Goal: Task Accomplishment & Management: Manage account settings

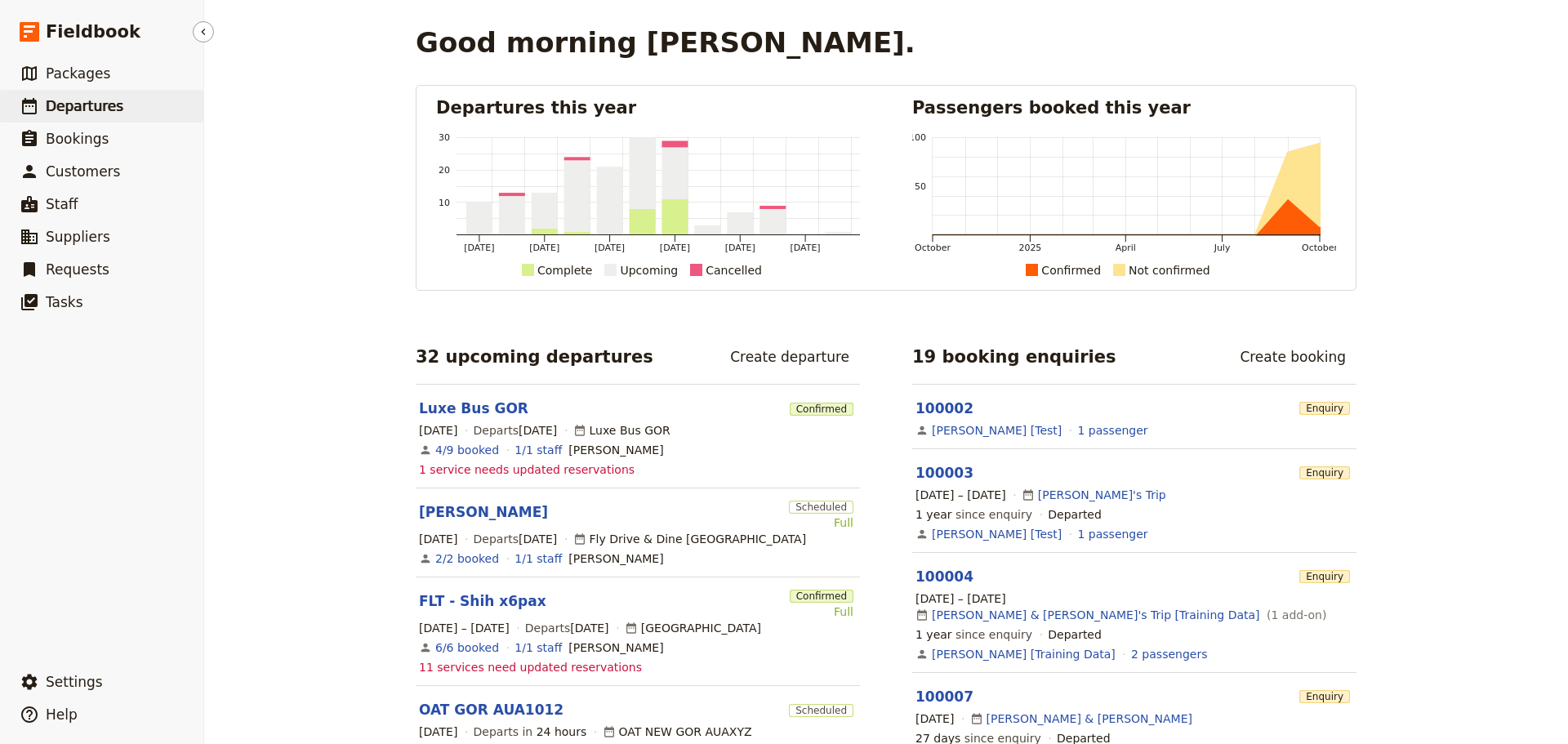
click at [67, 90] on link "​ Departures" at bounding box center [101, 106] width 203 height 33
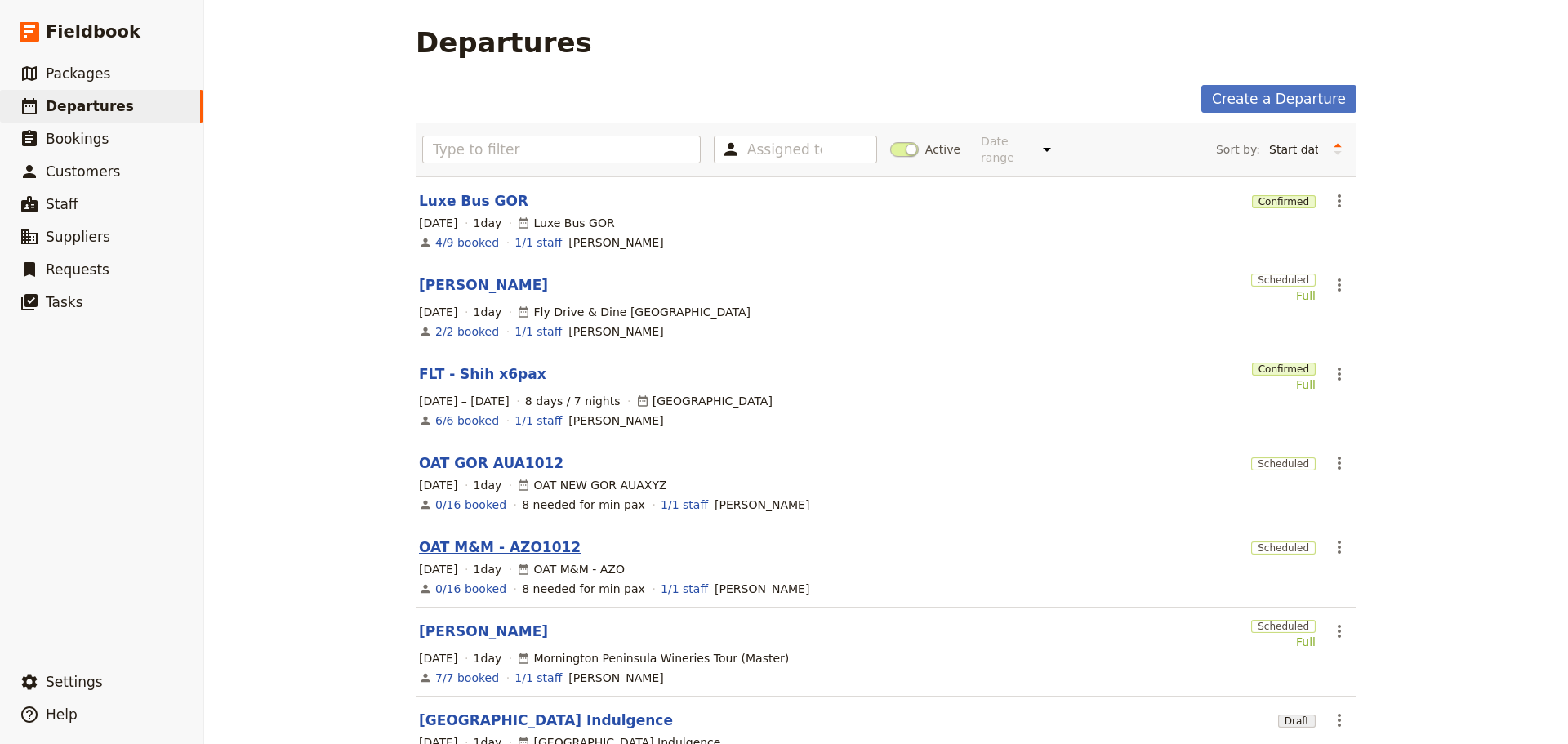
click at [445, 537] on link "OAT M&M - AZO1012" at bounding box center [499, 547] width 162 height 20
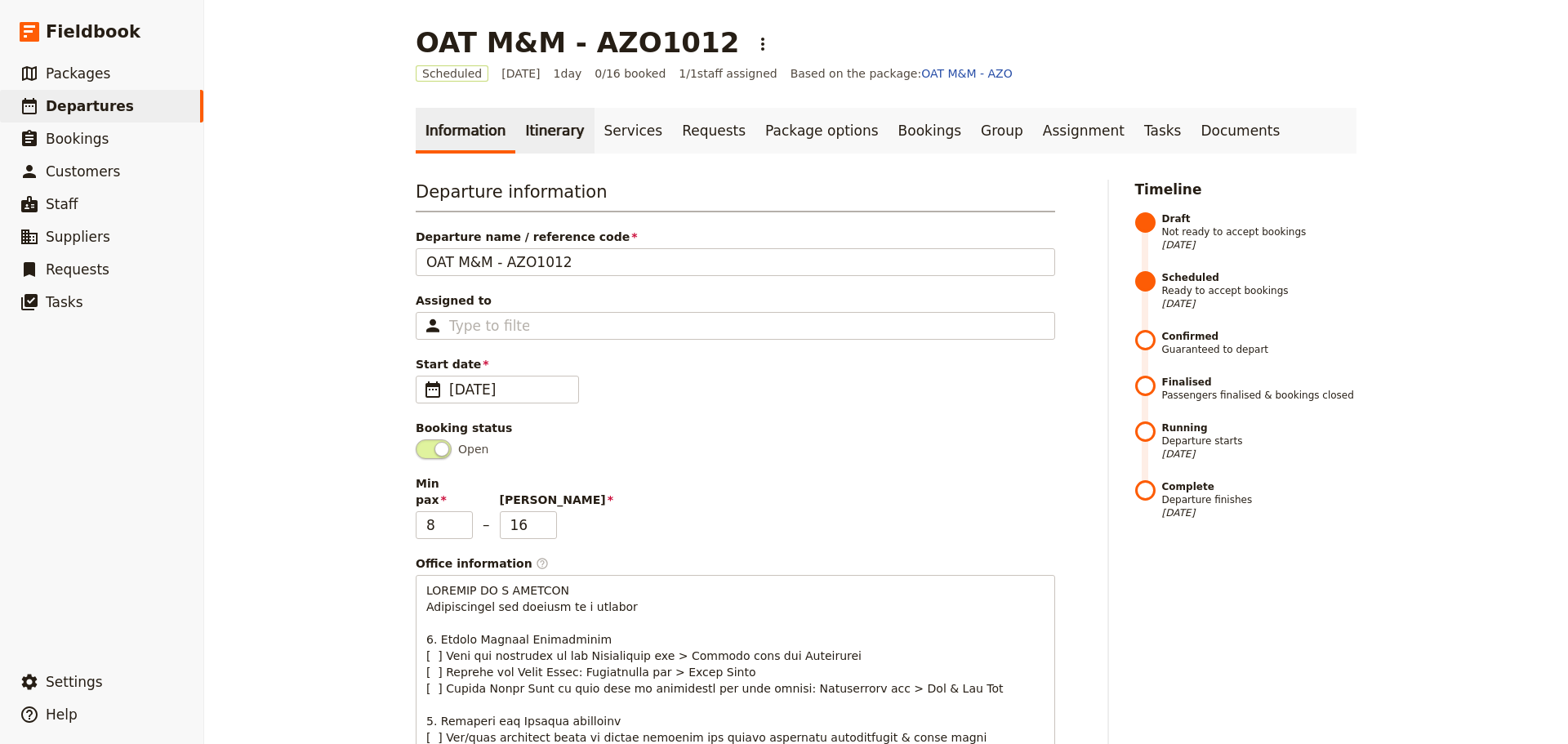
click at [531, 128] on link "Itinerary" at bounding box center [554, 131] width 78 height 46
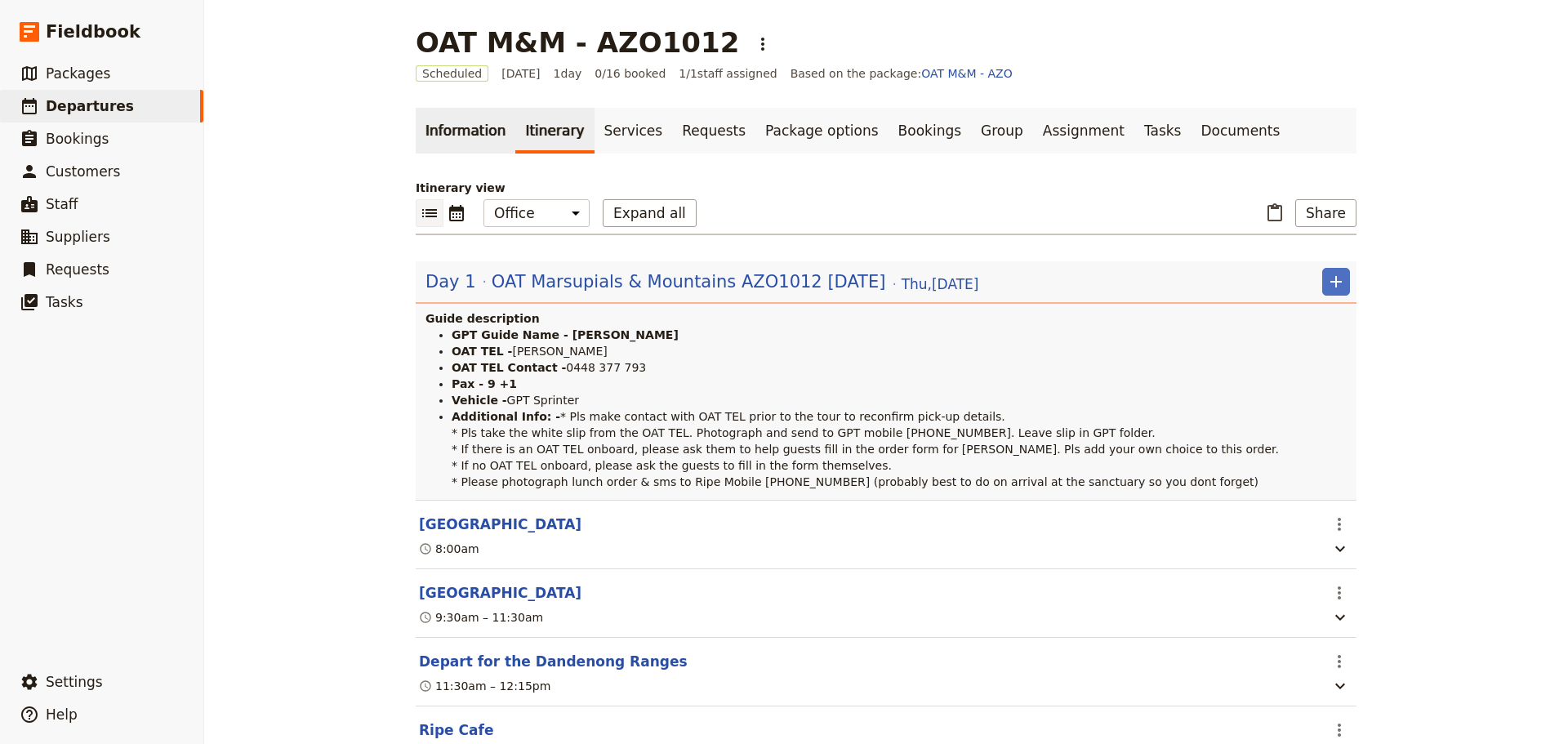
click at [454, 137] on link "Information" at bounding box center [465, 131] width 100 height 46
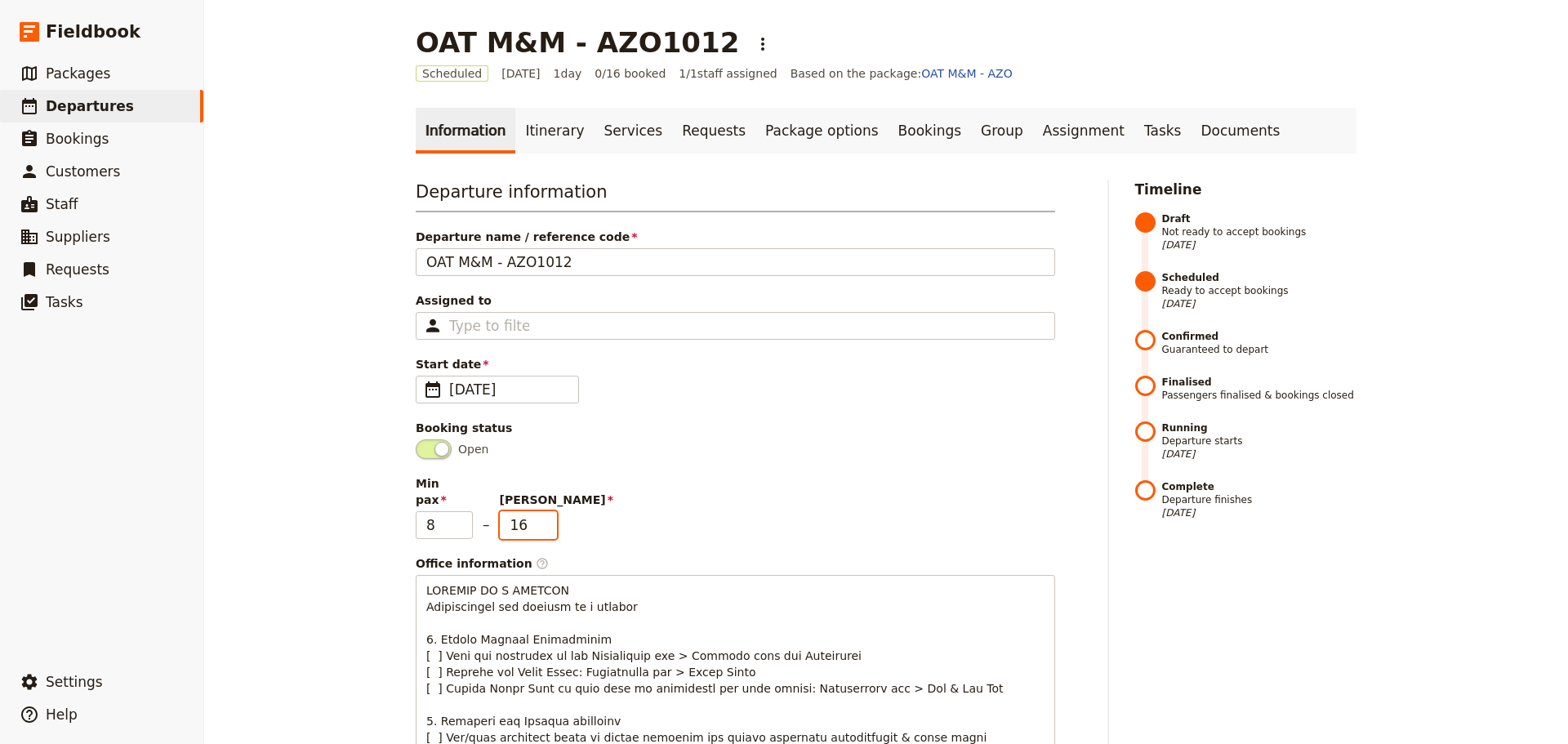
click at [544, 519] on input "16" at bounding box center [527, 525] width 57 height 28
click at [540, 513] on input "15" at bounding box center [527, 525] width 57 height 28
click at [540, 512] on input "14" at bounding box center [527, 525] width 57 height 28
click at [540, 512] on input "13" at bounding box center [527, 525] width 57 height 28
click at [540, 512] on input "12" at bounding box center [527, 525] width 57 height 28
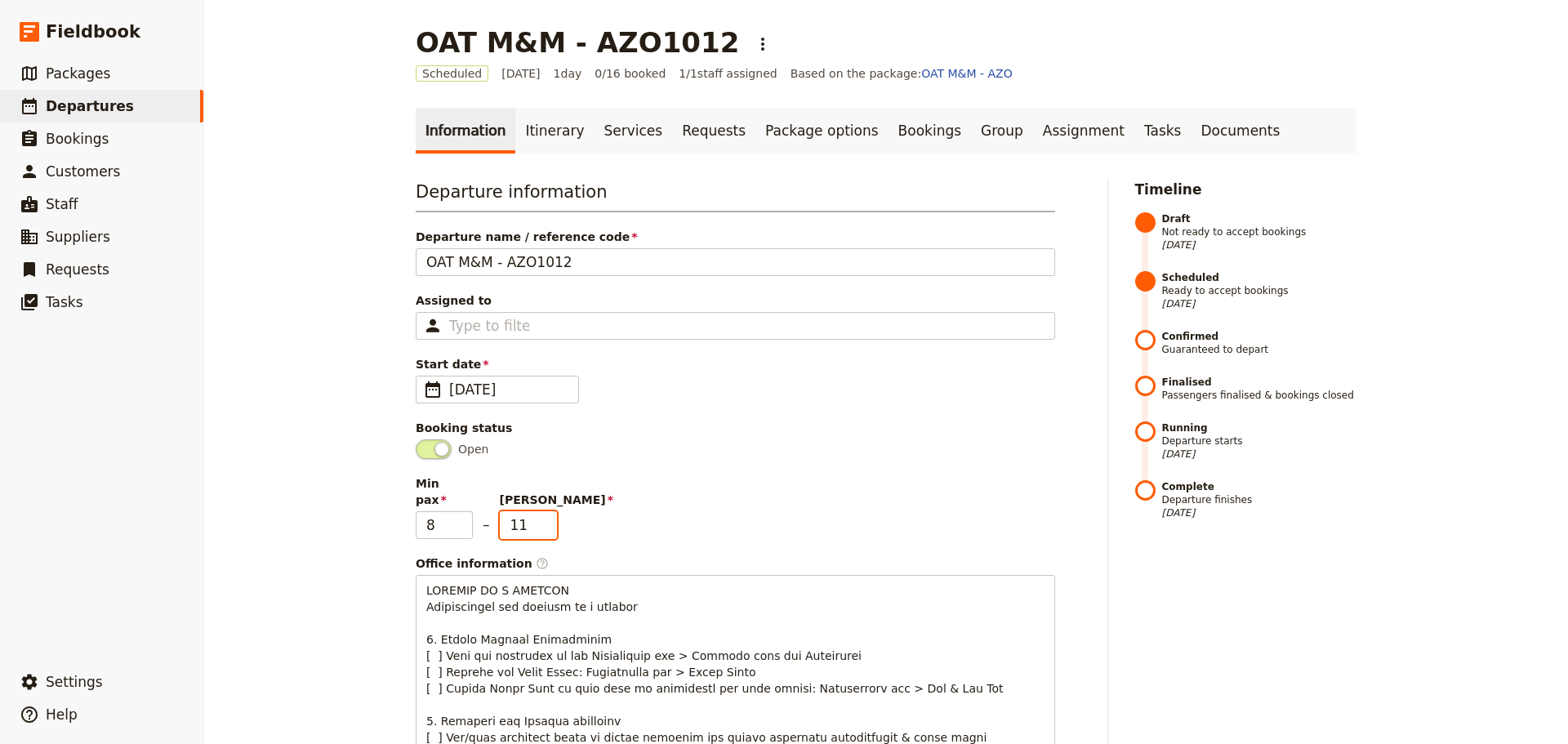
type input "11"
click at [540, 512] on input "11" at bounding box center [527, 525] width 57 height 28
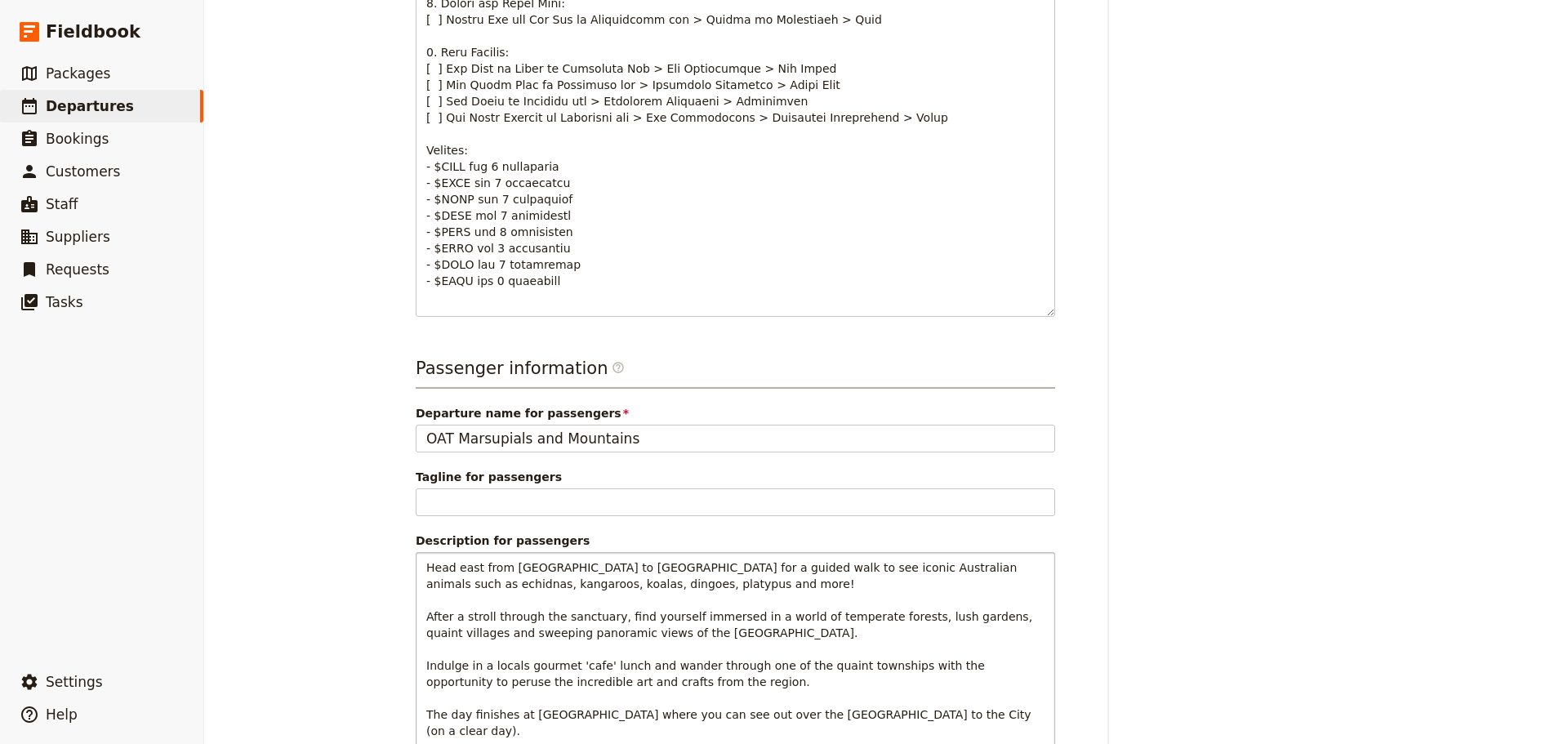
scroll to position [1064, 0]
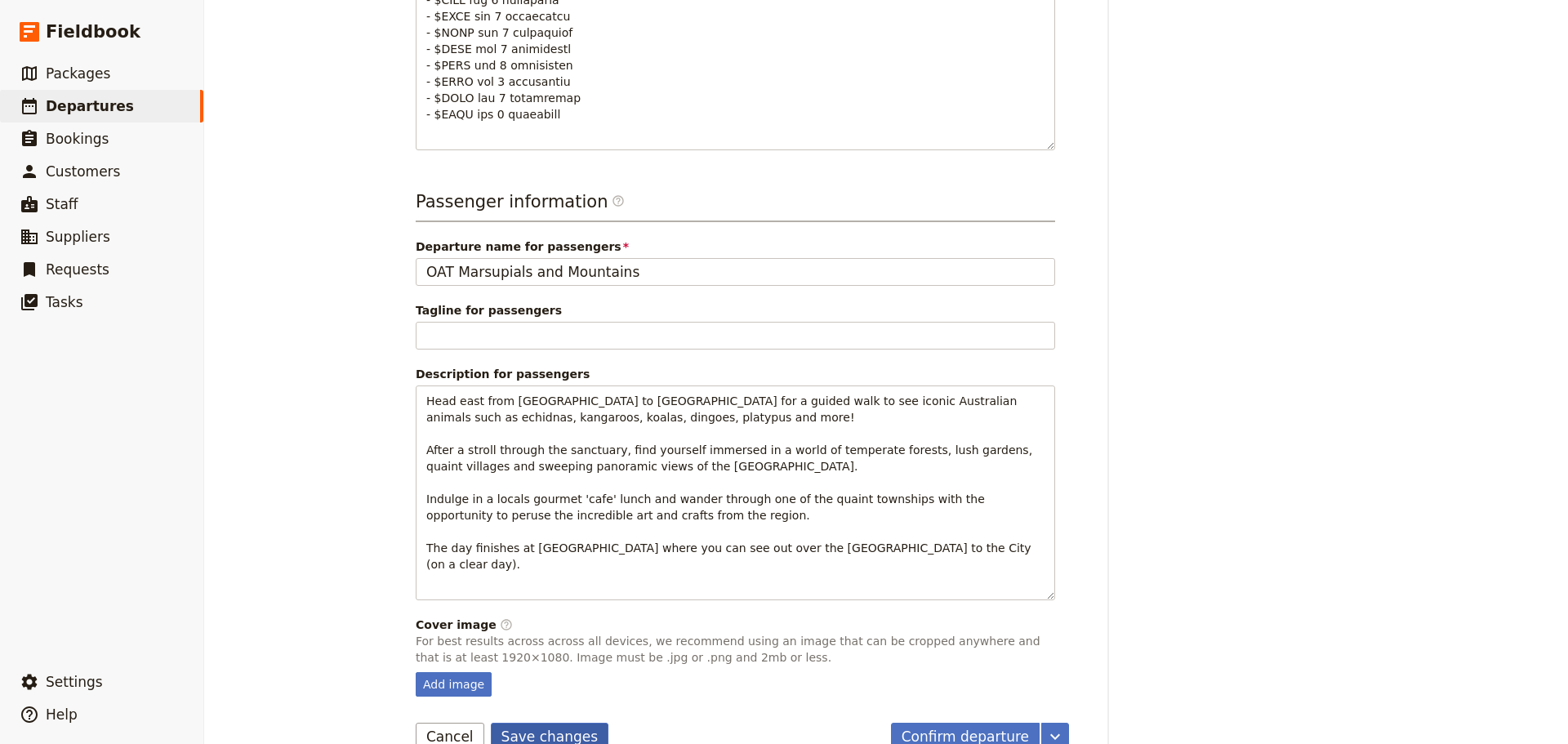
click at [533, 723] on button "Save changes" at bounding box center [550, 737] width 118 height 28
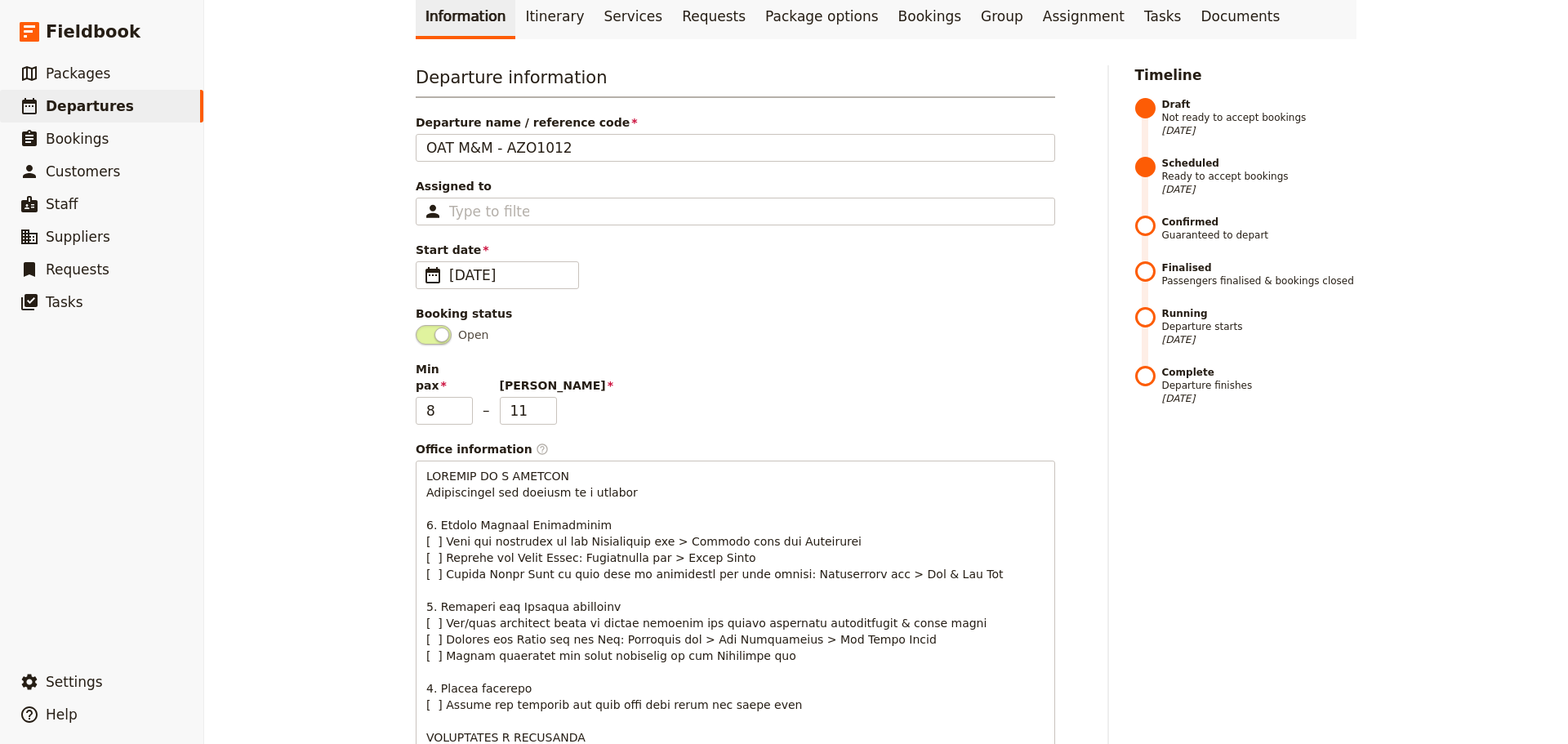
scroll to position [0, 0]
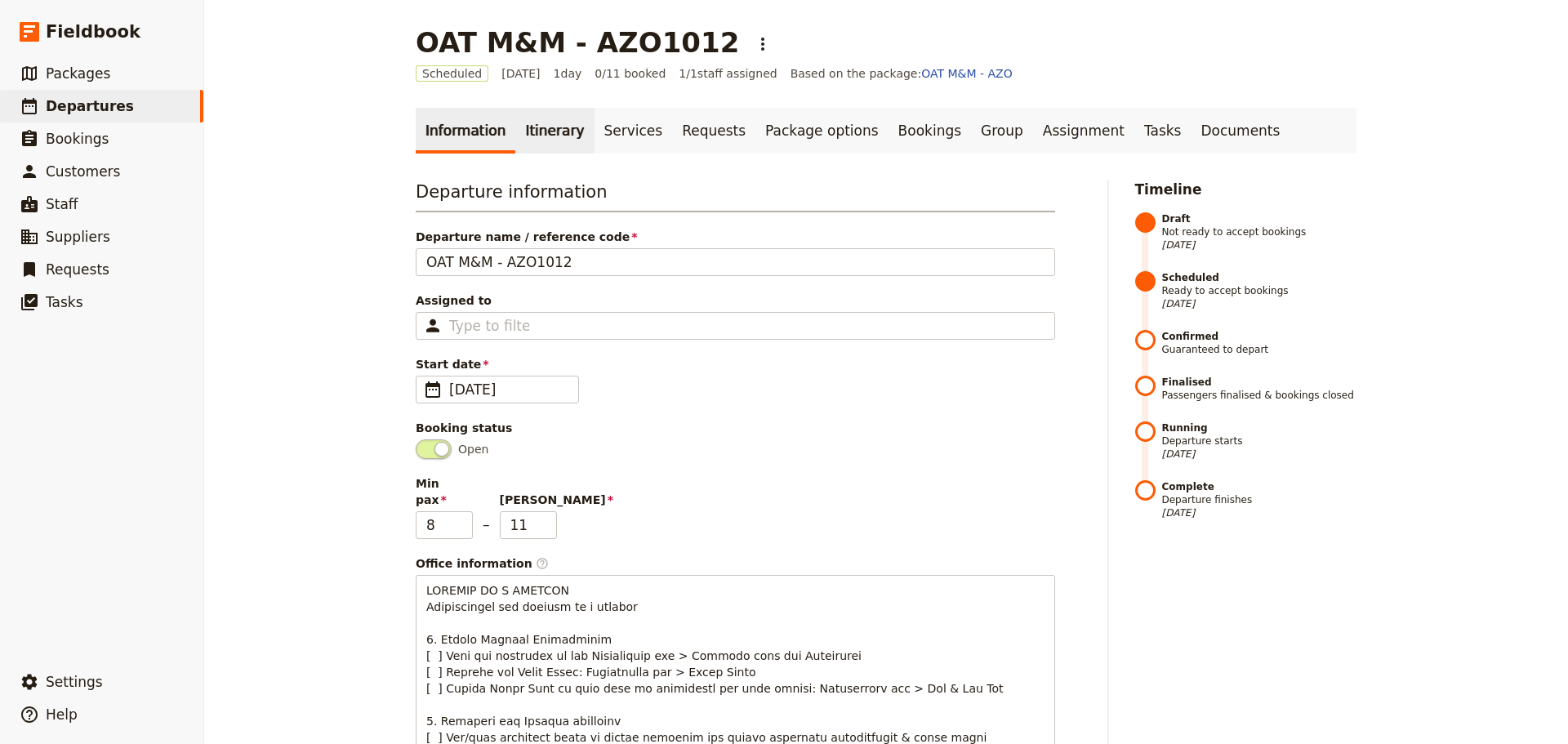
click at [537, 127] on link "Itinerary" at bounding box center [554, 131] width 78 height 46
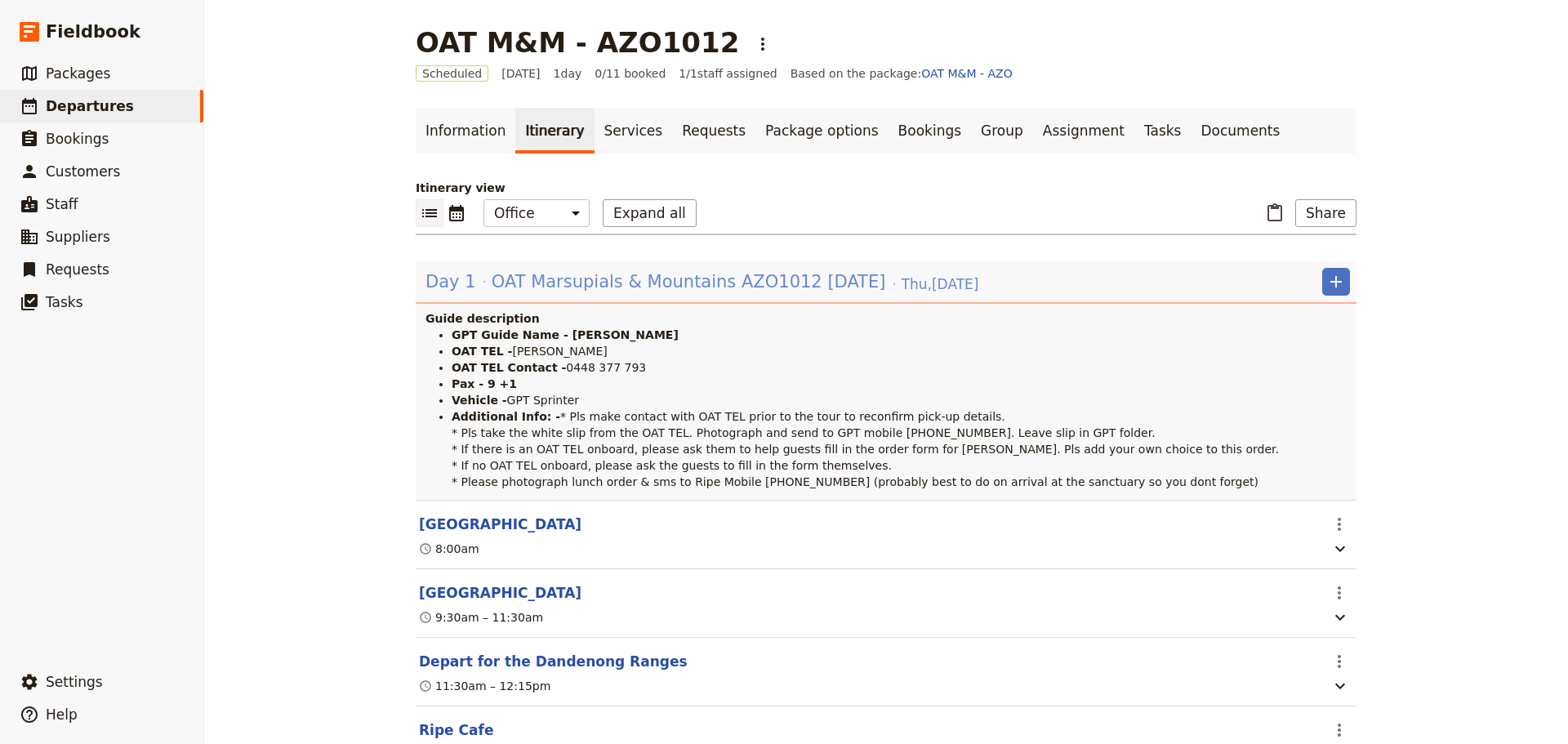
click at [495, 274] on span "OAT Marsupials & Mountains AZO1012 [DATE]" at bounding box center [689, 282] width 394 height 25
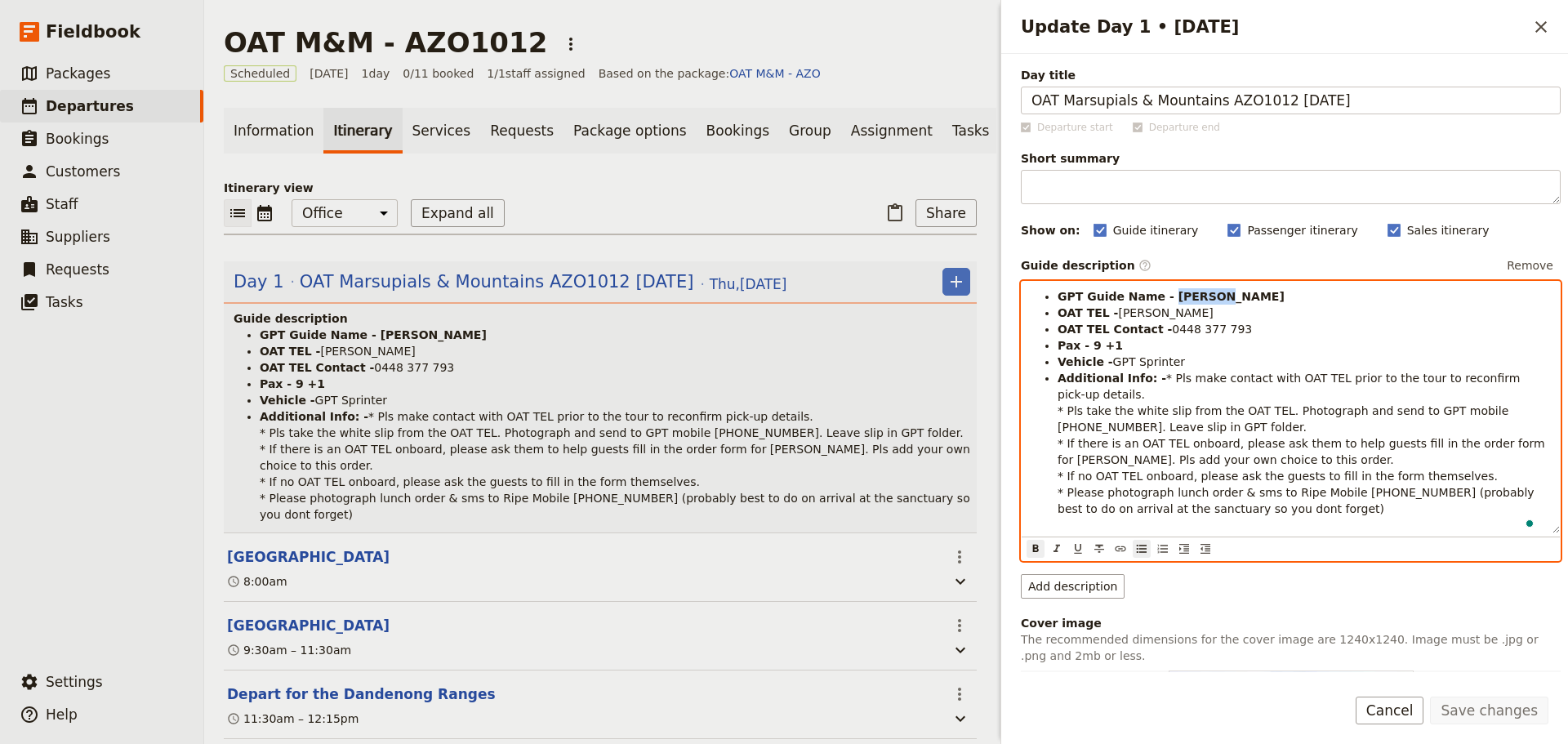
drag, startPoint x: 1189, startPoint y: 296, endPoint x: 1159, endPoint y: 300, distance: 30.3
click at [1159, 300] on li "GPT Guide Name - [PERSON_NAME]" at bounding box center [1303, 296] width 493 height 16
click at [1181, 361] on li "Vehicle - GPT Sprinter" at bounding box center [1303, 362] width 493 height 16
drag, startPoint x: 1116, startPoint y: 346, endPoint x: 1087, endPoint y: 351, distance: 29.4
click at [1087, 351] on li "Pax - 9 +1" at bounding box center [1303, 346] width 493 height 16
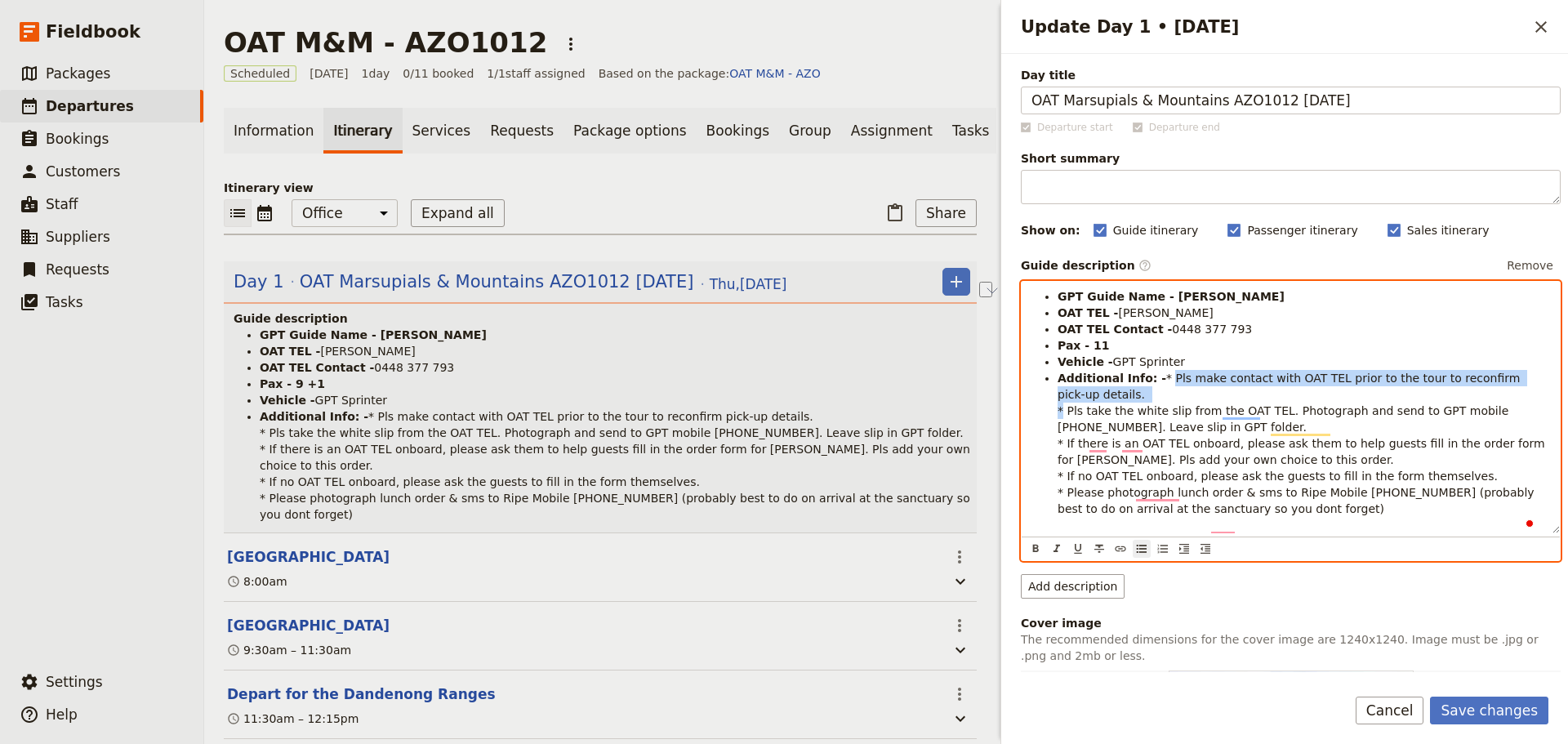
drag, startPoint x: 1463, startPoint y: 407, endPoint x: 1055, endPoint y: 411, distance: 408.0
click at [1055, 411] on ul "GPT Guide Name - [PERSON_NAME] OAT TEL - Maigread Duffas OAT TEL Contact - [PHO…" at bounding box center [1291, 402] width 518 height 229
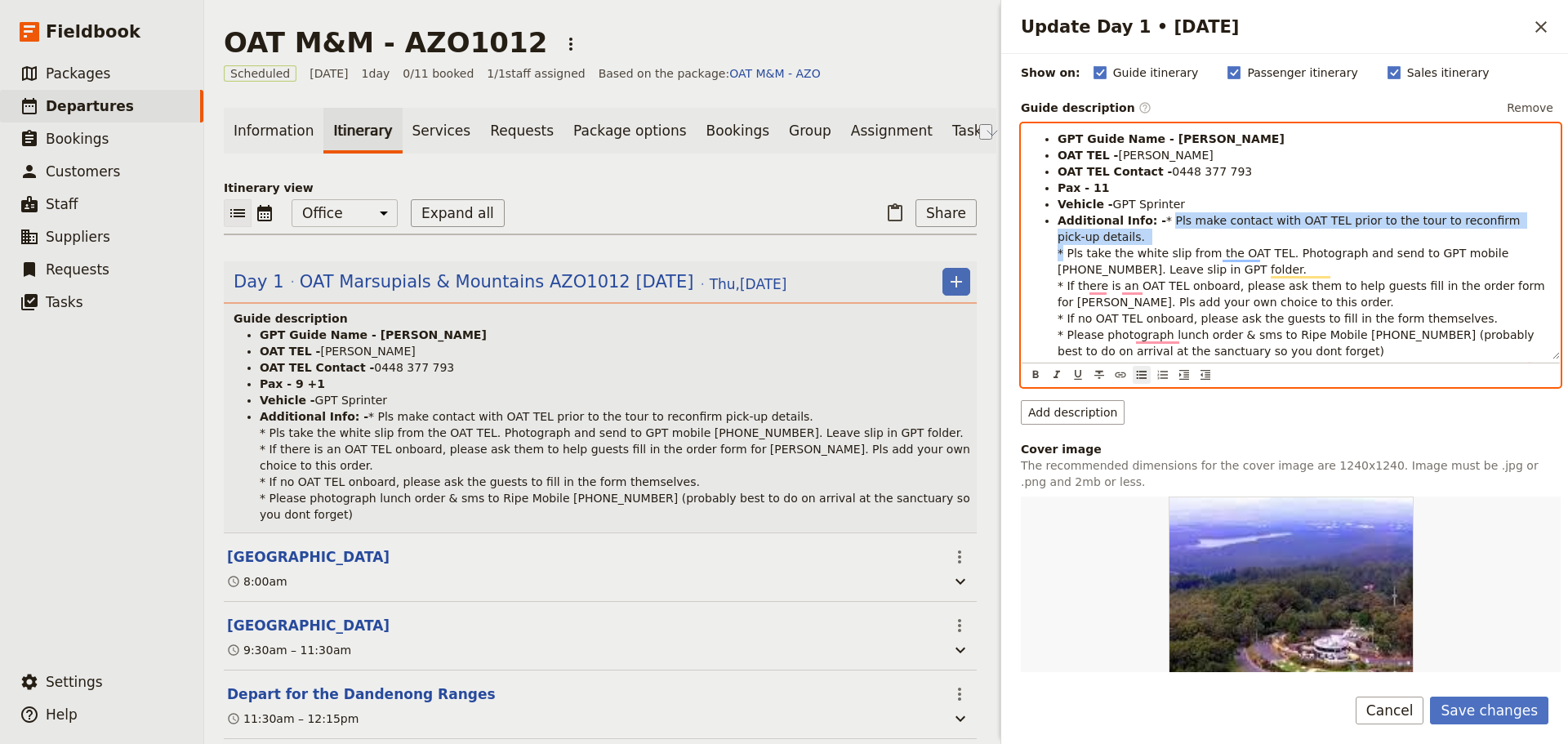
scroll to position [164, 0]
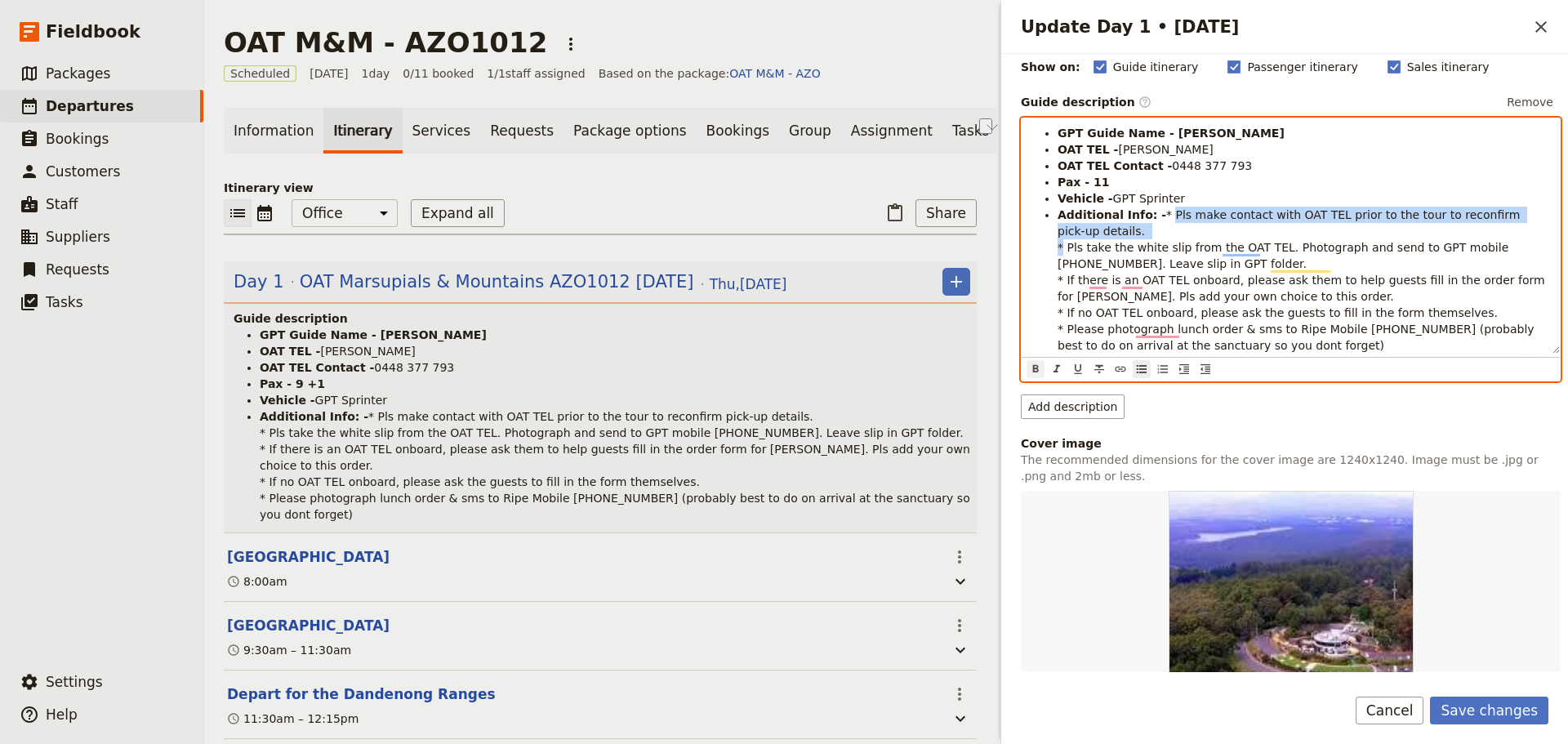
click at [1037, 373] on icon "Format bold" at bounding box center [1036, 369] width 6 height 7
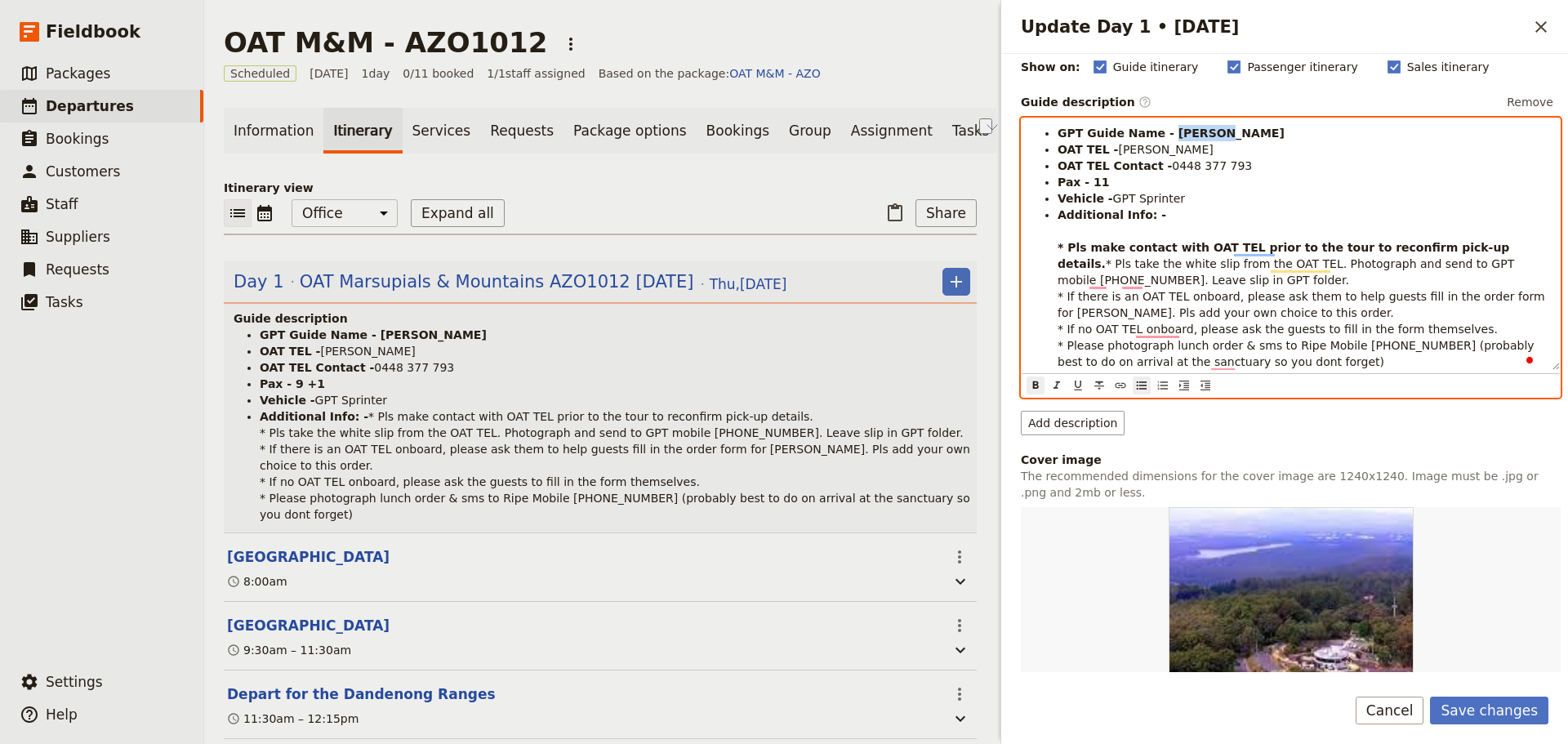
drag, startPoint x: 1209, startPoint y: 134, endPoint x: 1158, endPoint y: 140, distance: 51.4
click at [1158, 140] on li "GPT Guide Name - [PERSON_NAME]" at bounding box center [1303, 133] width 493 height 16
click at [1033, 385] on icon "Format bold" at bounding box center [1036, 385] width 6 height 7
drag, startPoint x: 1207, startPoint y: 214, endPoint x: 1208, endPoint y: 204, distance: 10.0
click at [1208, 210] on li "Additional Info: - * Pls make contact with OAT TEL prior to the tour to reconfi…" at bounding box center [1303, 288] width 493 height 164
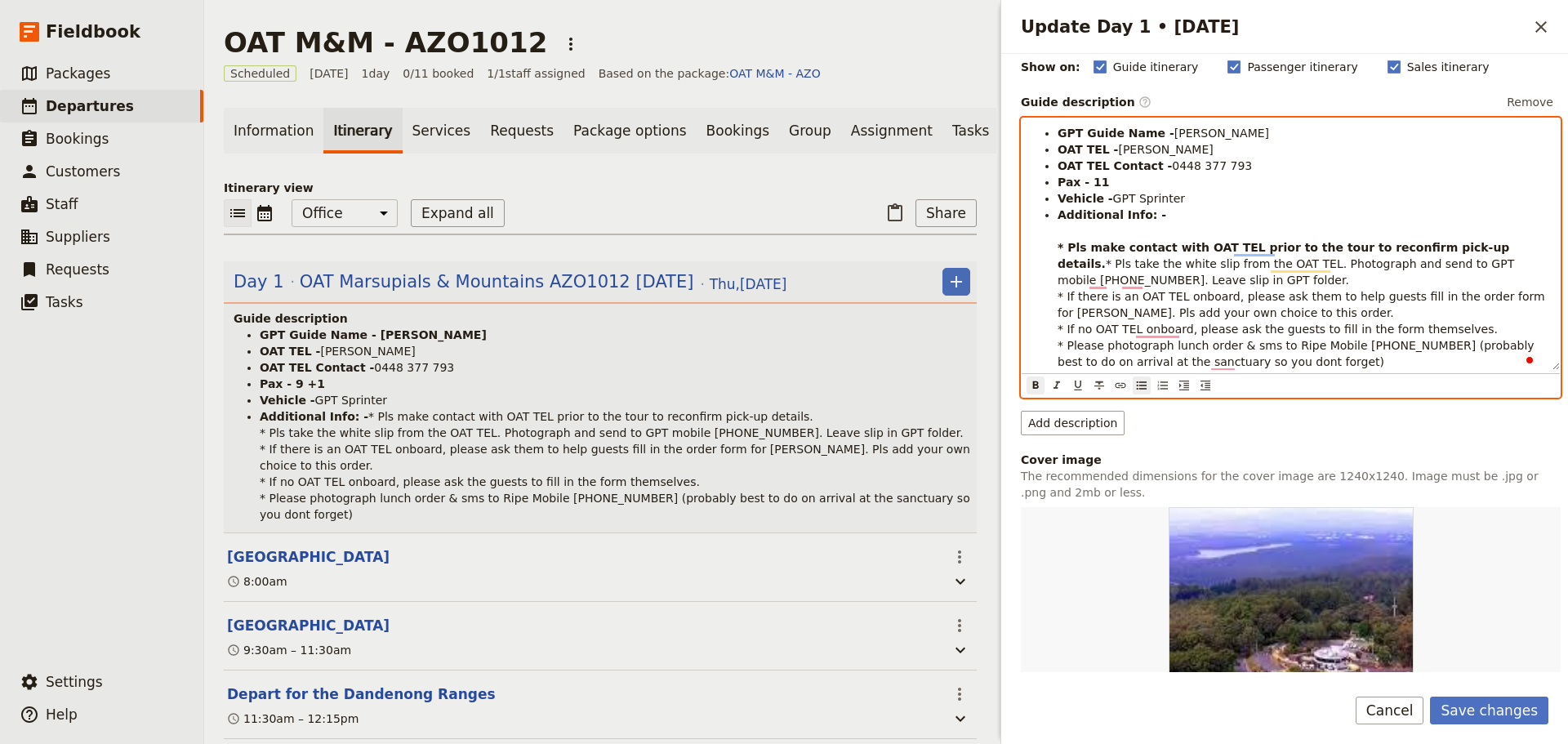
click at [1202, 198] on li "Vehicle - GPT Sprinter" at bounding box center [1303, 198] width 493 height 16
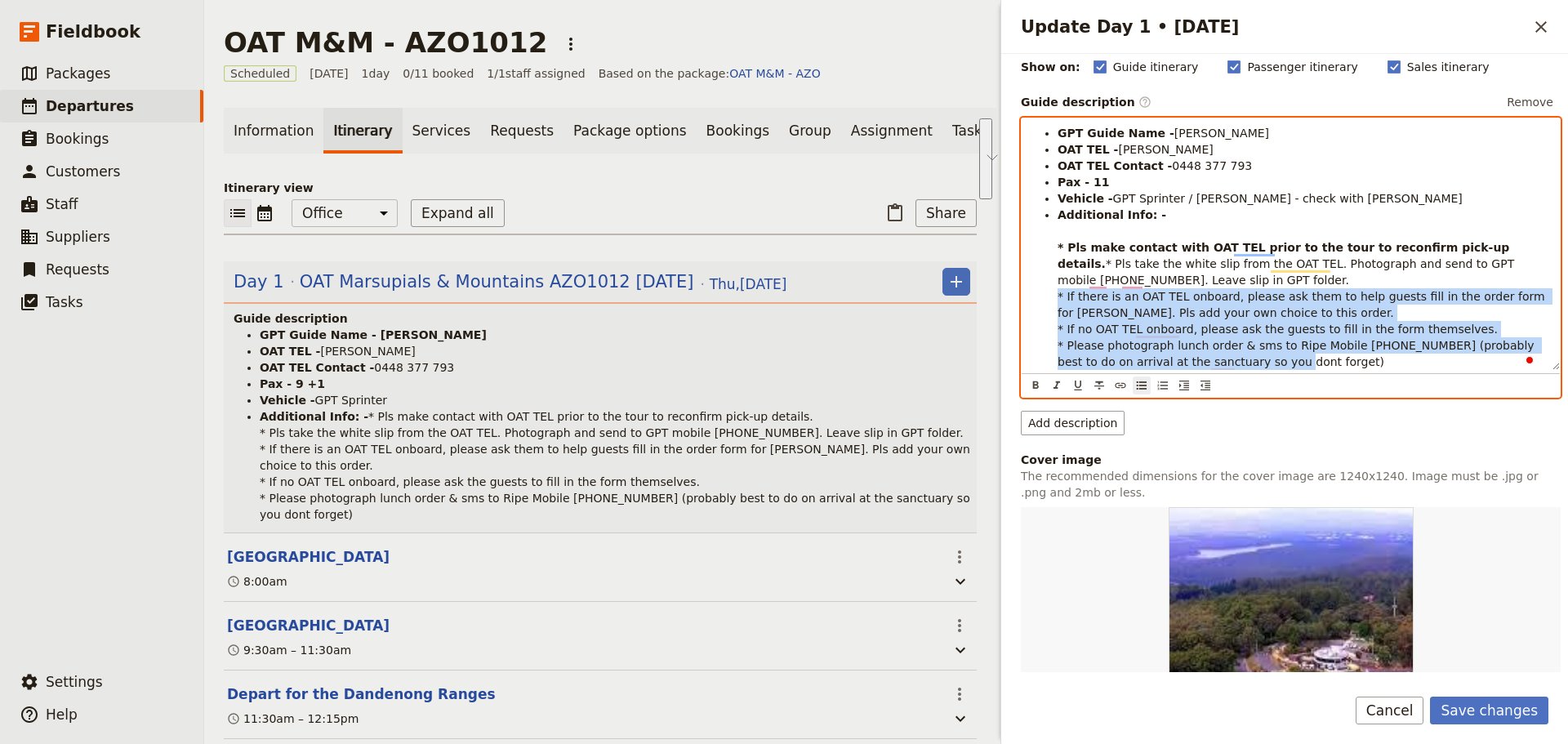
drag, startPoint x: 1311, startPoint y: 363, endPoint x: 1060, endPoint y: 301, distance: 258.5
click at [1060, 301] on li "Additional Info: - * Pls make contact with OAT TEL prior to the tour to reconfi…" at bounding box center [1303, 288] width 493 height 164
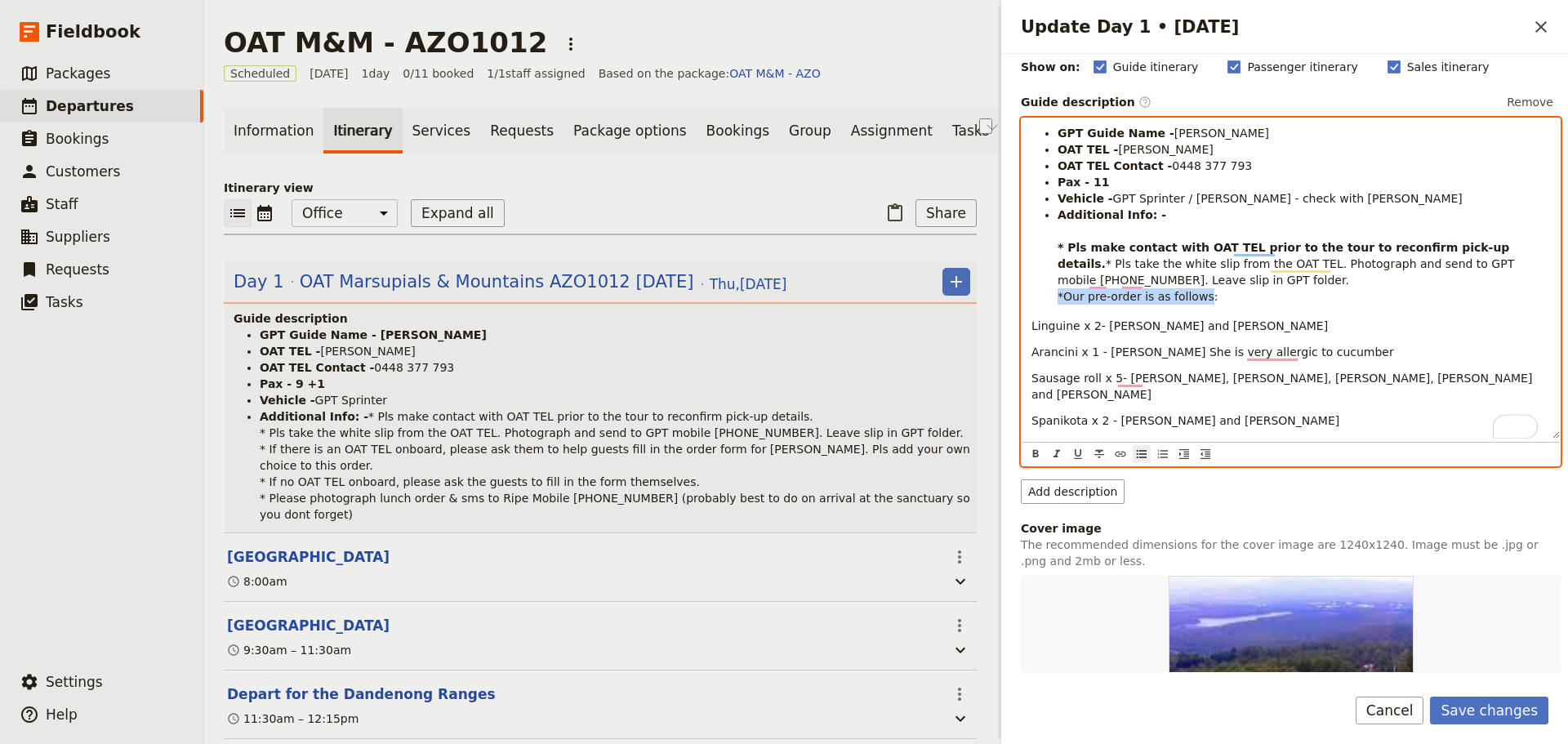
drag, startPoint x: 1243, startPoint y: 300, endPoint x: 1060, endPoint y: 300, distance: 183.0
click at [1060, 300] on li "Additional Info: - * Pls make contact with OAT TEL prior to the tour to reconfi…" at bounding box center [1303, 255] width 493 height 98
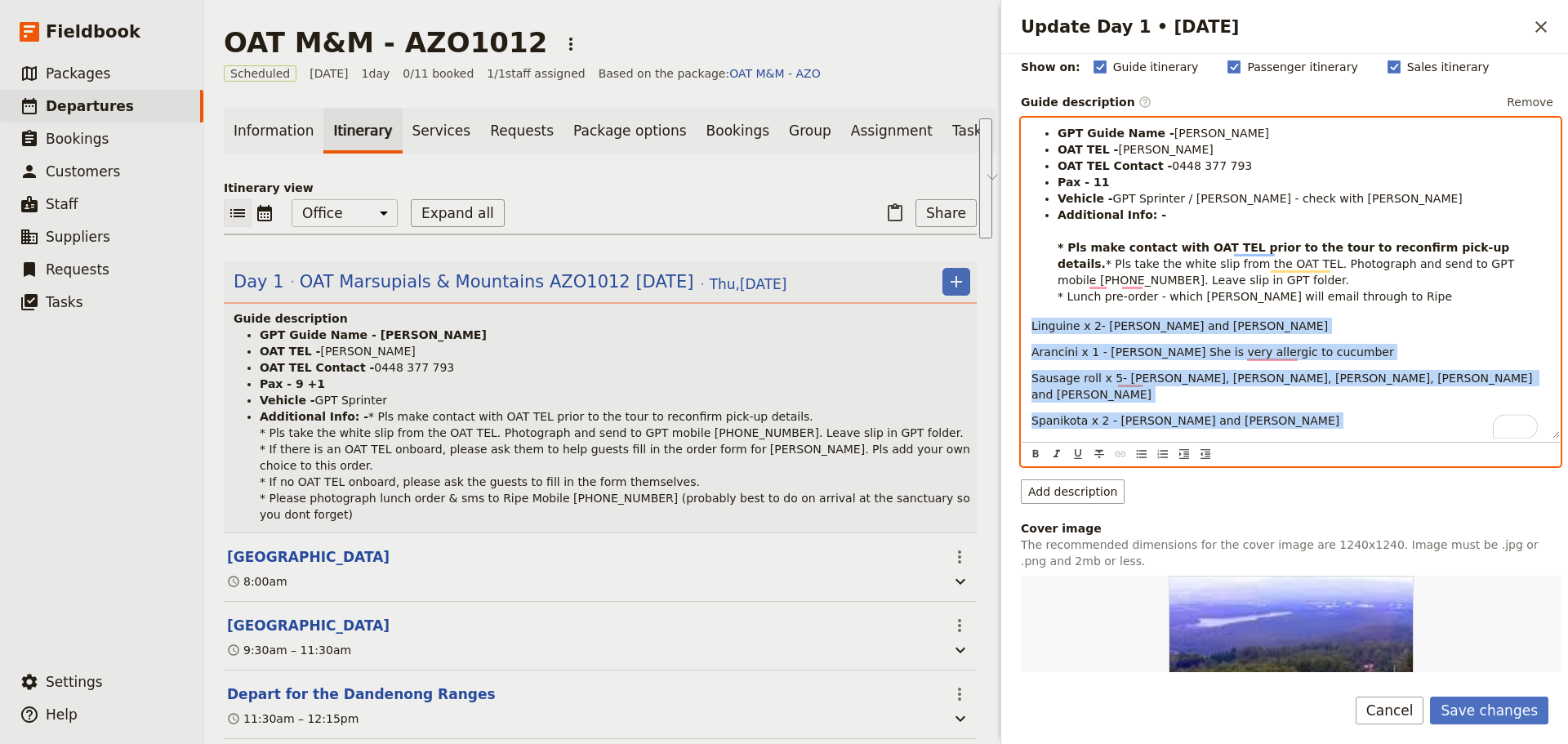
drag, startPoint x: 1128, startPoint y: 427, endPoint x: 1015, endPoint y: 322, distance: 154.3
click at [1015, 322] on div "Day title OAT Marsupials & Mountains AZO1012 [DATE] Departure start Departure e…" at bounding box center [1284, 363] width 567 height 618
click at [1140, 460] on icon "Bulleted list" at bounding box center [1142, 454] width 13 height 13
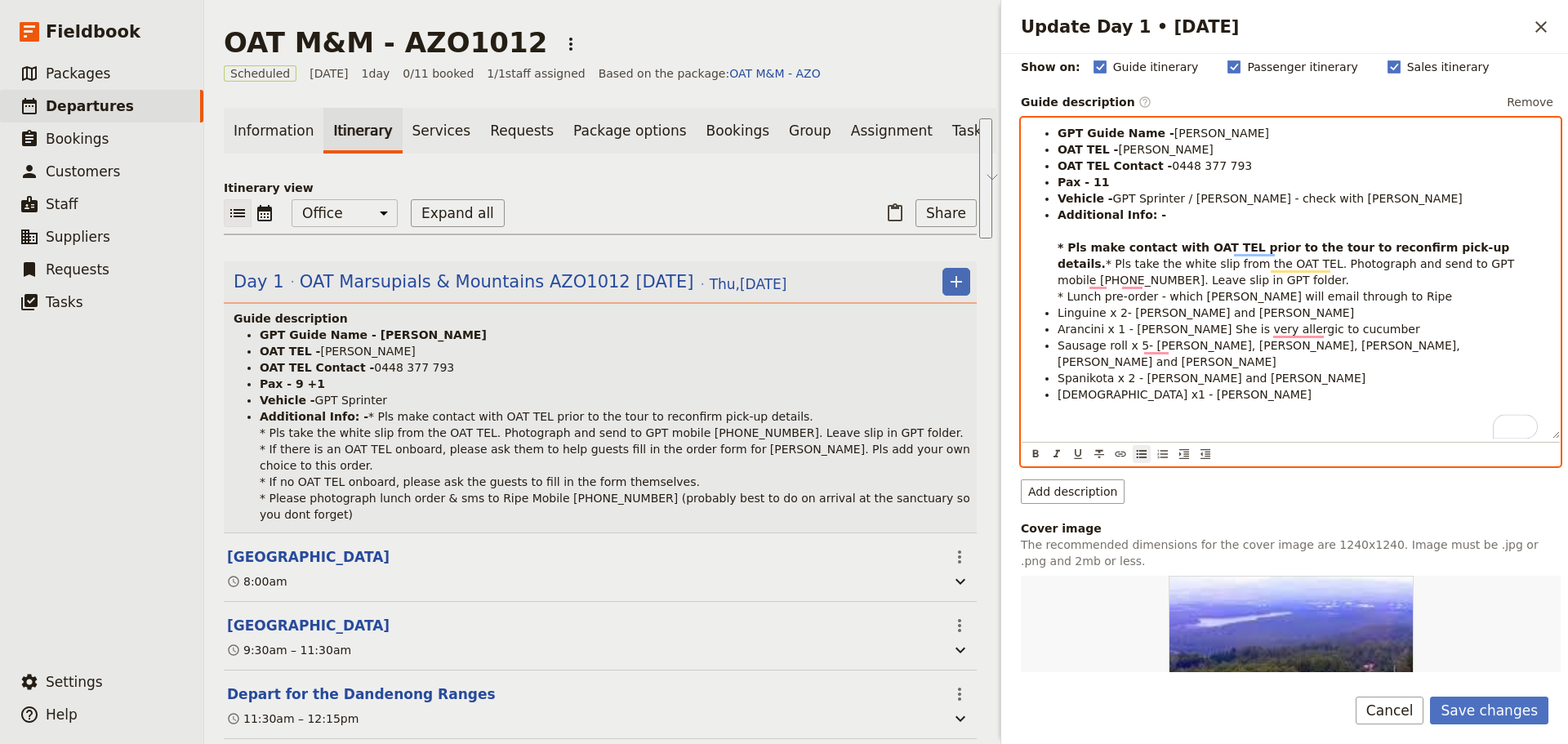
drag, startPoint x: 1098, startPoint y: 299, endPoint x: 1092, endPoint y: 258, distance: 41.4
click at [1098, 298] on span "* Pls take the white slip from the OAT TEL. Photograph and send to GPT mobile […" at bounding box center [1287, 281] width 461 height 46
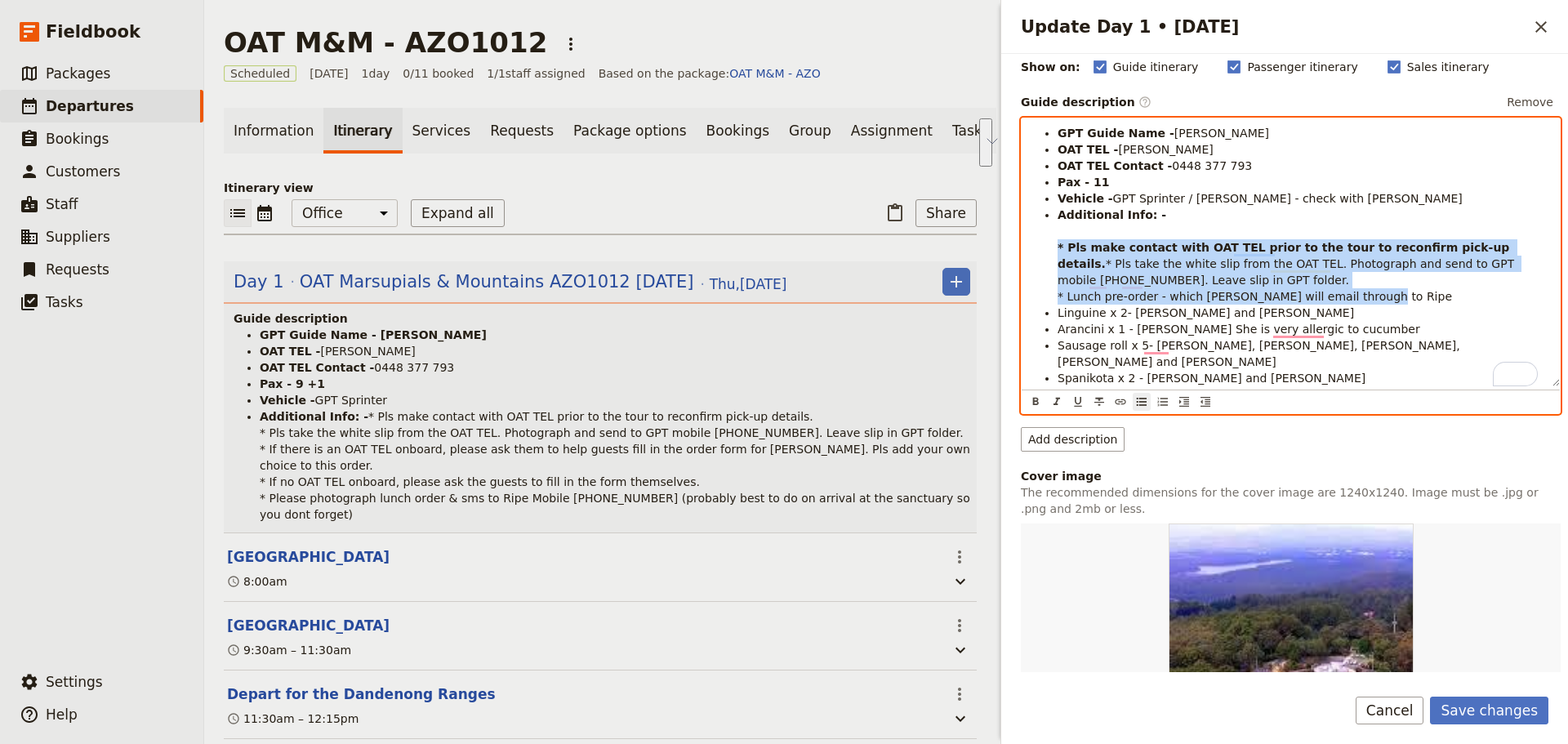
drag, startPoint x: 1348, startPoint y: 300, endPoint x: 1040, endPoint y: 251, distance: 311.9
click at [1036, 252] on ul "GPT Guide Name - [PERSON_NAME] OAT TEL - Maigread Duffas OAT TEL Contact - [PHO…" at bounding box center [1291, 263] width 518 height 277
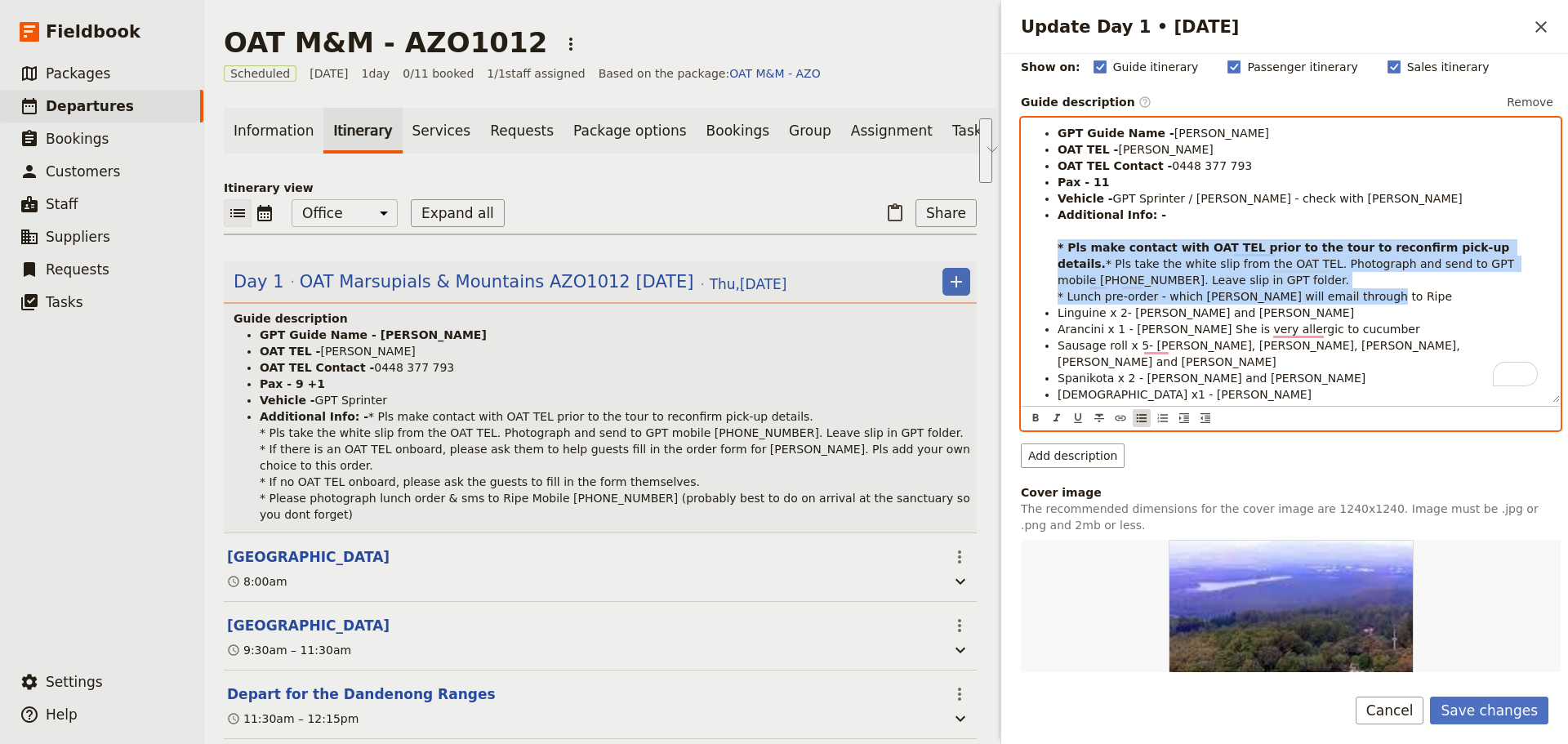
click at [1143, 414] on icon "Bulleted list" at bounding box center [1142, 418] width 10 height 8
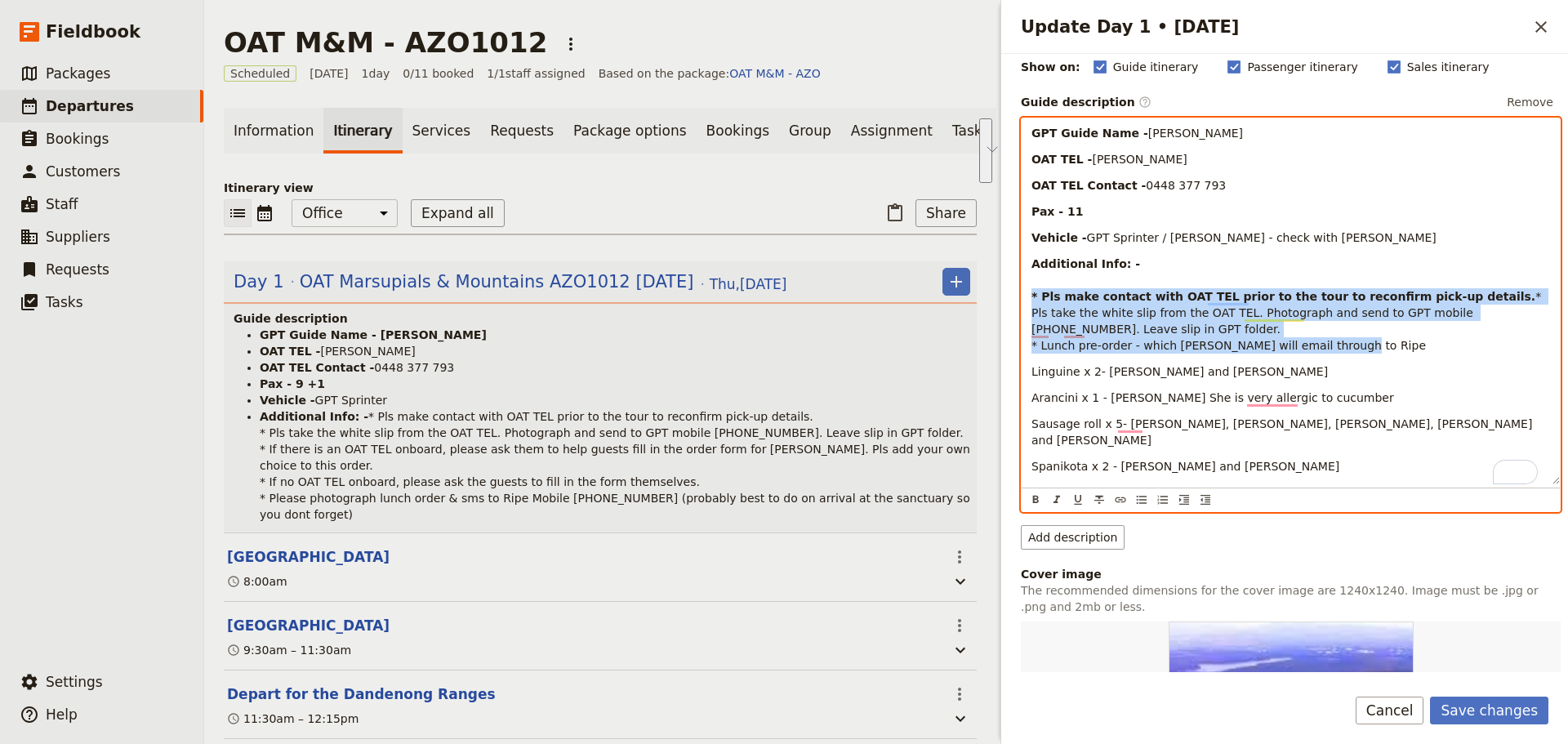
click at [1141, 401] on span "Arancini x 1 - [PERSON_NAME] She is very allergic to cucumber" at bounding box center [1213, 398] width 363 height 13
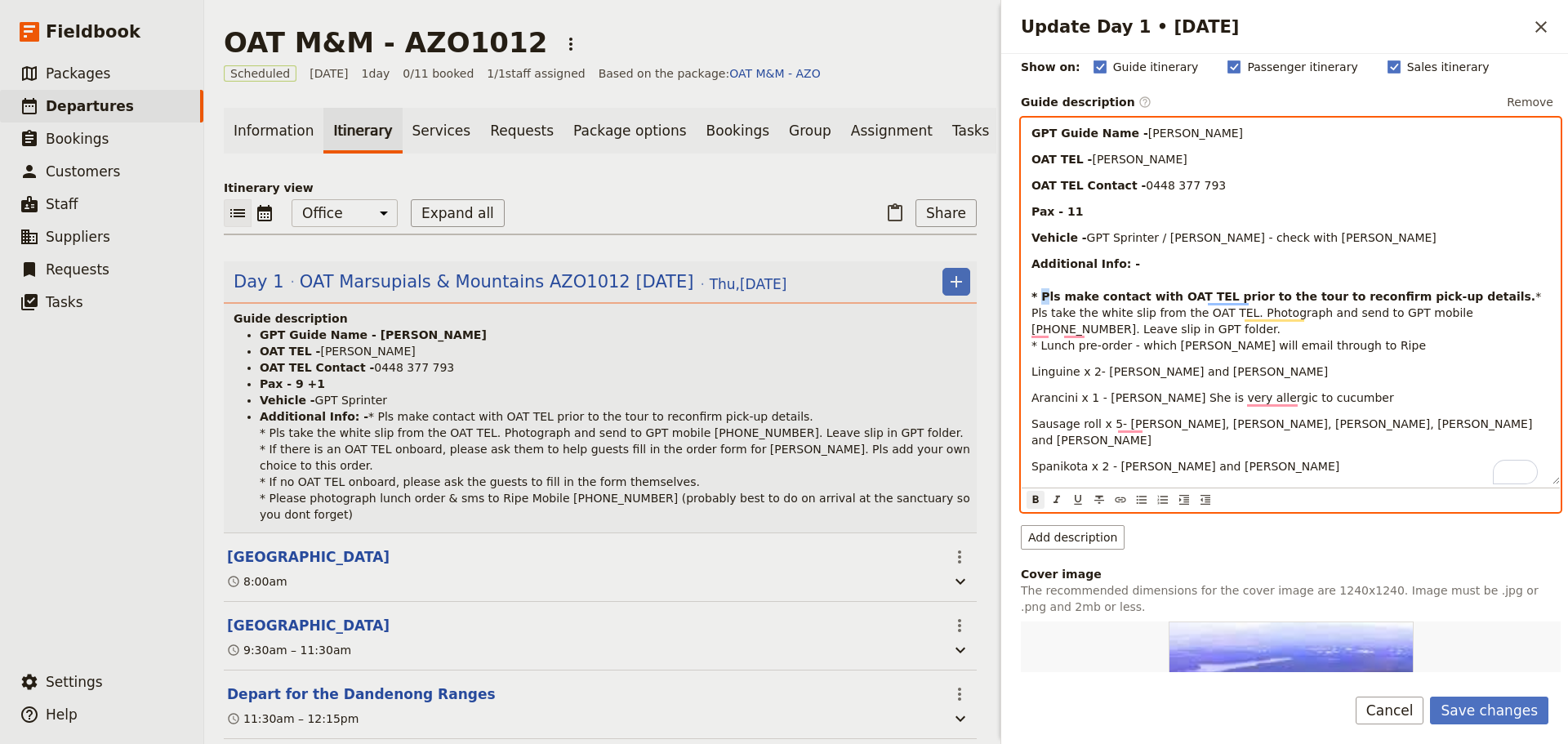
click at [1043, 295] on strong "* Pls make contact with OAT TEL prior to the tour to reconfirm pick-up details." at bounding box center [1283, 296] width 503 height 13
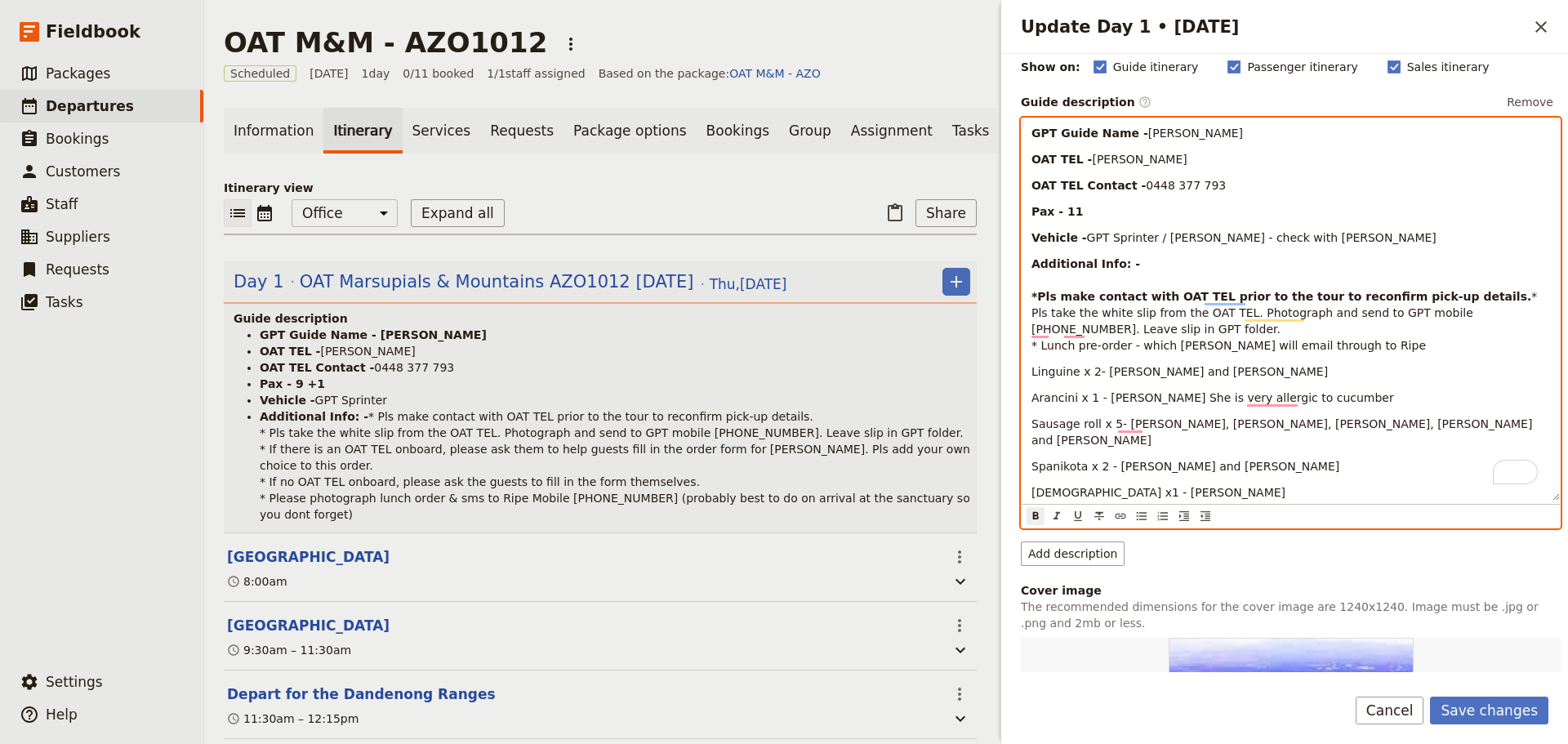
scroll to position [109, 0]
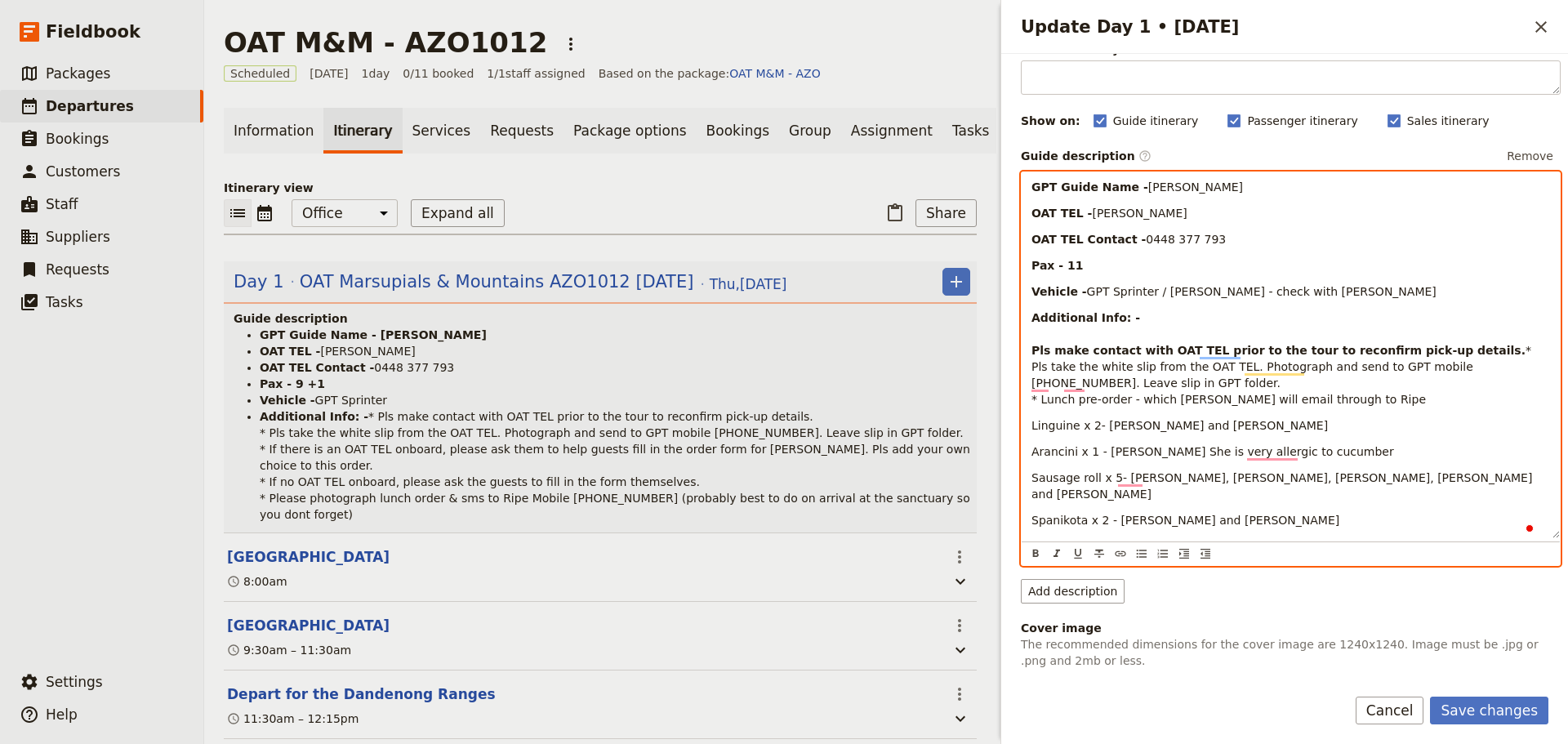
click at [1041, 371] on span "* Pls take the white slip from the OAT TEL. Photograph and send to GPT mobile […" at bounding box center [1283, 374] width 503 height 62
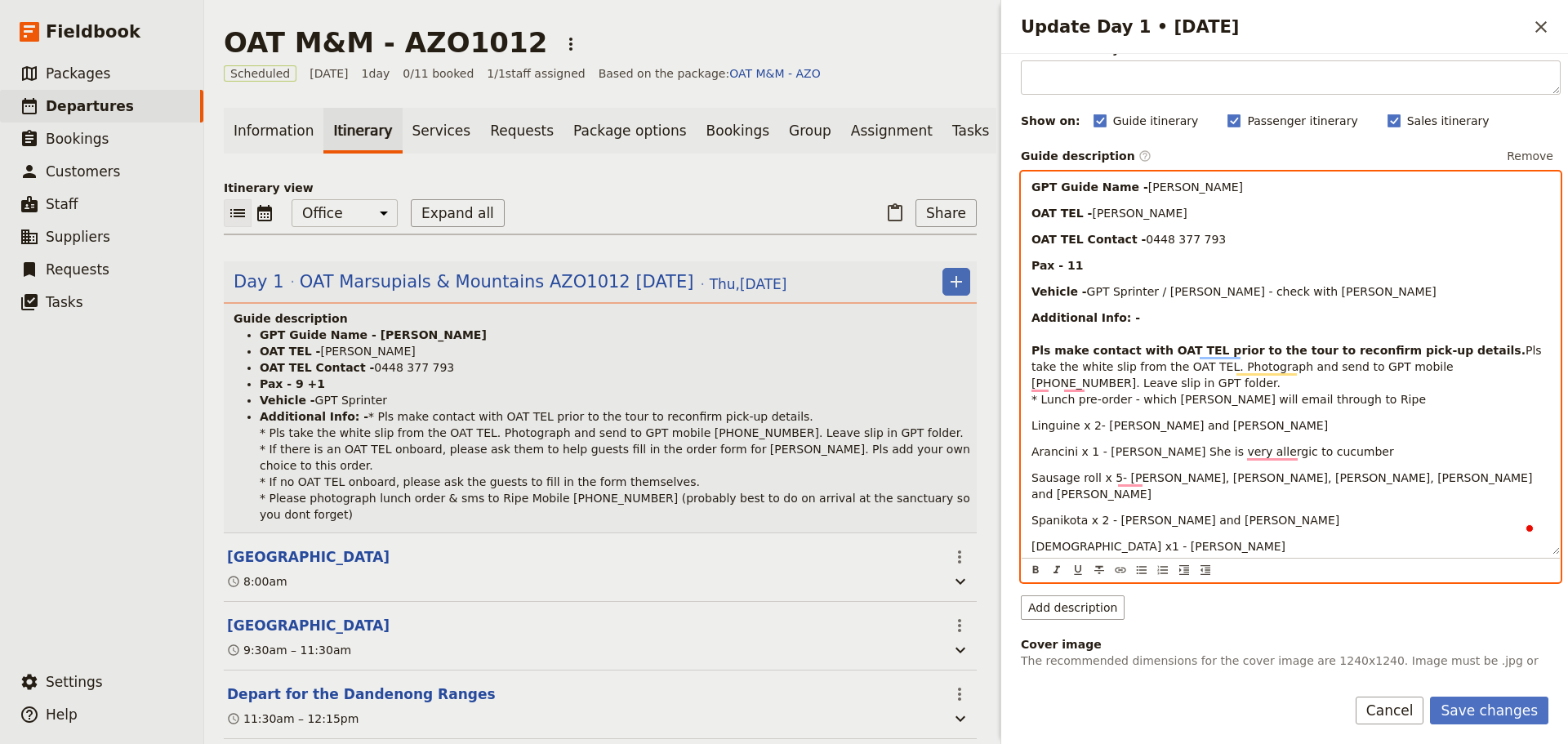
click at [1041, 402] on span "Pls take the white slip from the OAT TEL. Photograph and send to GPT mobile [PH…" at bounding box center [1288, 374] width 513 height 62
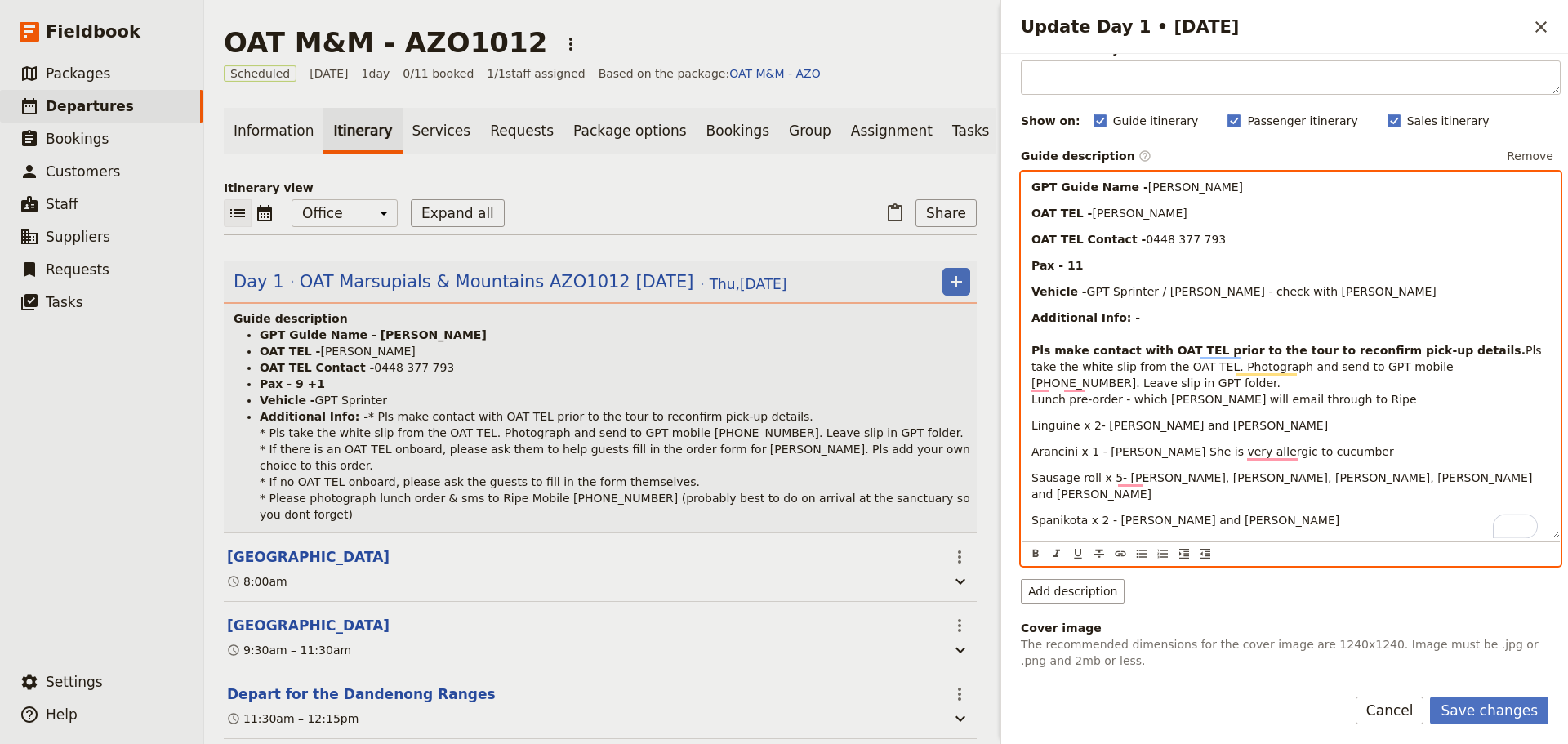
click at [1032, 540] on span "[DEMOGRAPHIC_DATA] x1 - [PERSON_NAME]" at bounding box center [1158, 546] width 254 height 13
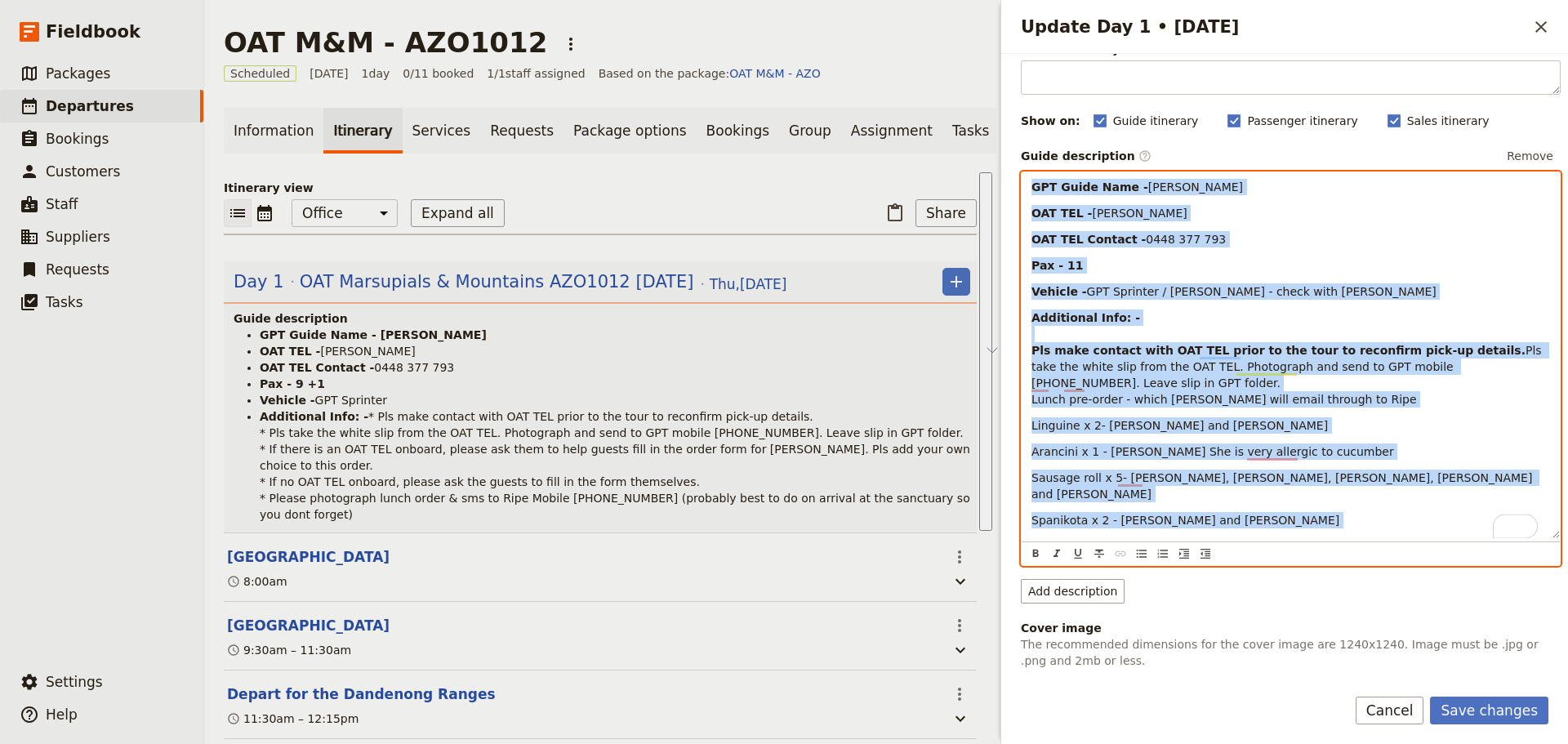
drag, startPoint x: 1165, startPoint y: 521, endPoint x: 981, endPoint y: 124, distance: 437.6
click at [981, 124] on div "OAT M&M - AZO1012 ​ Scheduled [DATE] 1 day 0/11 booked 1 / 1 staff assigned Bas…" at bounding box center [886, 372] width 1364 height 744
click at [1141, 555] on icon "Bulleted list" at bounding box center [1142, 554] width 13 height 13
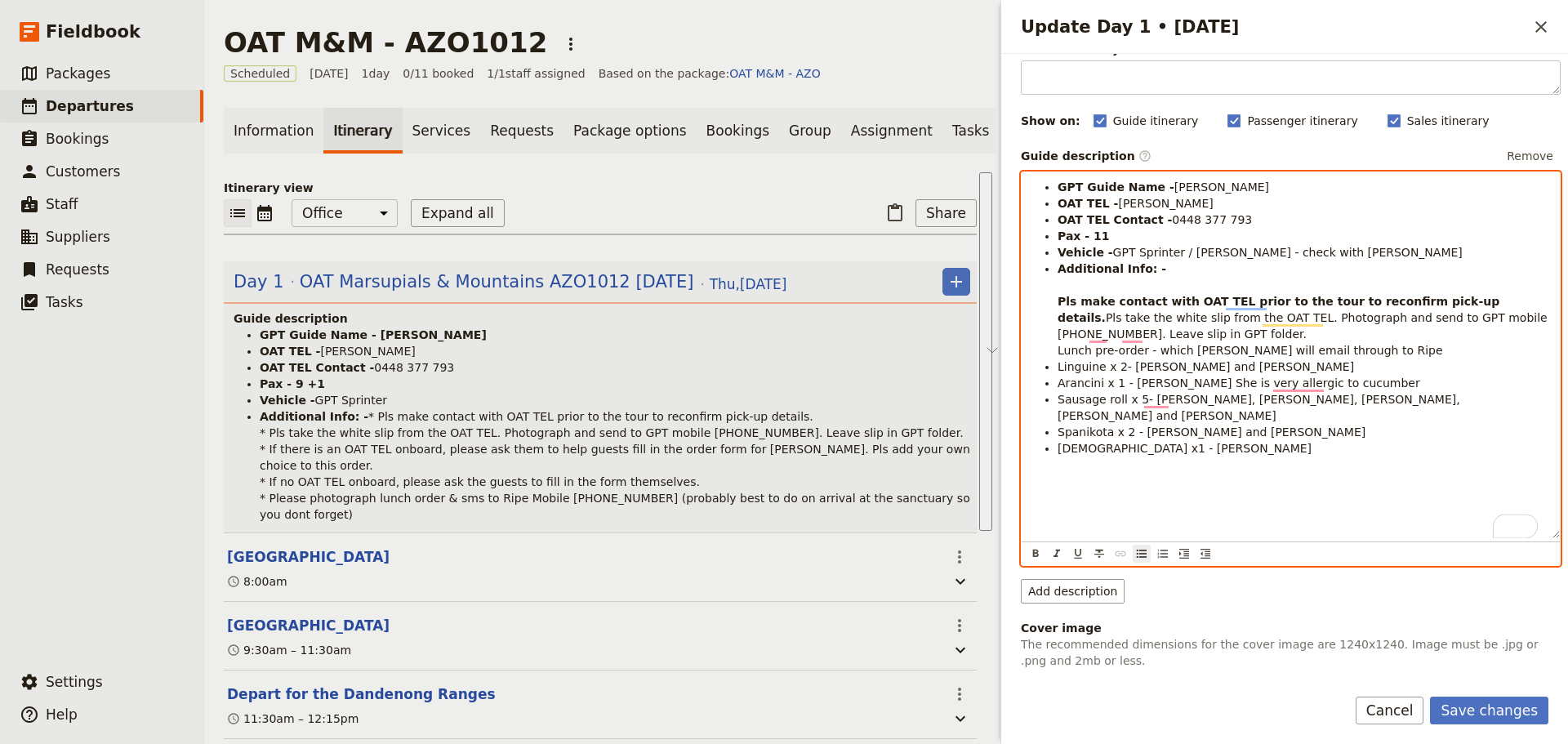
click at [1135, 285] on li "Additional Info: - Pls make contact with OAT TEL prior to the tour to reconfirm…" at bounding box center [1303, 309] width 493 height 98
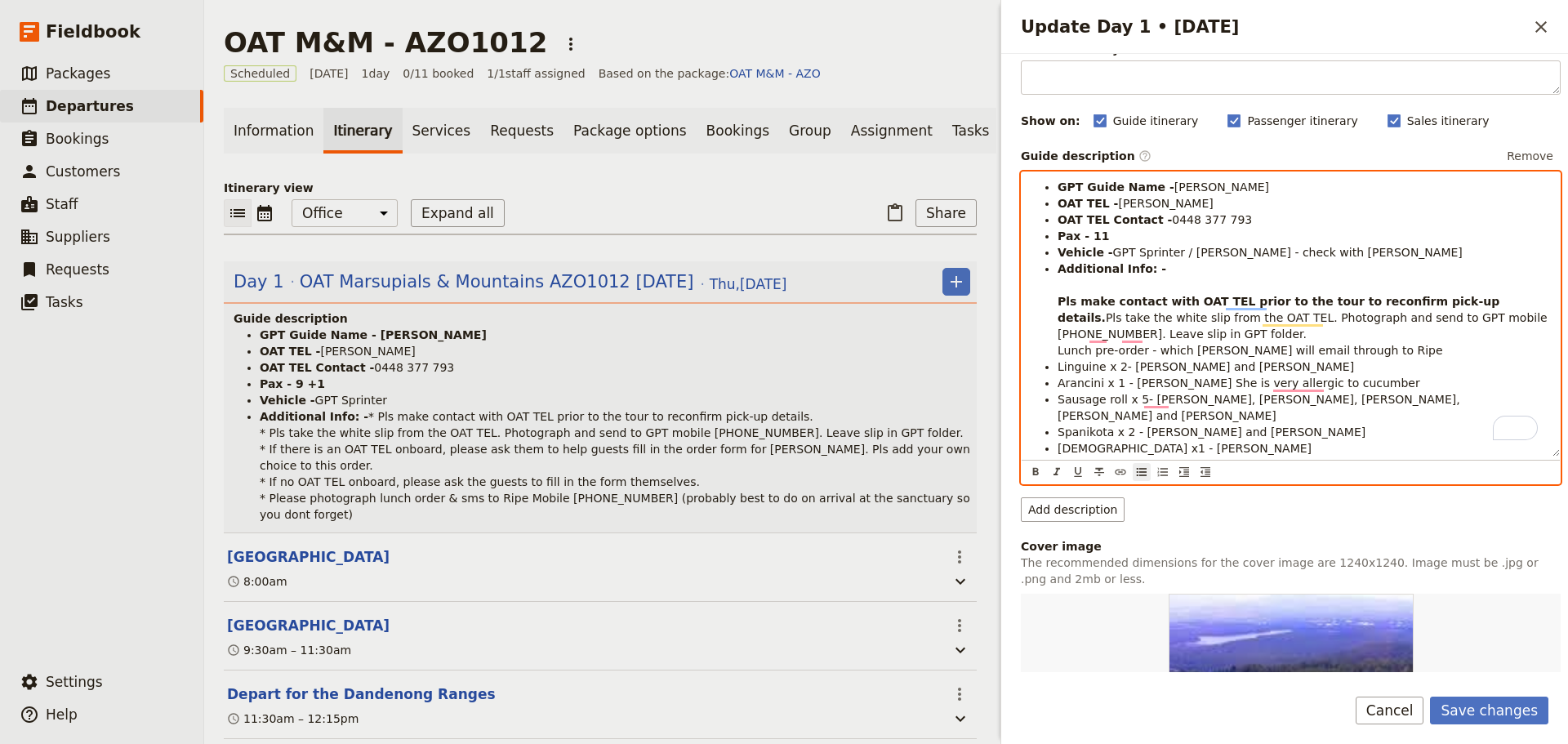
click at [1057, 298] on ul "GPT Guide Name - [PERSON_NAME] OAT TEL - Maigread Duffas OAT TEL Contact - [PHO…" at bounding box center [1291, 317] width 518 height 277
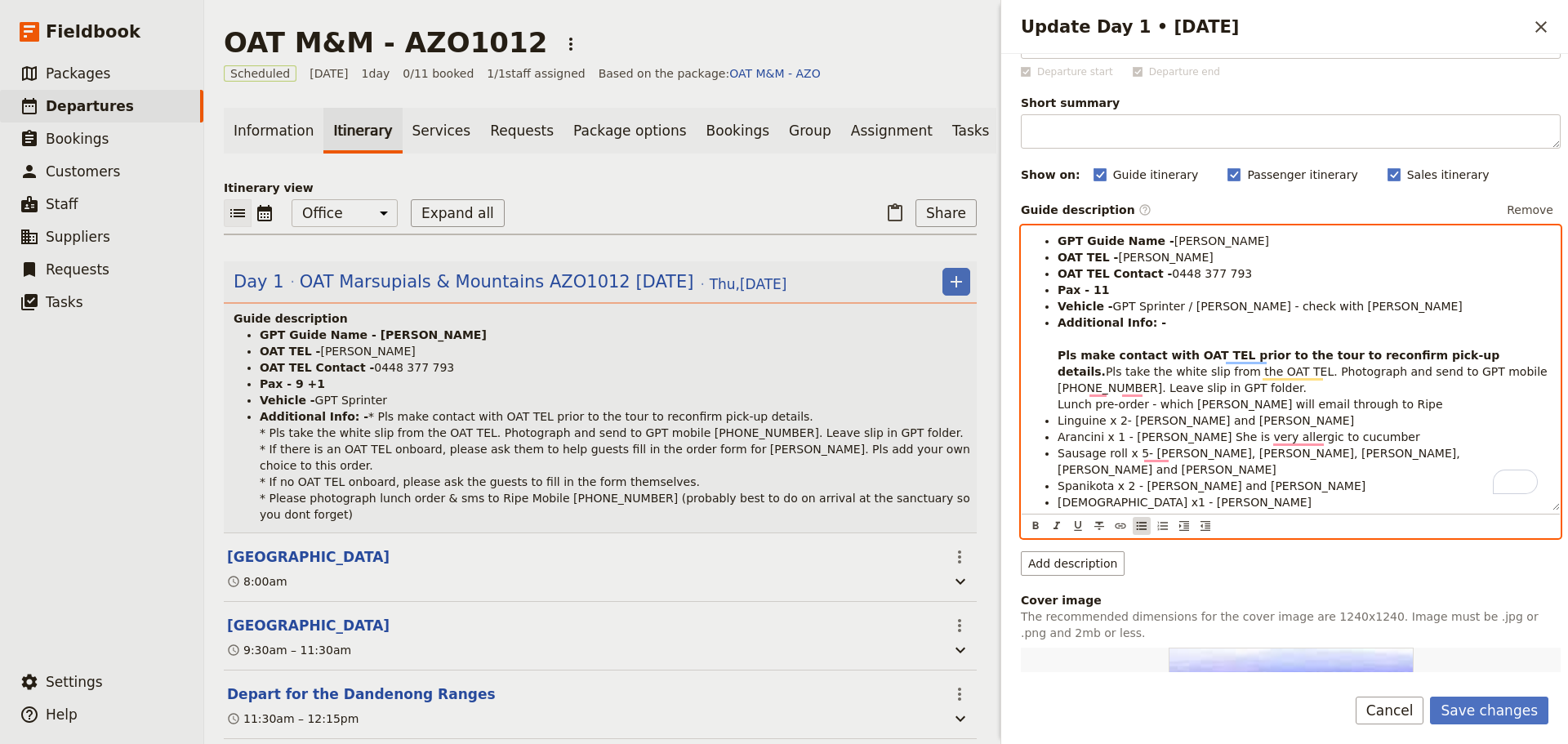
click at [1139, 517] on button "​" at bounding box center [1142, 526] width 18 height 18
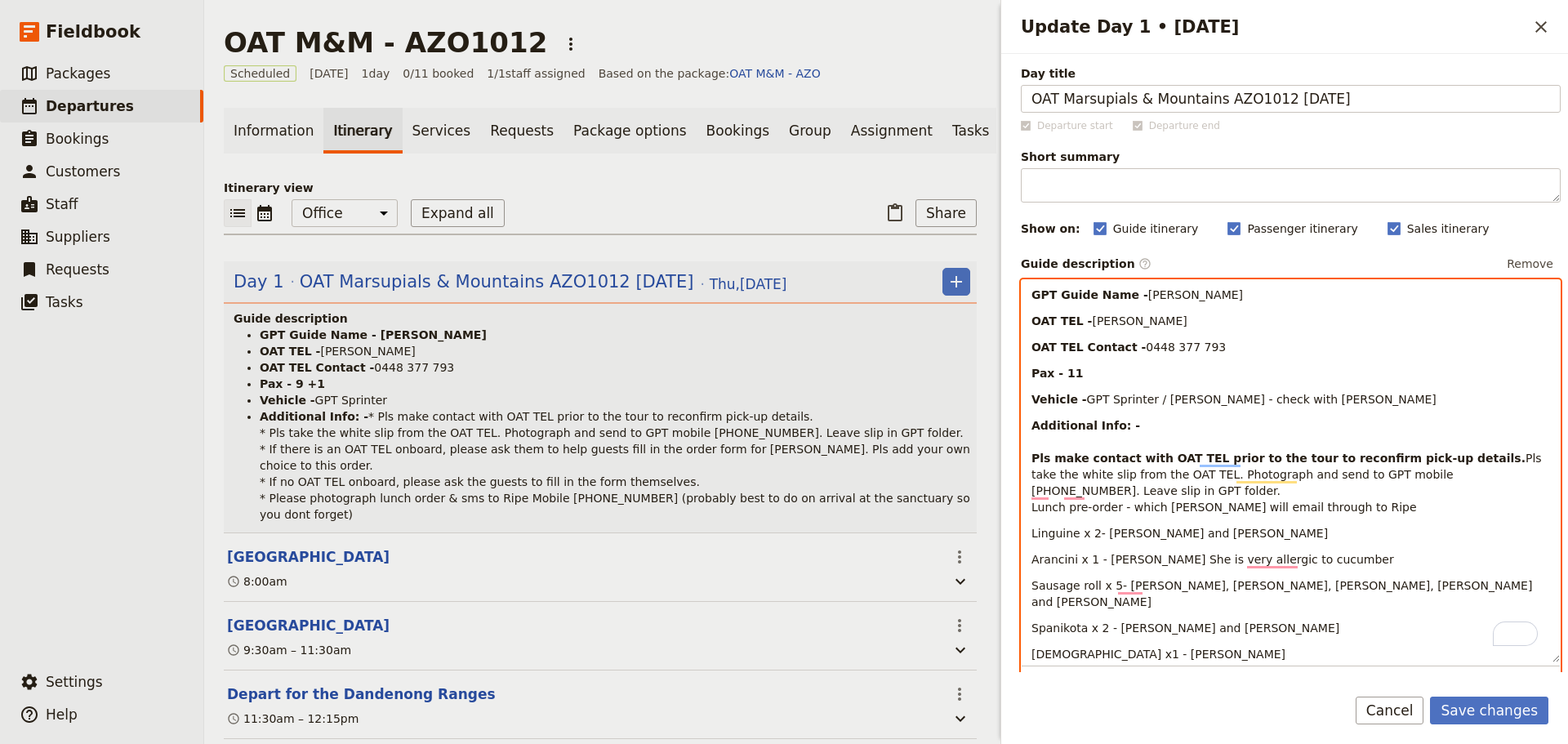
scroll to position [165, 0]
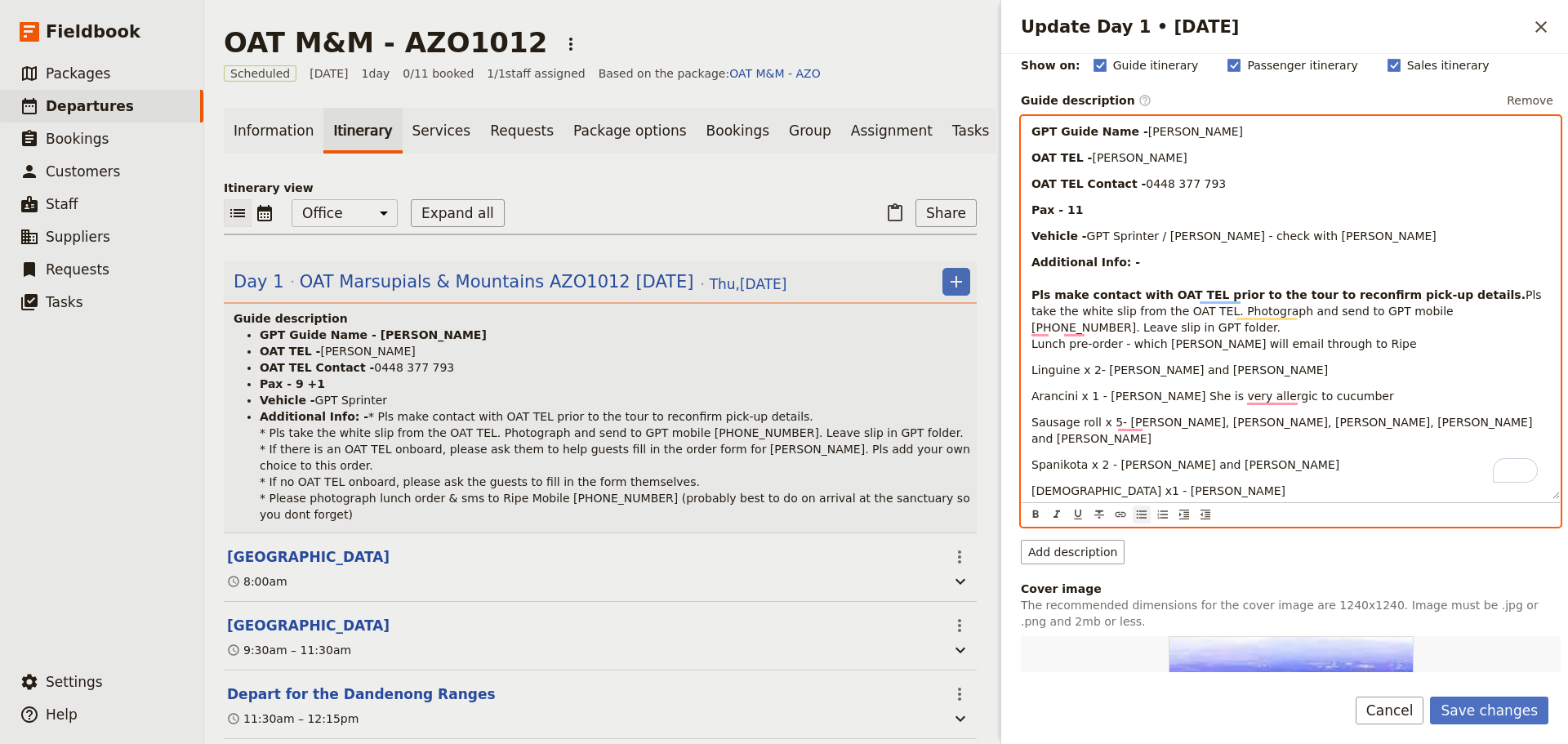
click at [1136, 508] on icon "Bulleted list" at bounding box center [1142, 514] width 13 height 13
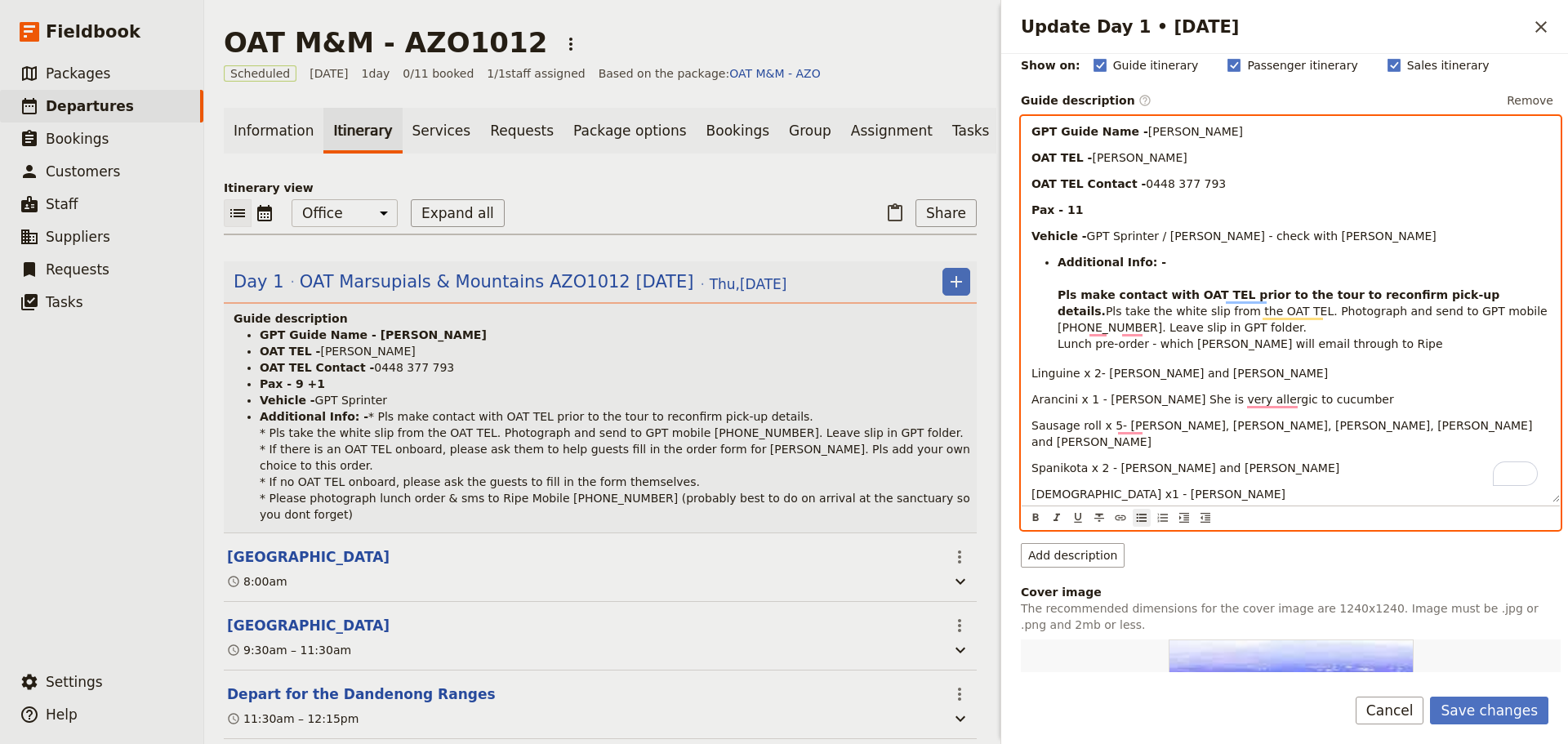
scroll to position [111, 0]
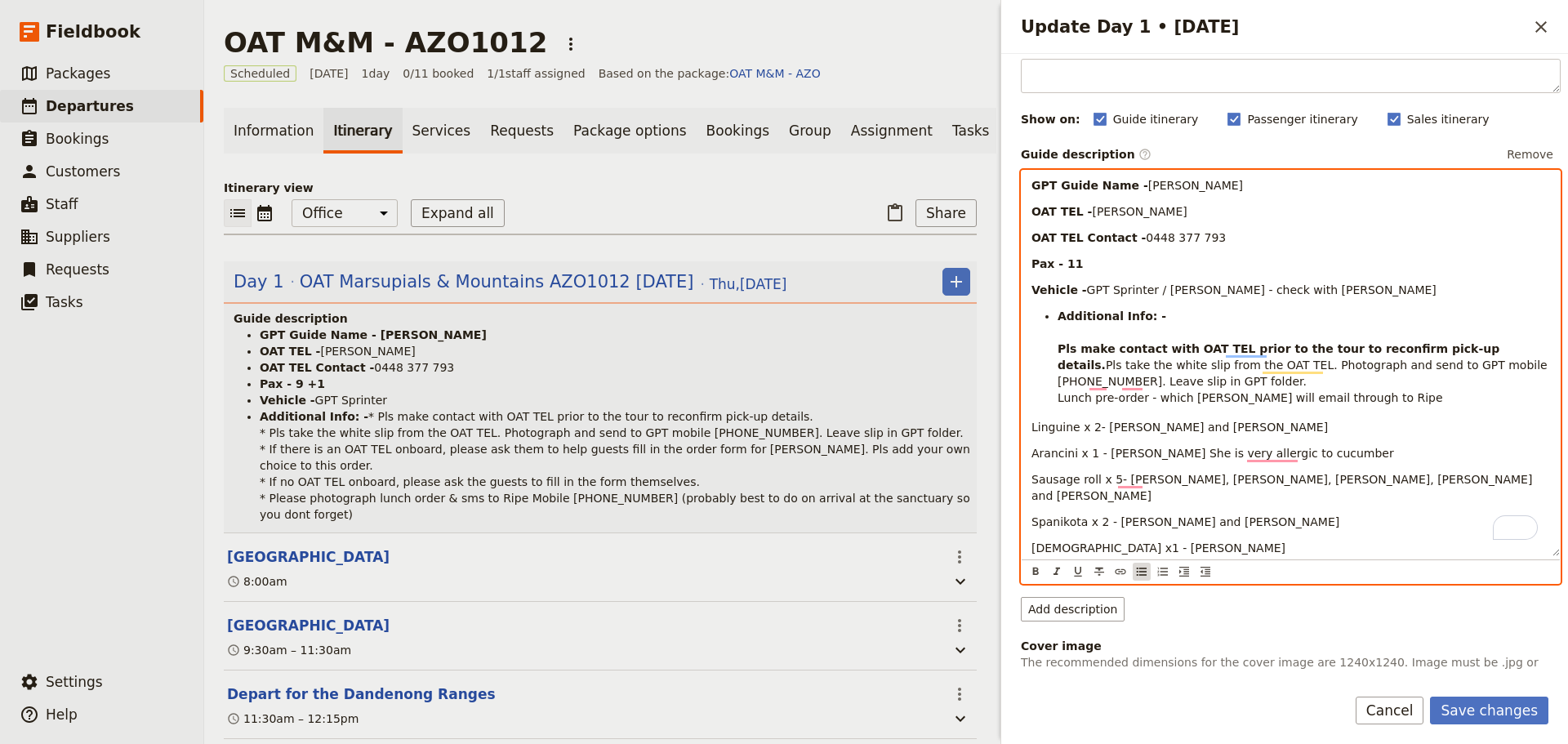
click at [1144, 565] on icon "Bulleted list" at bounding box center [1142, 572] width 13 height 13
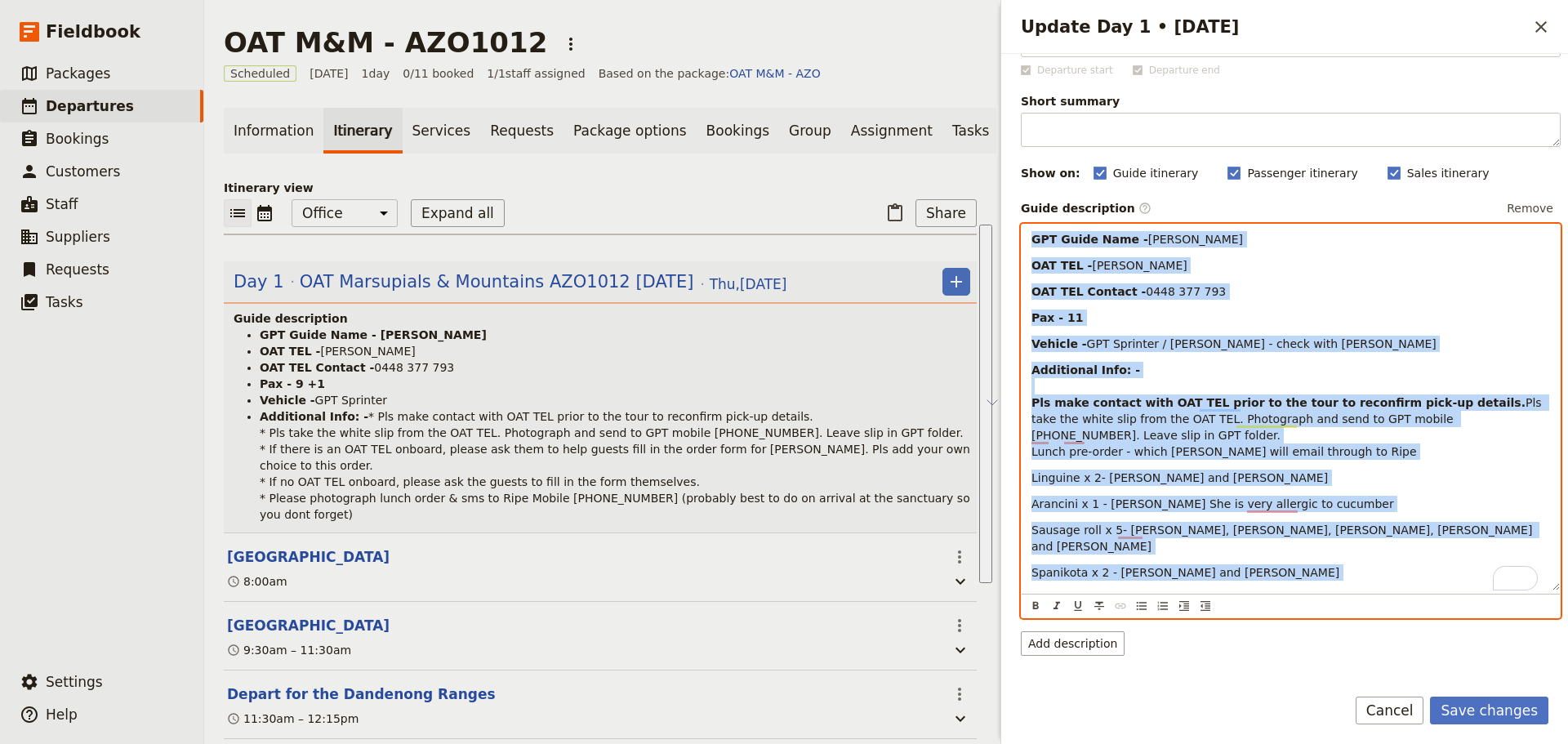
drag, startPoint x: 1102, startPoint y: 570, endPoint x: 932, endPoint y: 132, distance: 469.8
click at [932, 132] on div "OAT M&M - AZO1012 ​ Scheduled [DATE] 1 day 0/11 booked 1 / 1 staff assigned Bas…" at bounding box center [886, 372] width 1364 height 744
click at [1142, 602] on icon "Bulleted list" at bounding box center [1142, 607] width 13 height 13
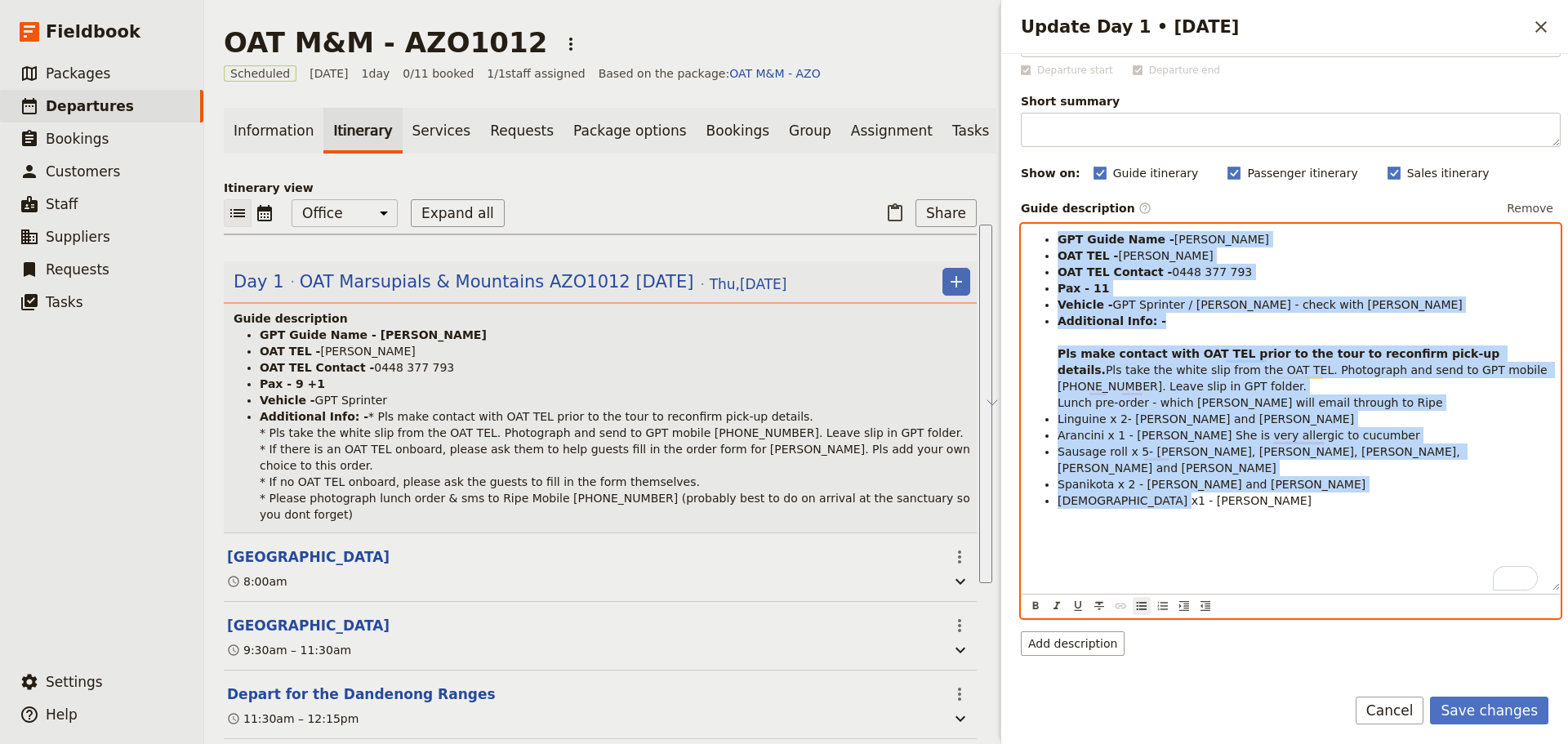
drag, startPoint x: 1078, startPoint y: 365, endPoint x: 1059, endPoint y: 351, distance: 23.6
click at [1078, 365] on span "Pls take the white slip from the OAT TEL. Photograph and send to GPT mobile [PH…" at bounding box center [1304, 387] width 494 height 46
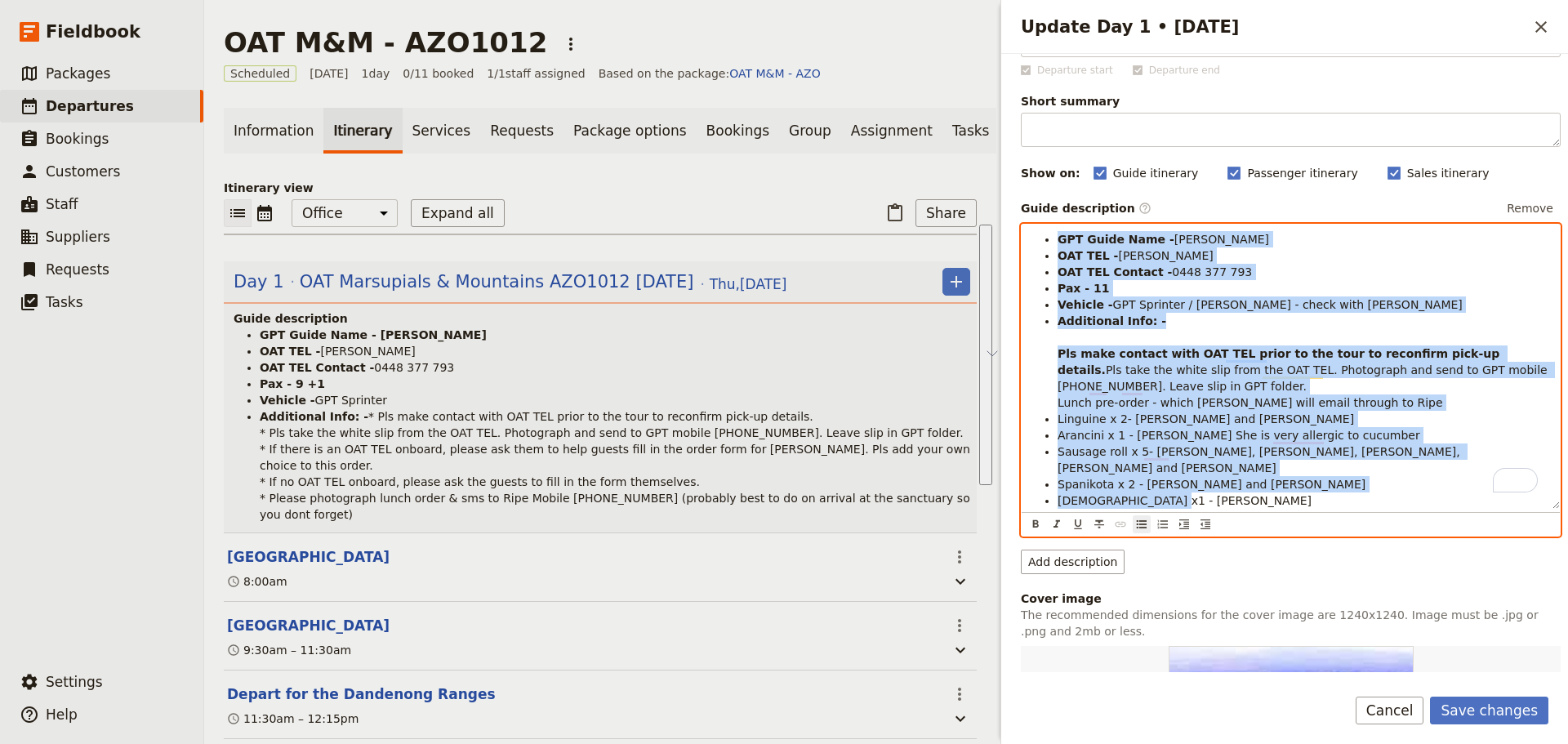
click at [1054, 357] on ul "GPT Guide Name - [PERSON_NAME] OAT TEL - Maigread Duffas OAT TEL Contact - [PHO…" at bounding box center [1291, 370] width 518 height 277
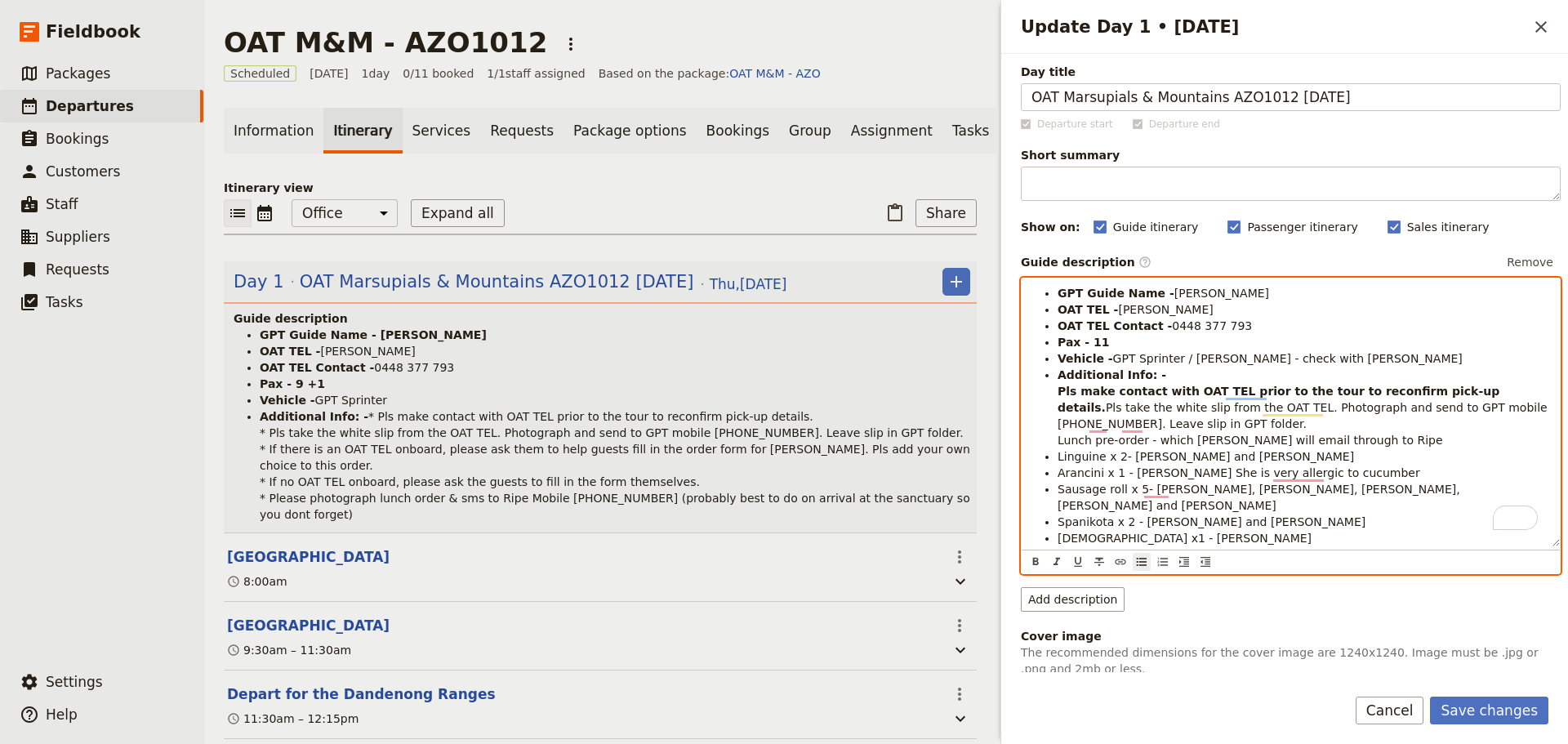
scroll to position [0, 0]
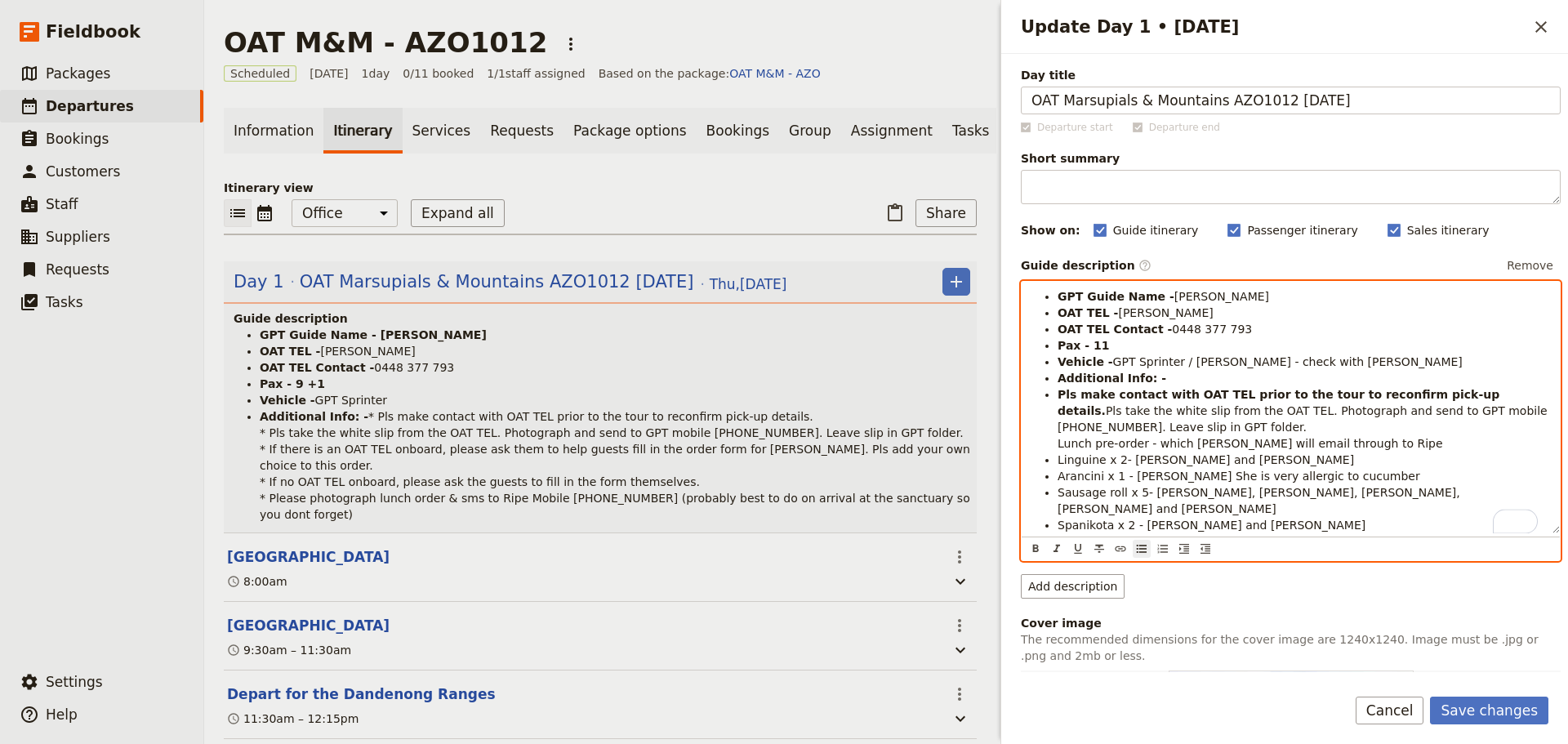
click at [1050, 416] on ul "GPT Guide Name - [PERSON_NAME] OAT TEL - Maigread Duffas OAT TEL Contact - [PHO…" at bounding box center [1291, 419] width 518 height 262
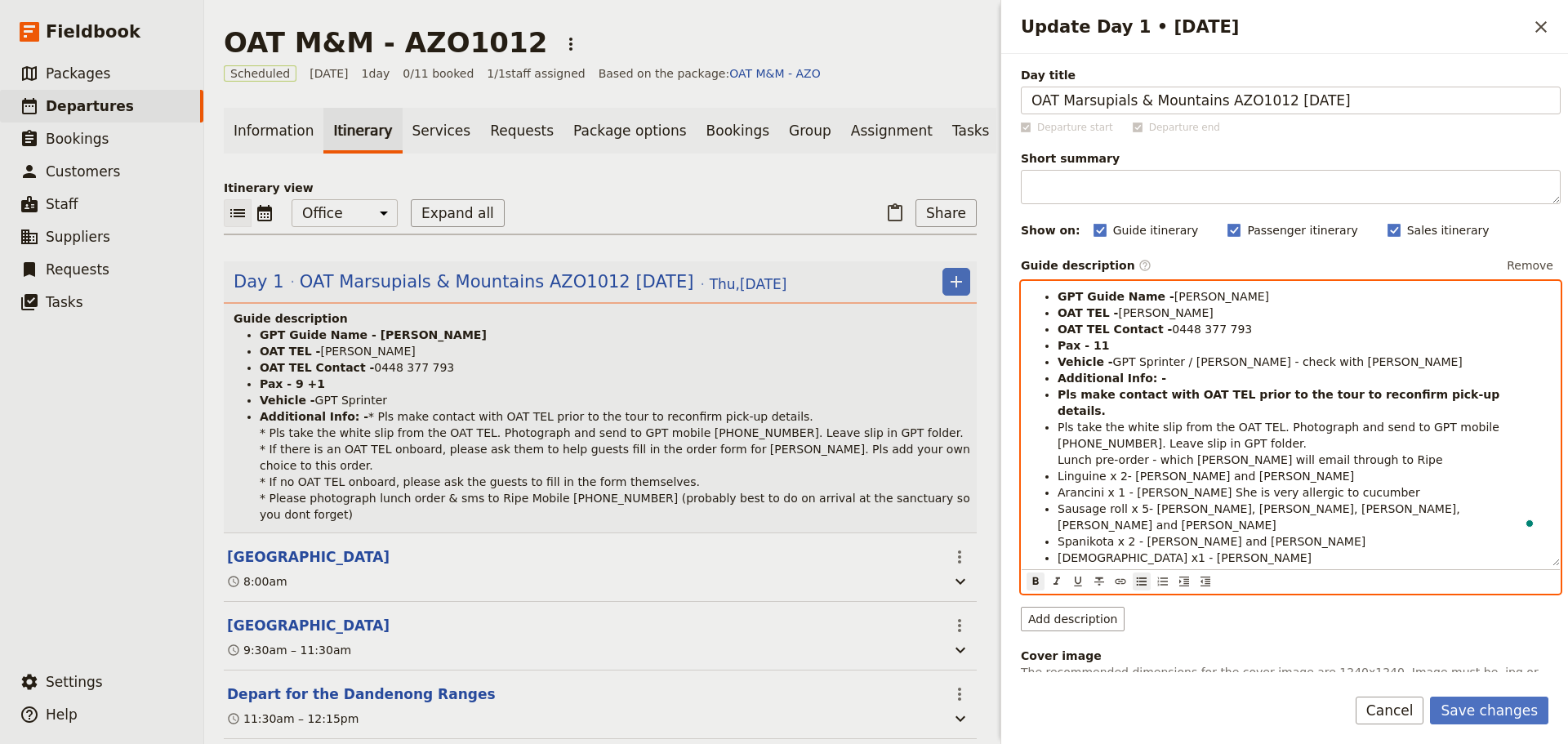
click at [1056, 431] on ul "GPT Guide Name - [PERSON_NAME] OAT TEL - Maigread Duffas OAT TEL Contact - [PHO…" at bounding box center [1291, 426] width 518 height 277
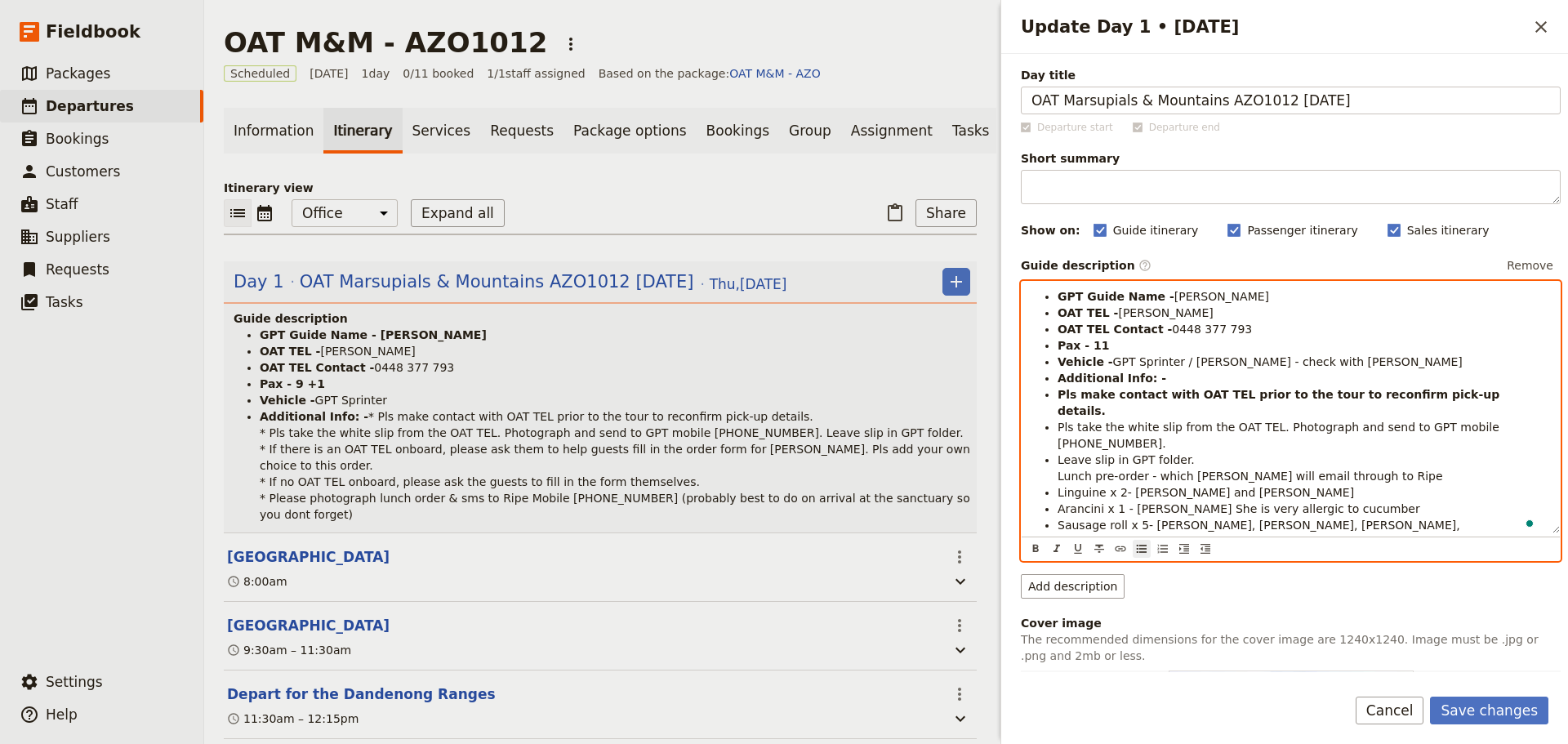
click at [1058, 453] on span "Leave slip in GPT folder. Lunch pre-order - which [PERSON_NAME] will email thro…" at bounding box center [1250, 468] width 385 height 30
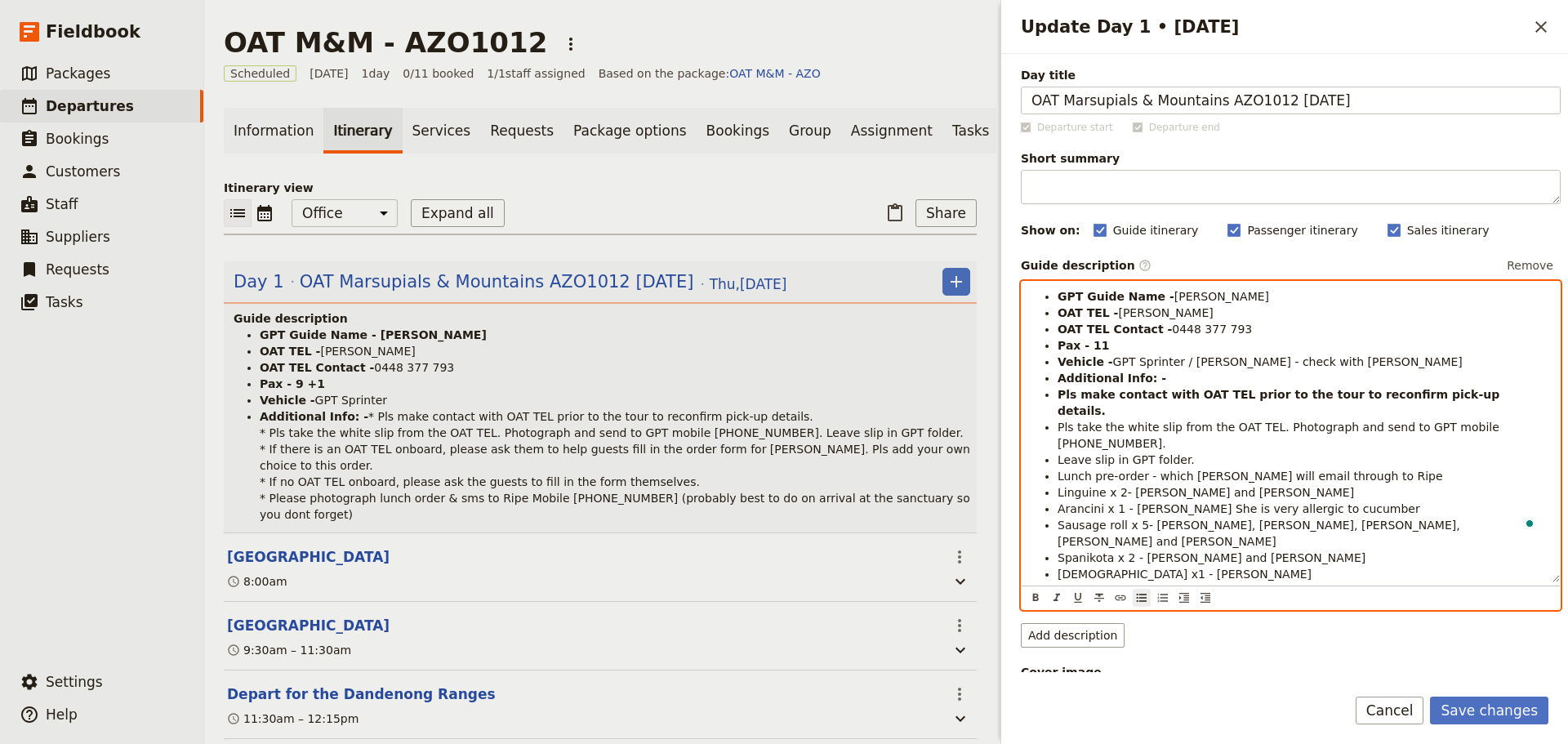
click at [1171, 374] on li "Additional Info: -" at bounding box center [1303, 379] width 493 height 16
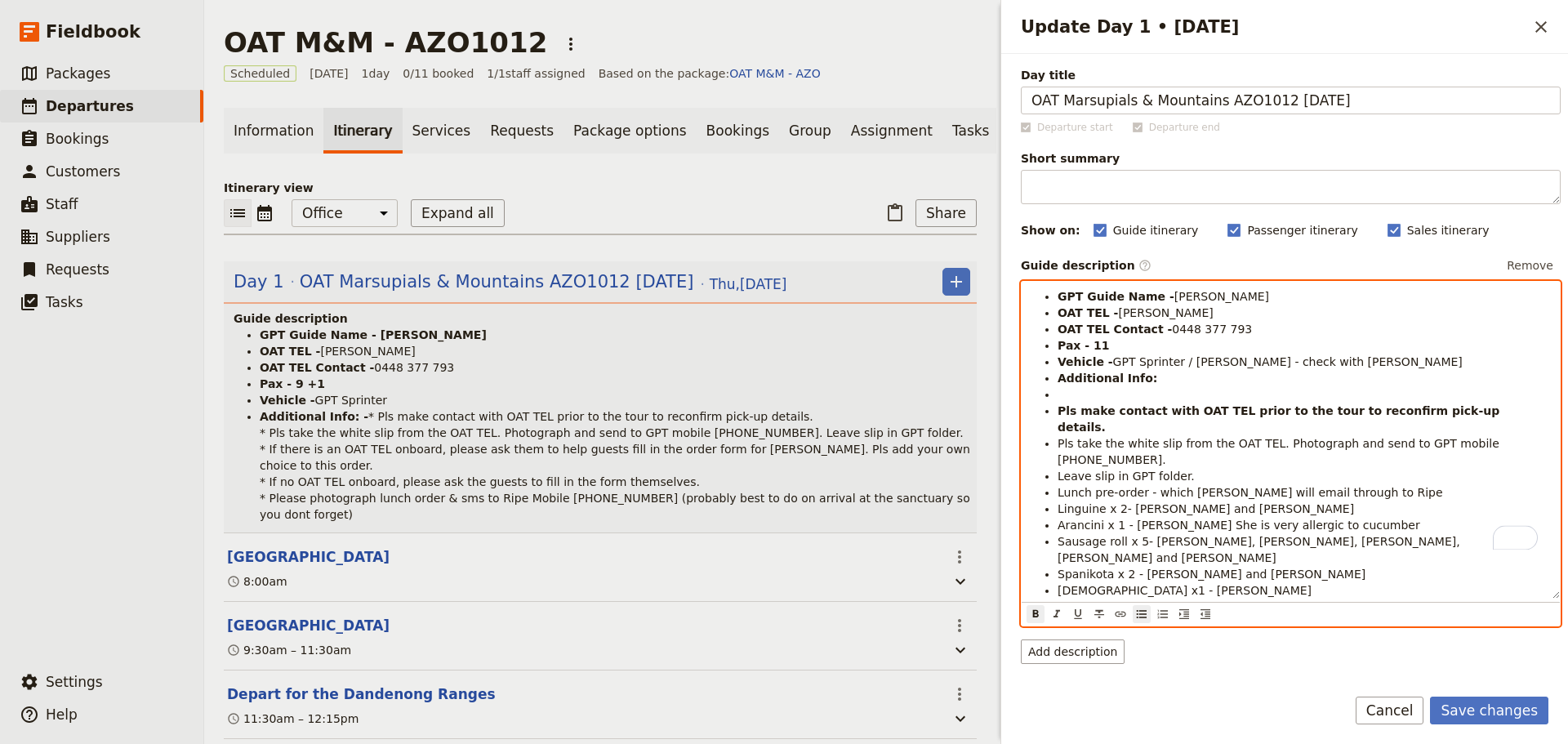
click at [1053, 451] on ul "GPT Guide Name - [PERSON_NAME] OAT TEL - Maigread Duffas OAT TEL Contact - [PHO…" at bounding box center [1291, 443] width 518 height 310
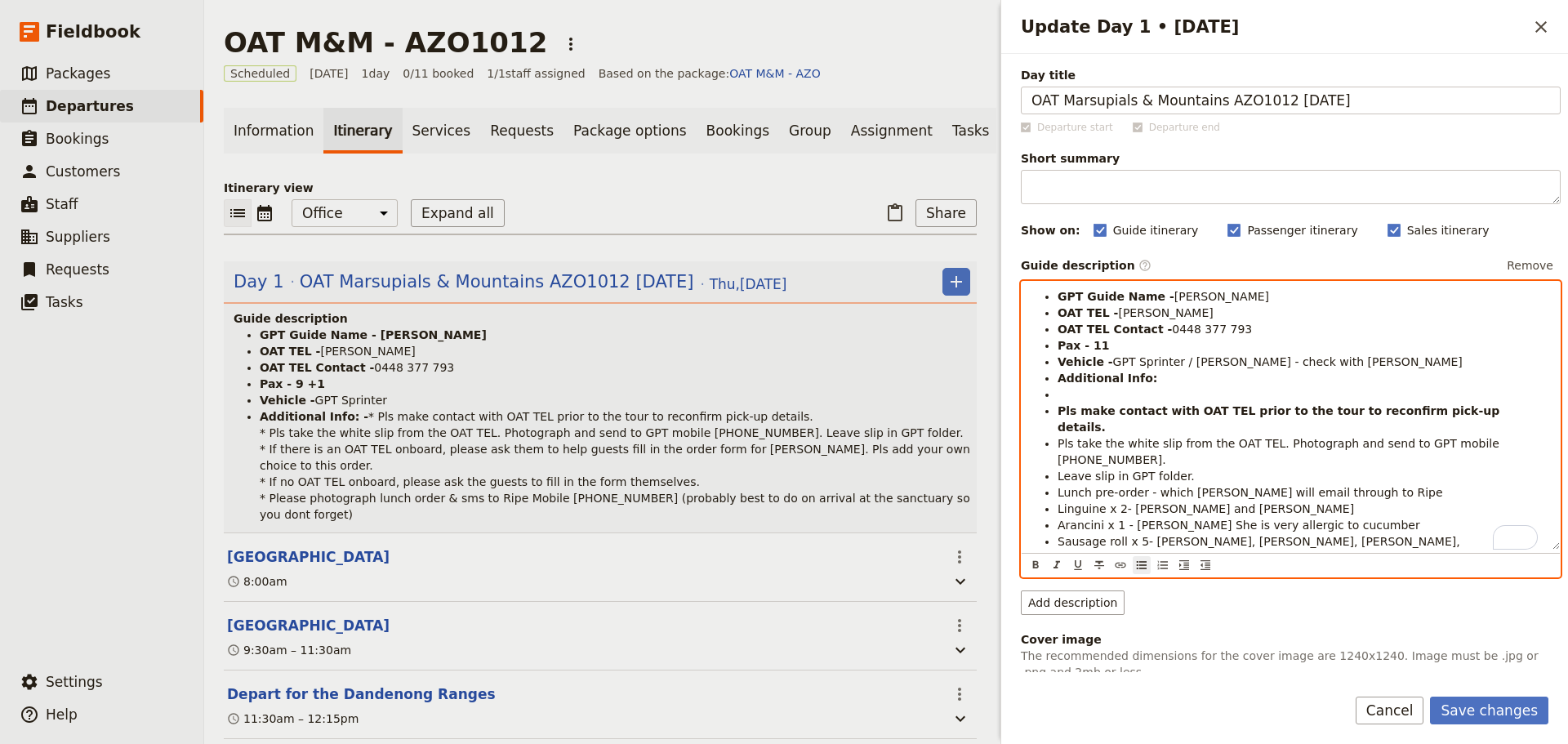
click at [1048, 477] on ul "GPT Guide Name - [PERSON_NAME] OAT TEL - Maigread Duffas OAT TEL Contact - [PHO…" at bounding box center [1291, 443] width 518 height 310
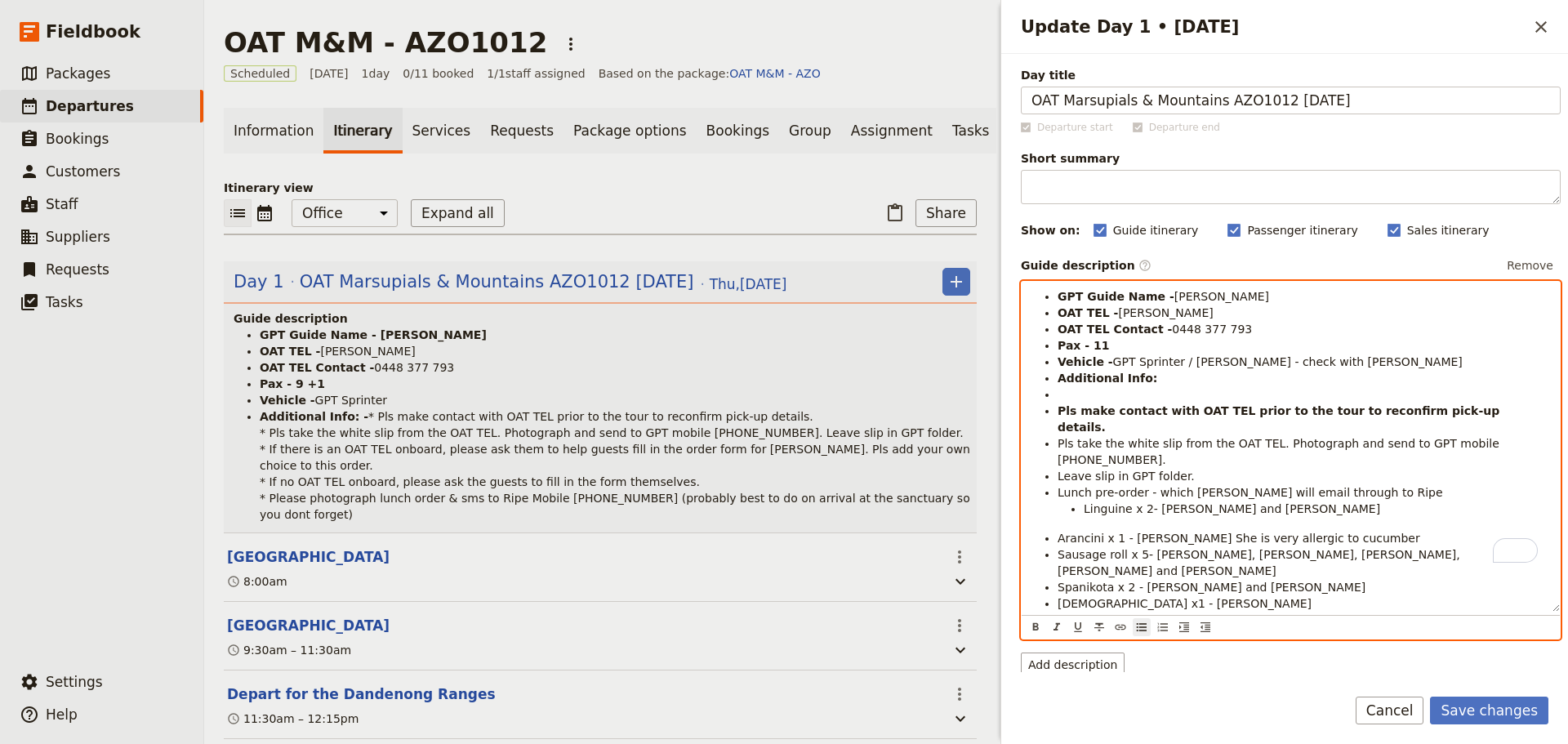
click at [1051, 505] on ul "GPT Guide Name - [PERSON_NAME] OAT TEL - Maigread Duffas OAT TEL Contact - [PHO…" at bounding box center [1291, 449] width 518 height 323
click at [1051, 519] on ul "GPT Guide Name - [PERSON_NAME] OAT TEL - Maigread Duffas OAT TEL Contact - [PHO…" at bounding box center [1291, 449] width 518 height 323
click at [1049, 539] on ul "GPT Guide Name - [PERSON_NAME] OAT TEL - Maigread Duffas OAT TEL Contact - [PHO…" at bounding box center [1291, 449] width 518 height 323
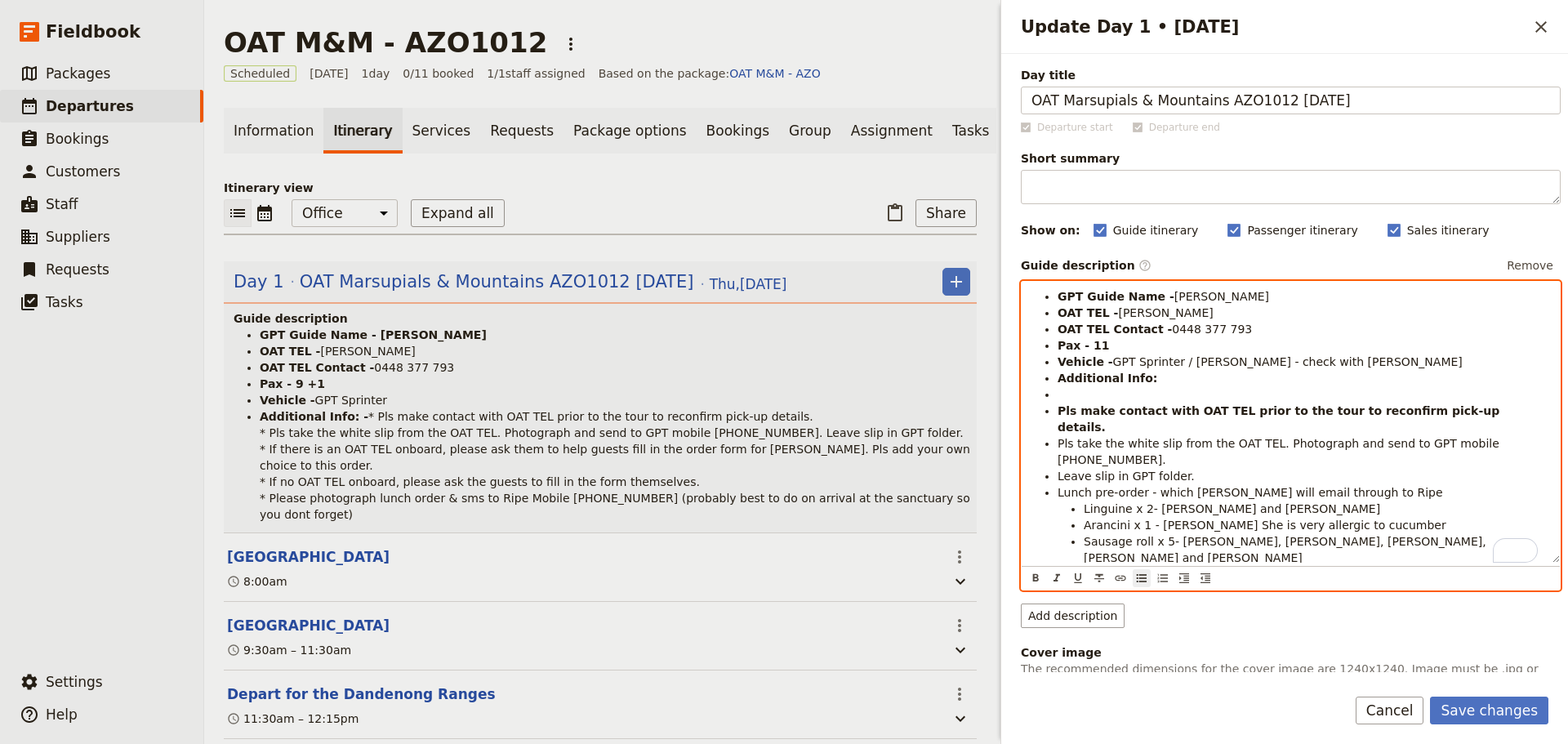
click at [1049, 555] on ul "GPT Guide Name - [PERSON_NAME] OAT TEL - Maigread Duffas OAT TEL Contact - [PHO…" at bounding box center [1291, 449] width 518 height 323
drag, startPoint x: 1088, startPoint y: 346, endPoint x: 1109, endPoint y: 349, distance: 21.2
click at [1109, 349] on li "Pax - 11" at bounding box center [1303, 346] width 493 height 16
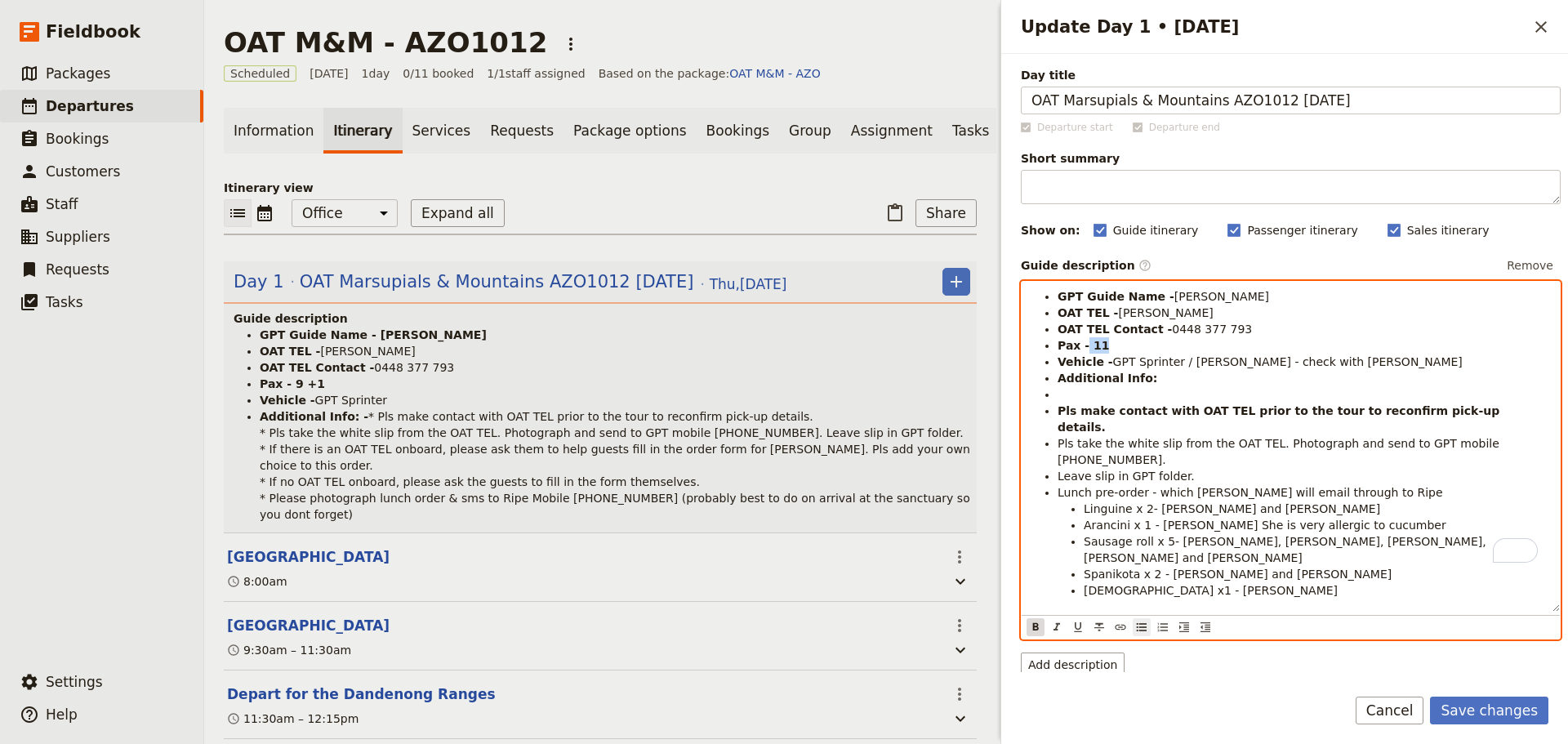
drag, startPoint x: 1032, startPoint y: 579, endPoint x: 1045, endPoint y: 517, distance: 63.3
click at [1032, 621] on icon "Format bold" at bounding box center [1036, 627] width 13 height 13
click at [1113, 359] on span "GPT Sprinter / [PERSON_NAME] - check with [PERSON_NAME]" at bounding box center [1287, 362] width 350 height 13
click at [1114, 349] on li "Pax - 11" at bounding box center [1303, 346] width 493 height 16
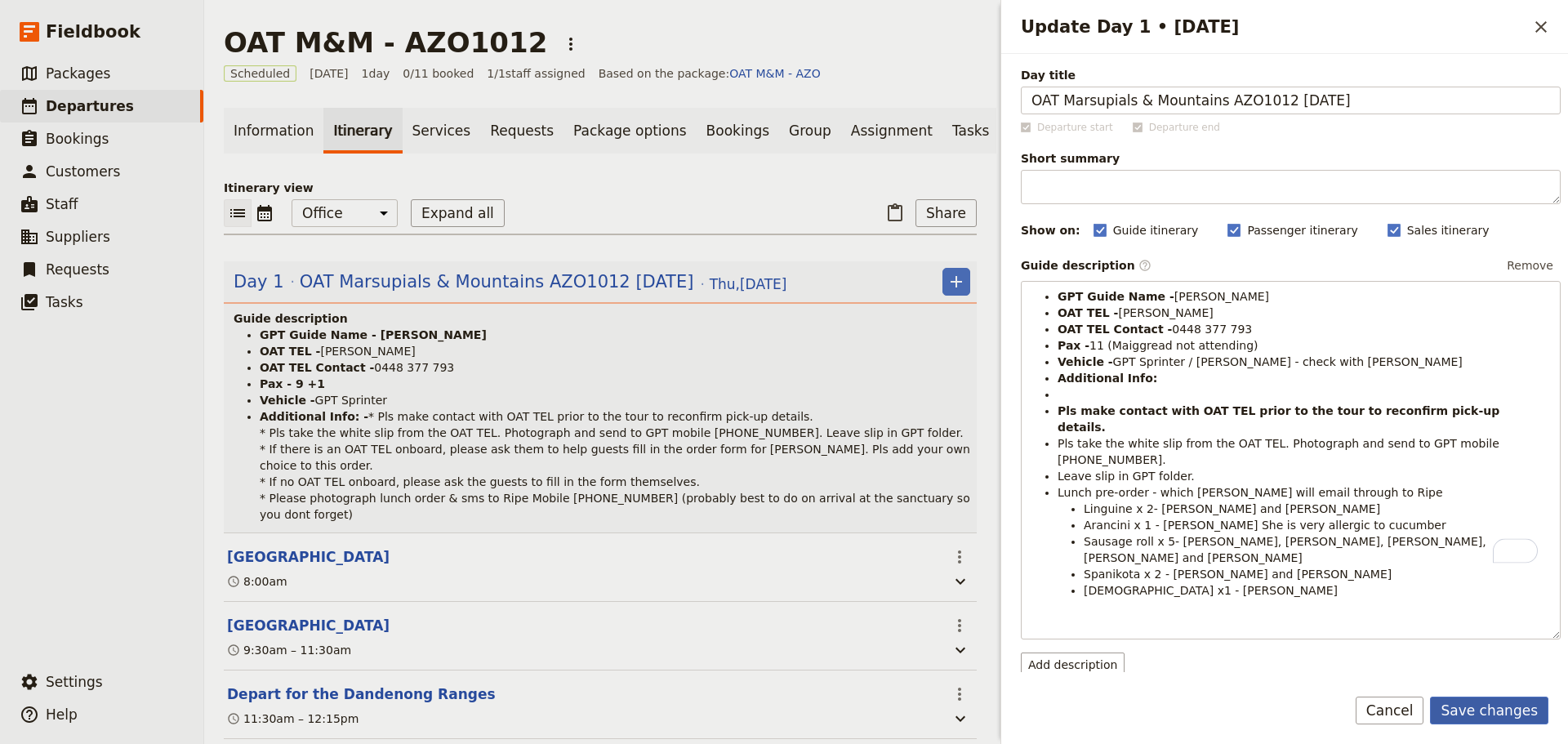
click at [1483, 697] on button "Save changes" at bounding box center [1489, 711] width 118 height 28
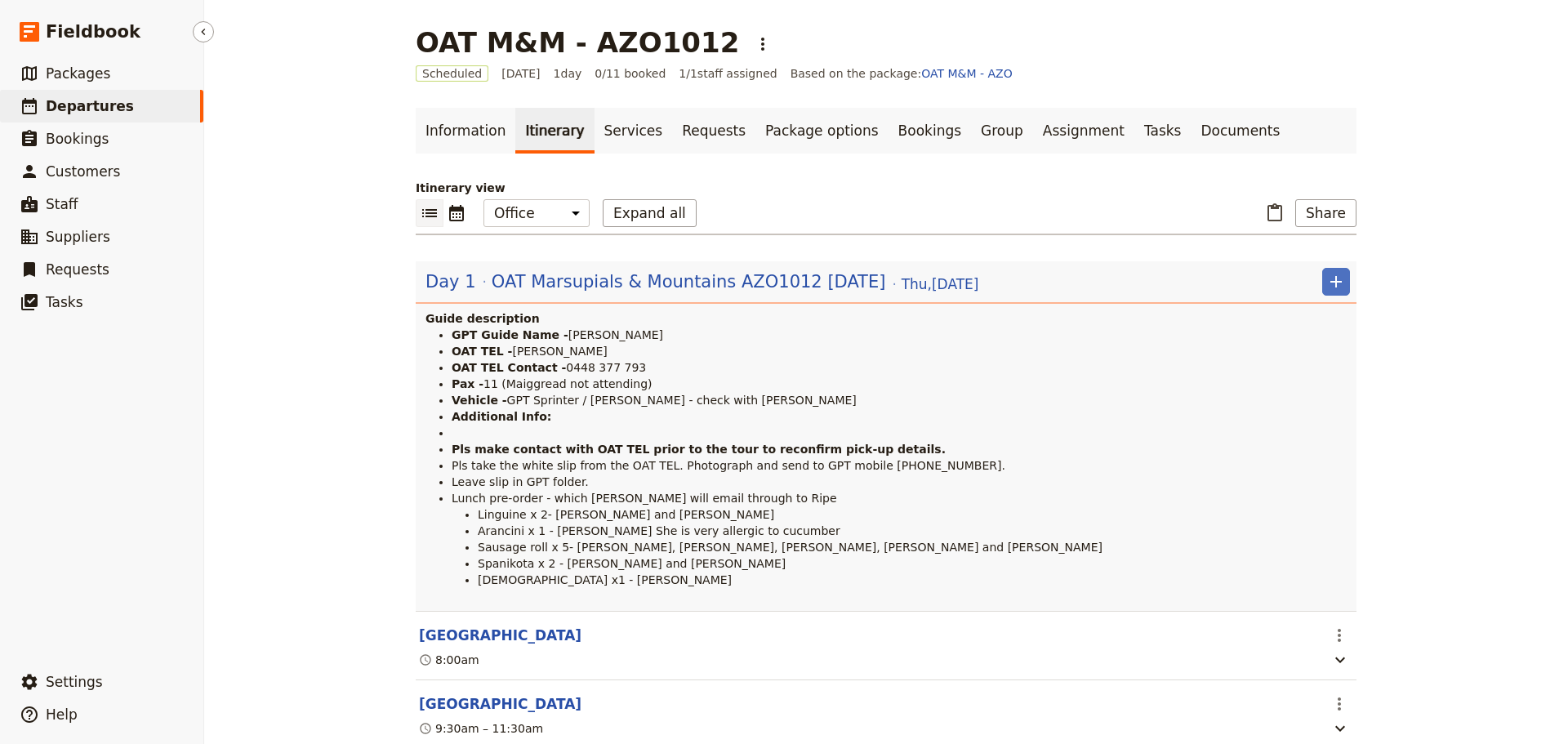
click at [122, 110] on link "​ Departures" at bounding box center [101, 106] width 203 height 33
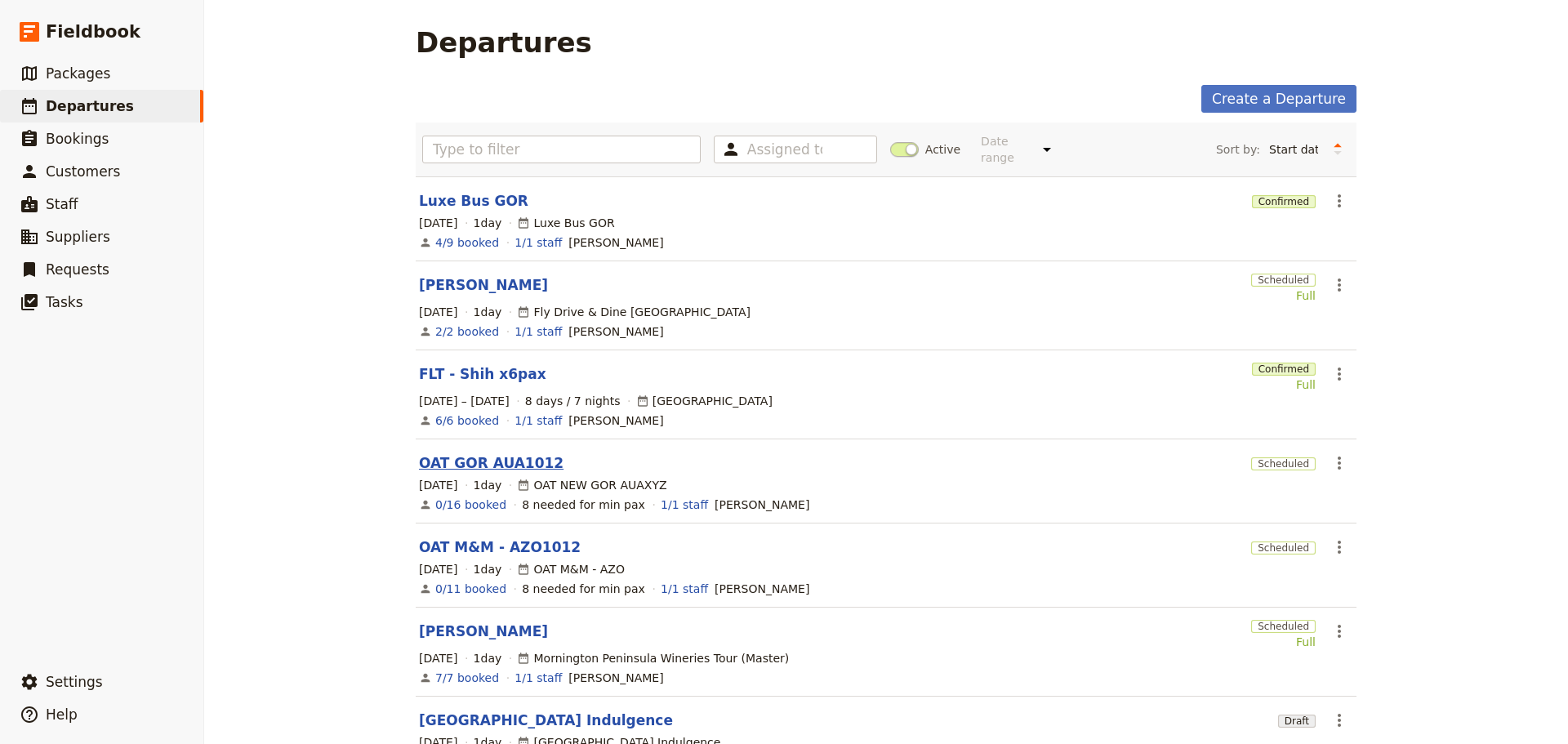
click at [451, 453] on link "OAT GOR AUA1012" at bounding box center [491, 463] width 145 height 20
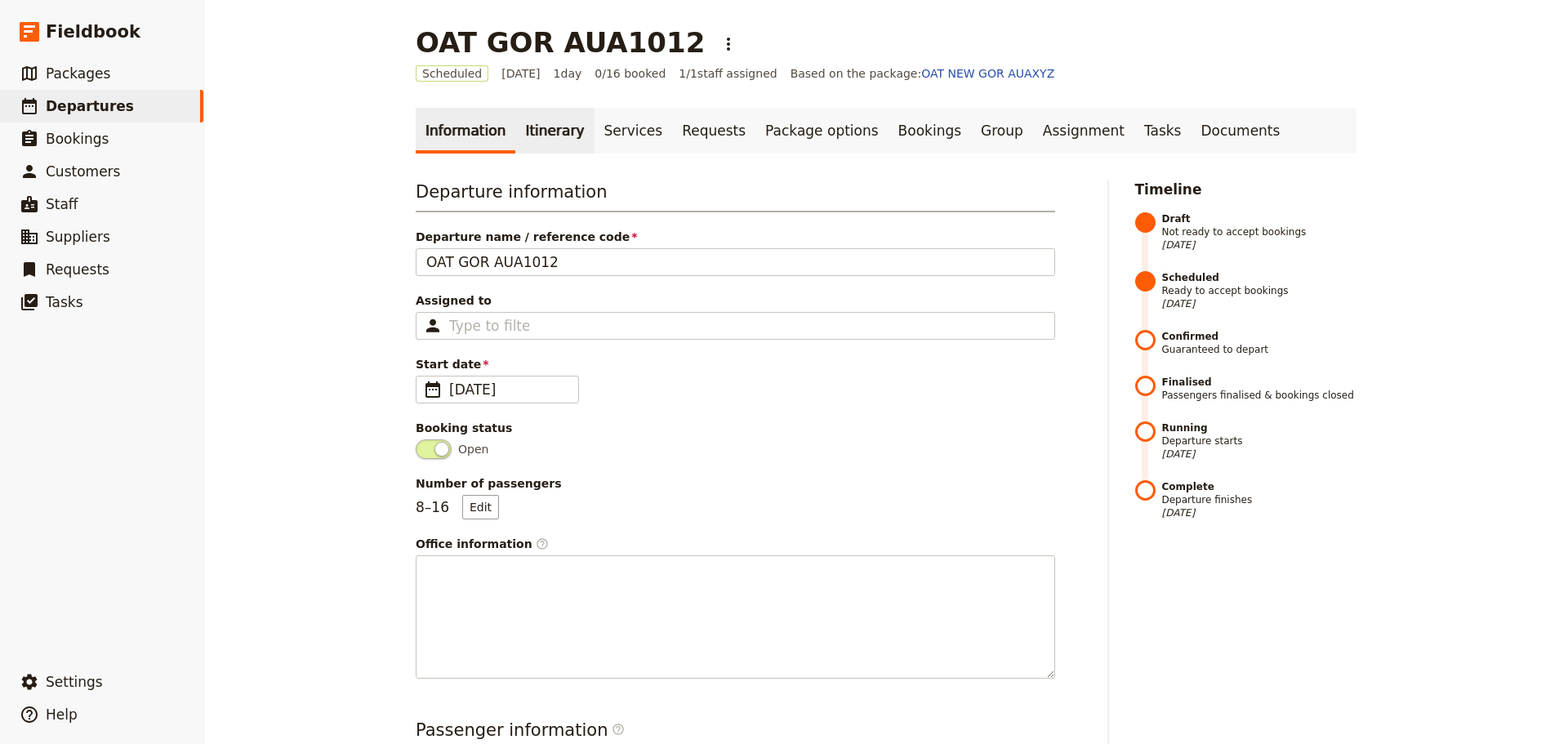
click at [520, 135] on link "Itinerary" at bounding box center [554, 131] width 78 height 46
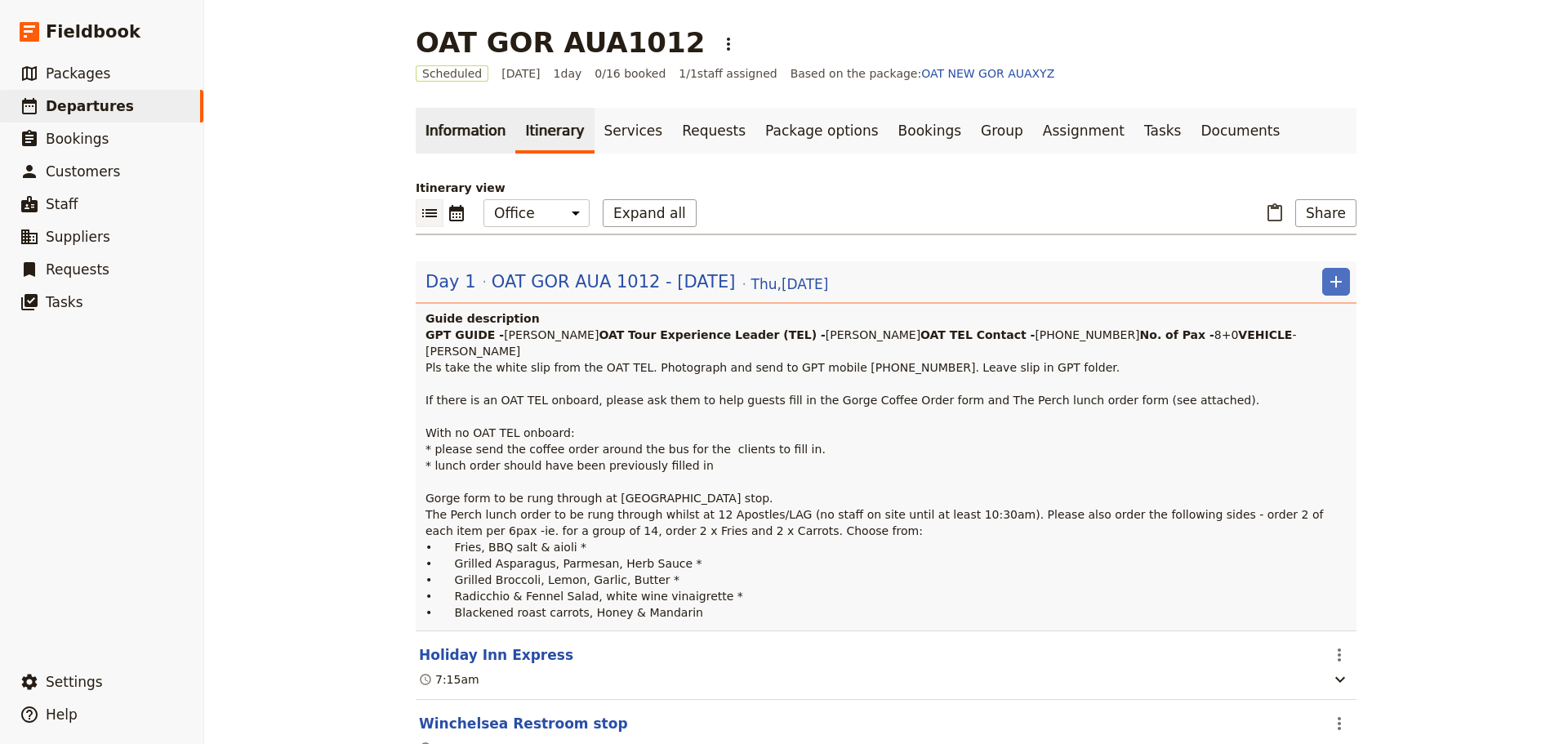
click at [475, 121] on link "Information" at bounding box center [465, 131] width 100 height 46
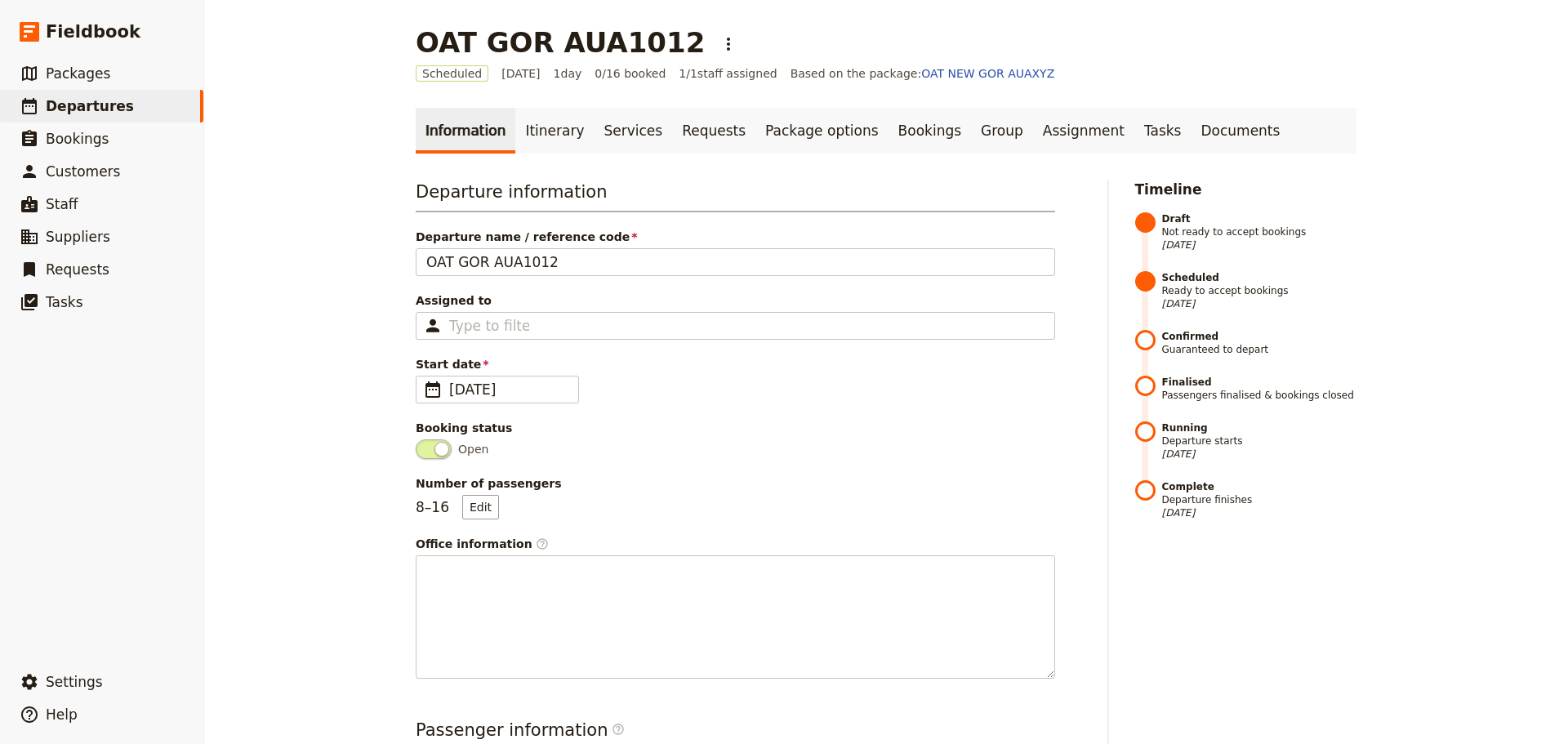
click at [438, 512] on p "8 – 16 Edit" at bounding box center [457, 507] width 83 height 25
click at [462, 512] on button "Edit" at bounding box center [480, 507] width 37 height 25
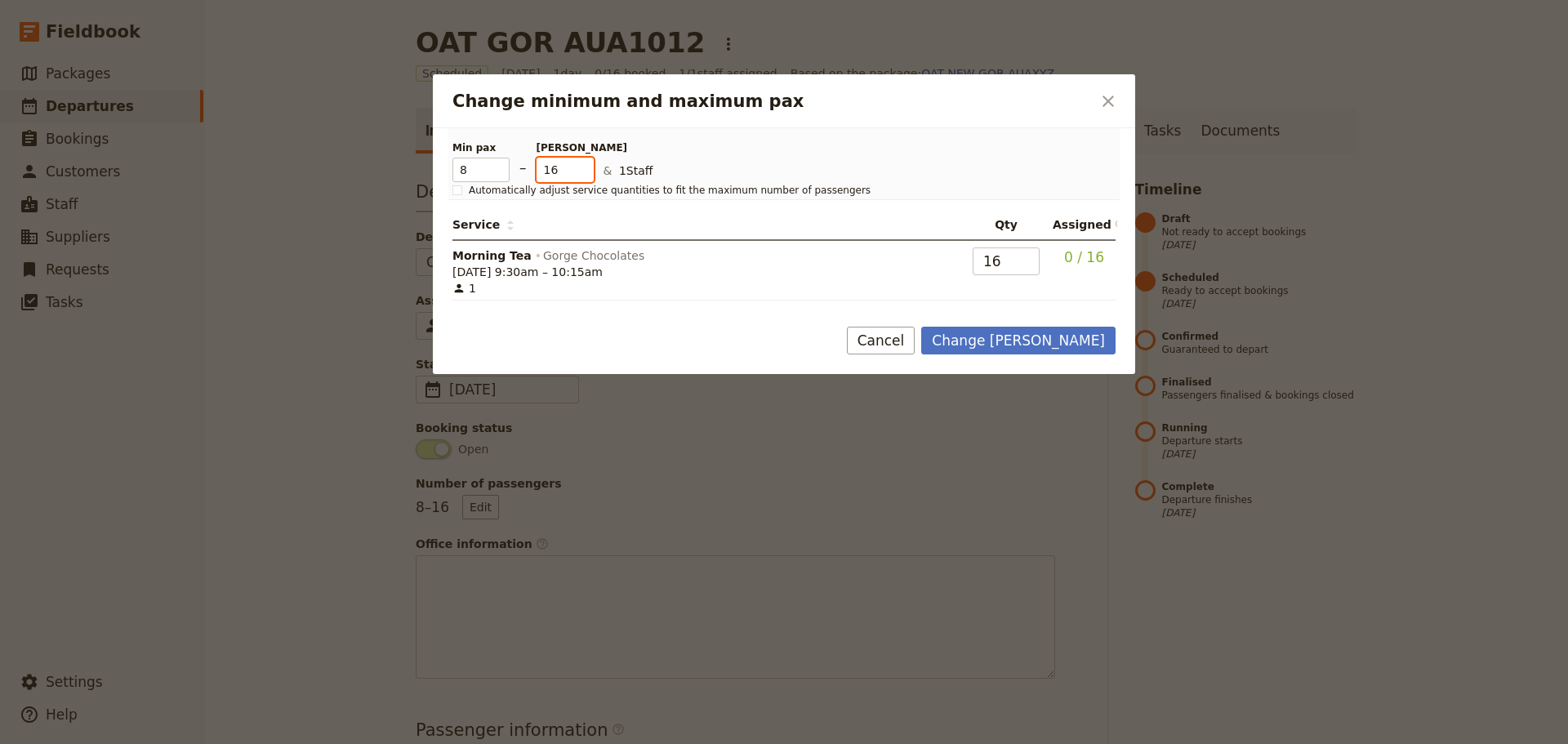
click at [579, 179] on input "16" at bounding box center [564, 170] width 57 height 25
click at [586, 170] on input "15" at bounding box center [564, 170] width 57 height 25
click at [584, 174] on input "14" at bounding box center [564, 170] width 57 height 25
click at [584, 174] on input "13" at bounding box center [564, 170] width 57 height 25
click at [584, 174] on input "12" at bounding box center [564, 170] width 57 height 25
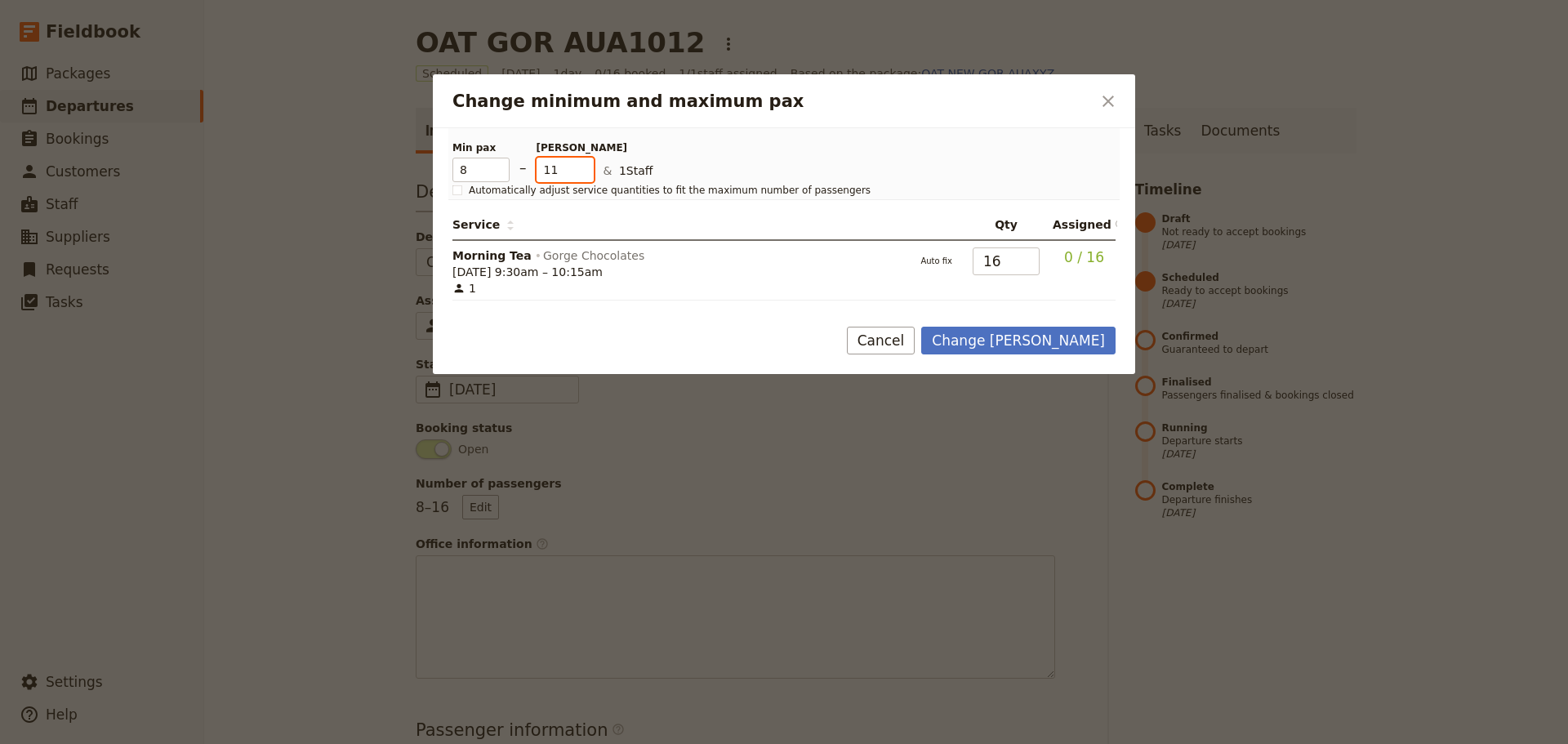
click at [584, 174] on input "11" at bounding box center [564, 170] width 57 height 25
type input "10"
click at [584, 174] on input "10" at bounding box center [564, 170] width 57 height 25
click at [1096, 342] on button "Change [PERSON_NAME]" at bounding box center [1018, 341] width 194 height 28
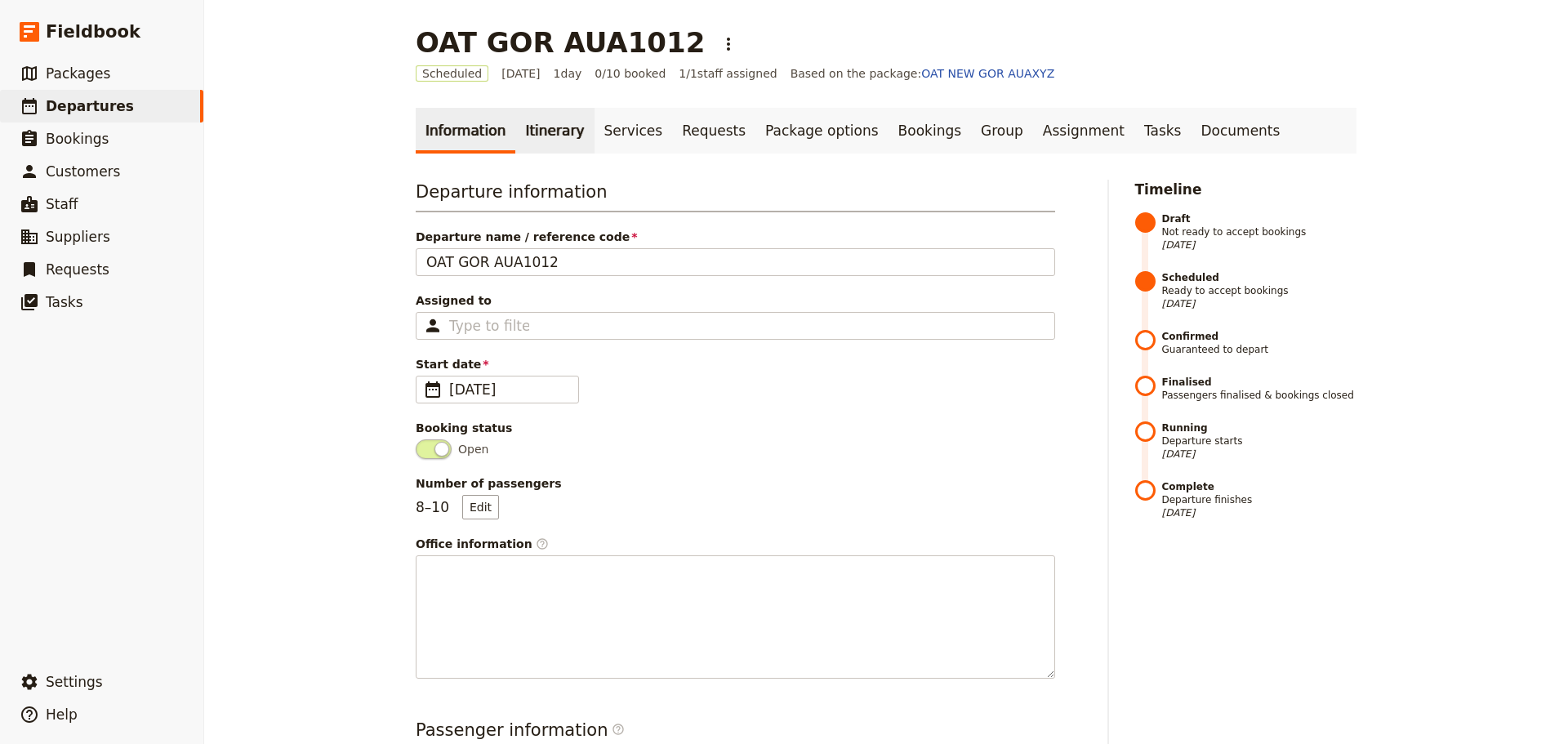
click at [533, 129] on link "Itinerary" at bounding box center [554, 131] width 78 height 46
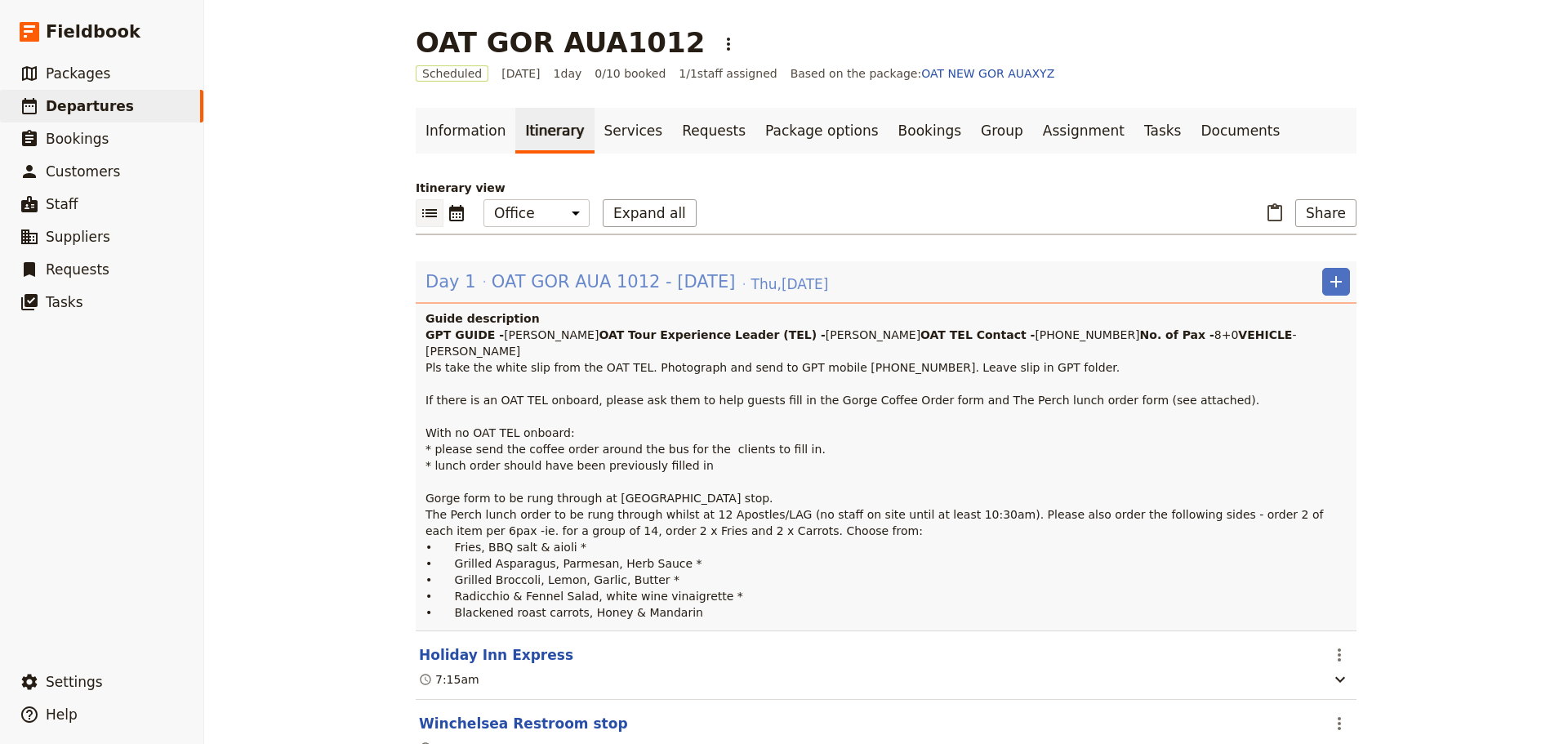
click at [514, 276] on span "OAT GOR AUA 1012 - [DATE]" at bounding box center [614, 282] width 244 height 25
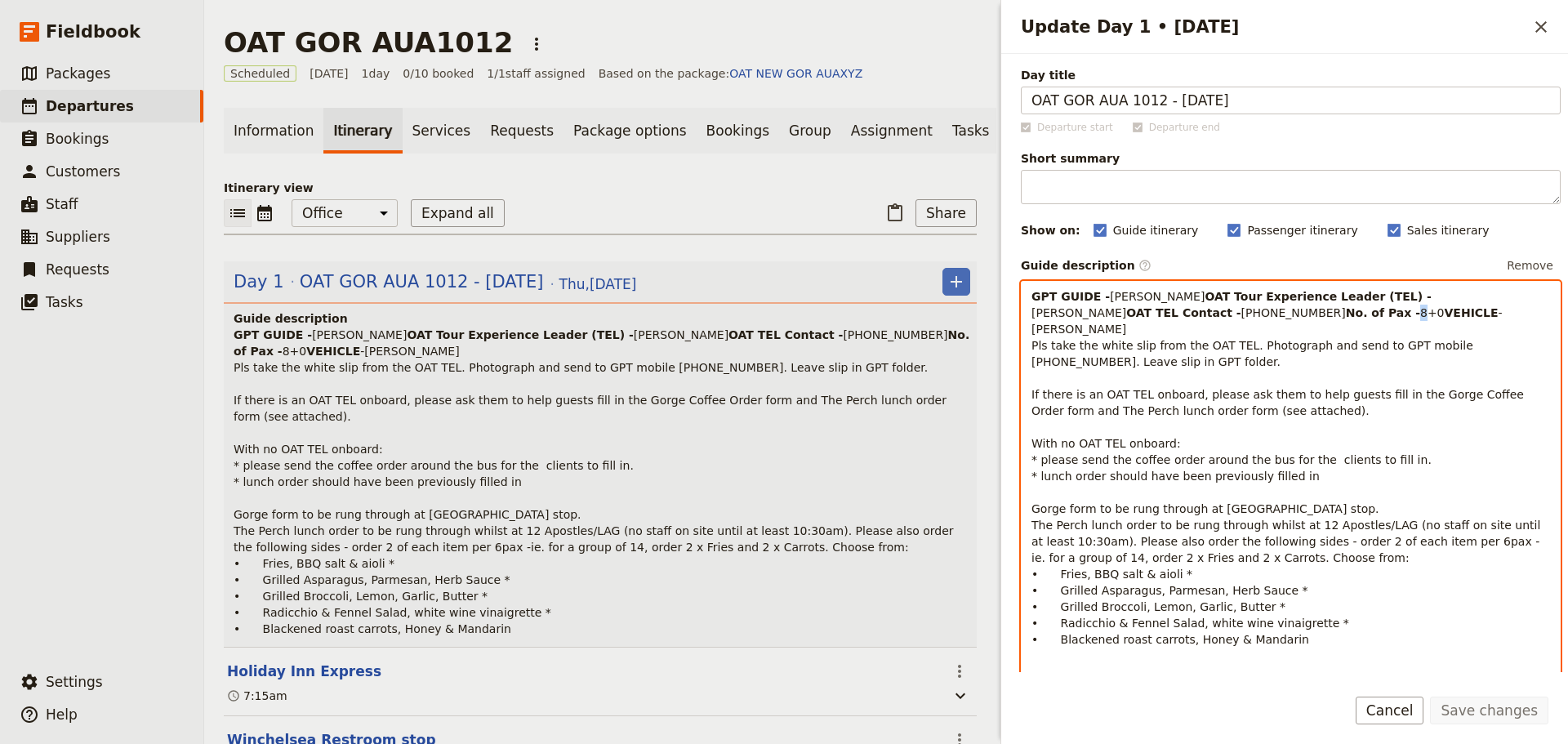
click at [1420, 319] on span "8+0" at bounding box center [1432, 313] width 25 height 13
click at [1153, 346] on p "GPT GUIDE - [PERSON_NAME] Tour Experience Leader (TEL) - [PERSON_NAME] OAT TEL …" at bounding box center [1291, 467] width 518 height 360
click at [1153, 359] on p "GPT GUIDE - [PERSON_NAME] Tour Experience Leader (TEL) - [PERSON_NAME] OAT TEL …" at bounding box center [1291, 467] width 518 height 360
click at [1089, 336] on span "-[PERSON_NAME]" at bounding box center [1271, 321] width 479 height 30
click at [1088, 336] on span "-[PERSON_NAME]" at bounding box center [1271, 321] width 479 height 30
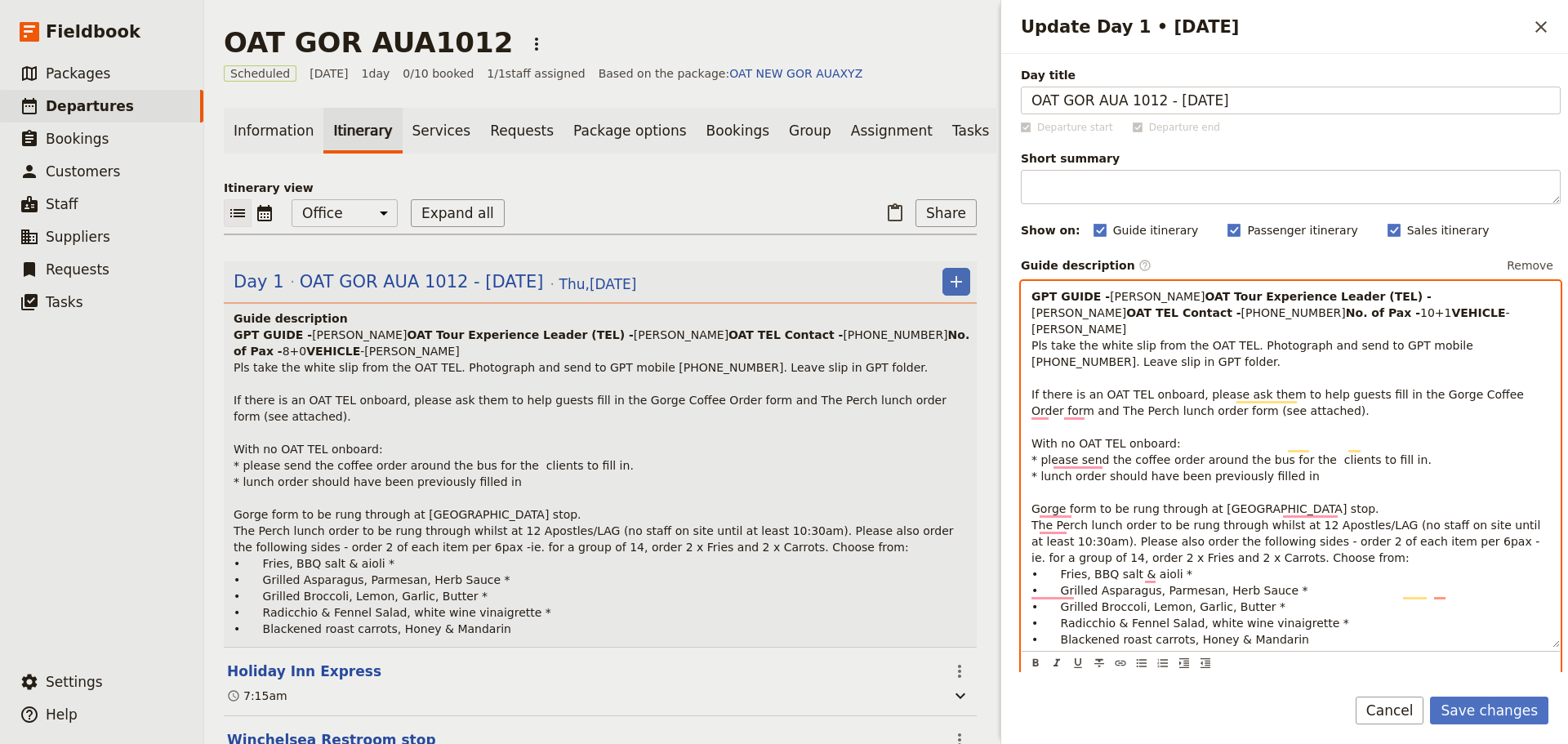
click at [1085, 336] on span "-[PERSON_NAME]" at bounding box center [1271, 321] width 479 height 30
click at [1151, 356] on p "GPT GUIDE - [PERSON_NAME] Tour Experience Leader (TEL) - [PERSON_NAME] OAT TEL …" at bounding box center [1291, 467] width 518 height 360
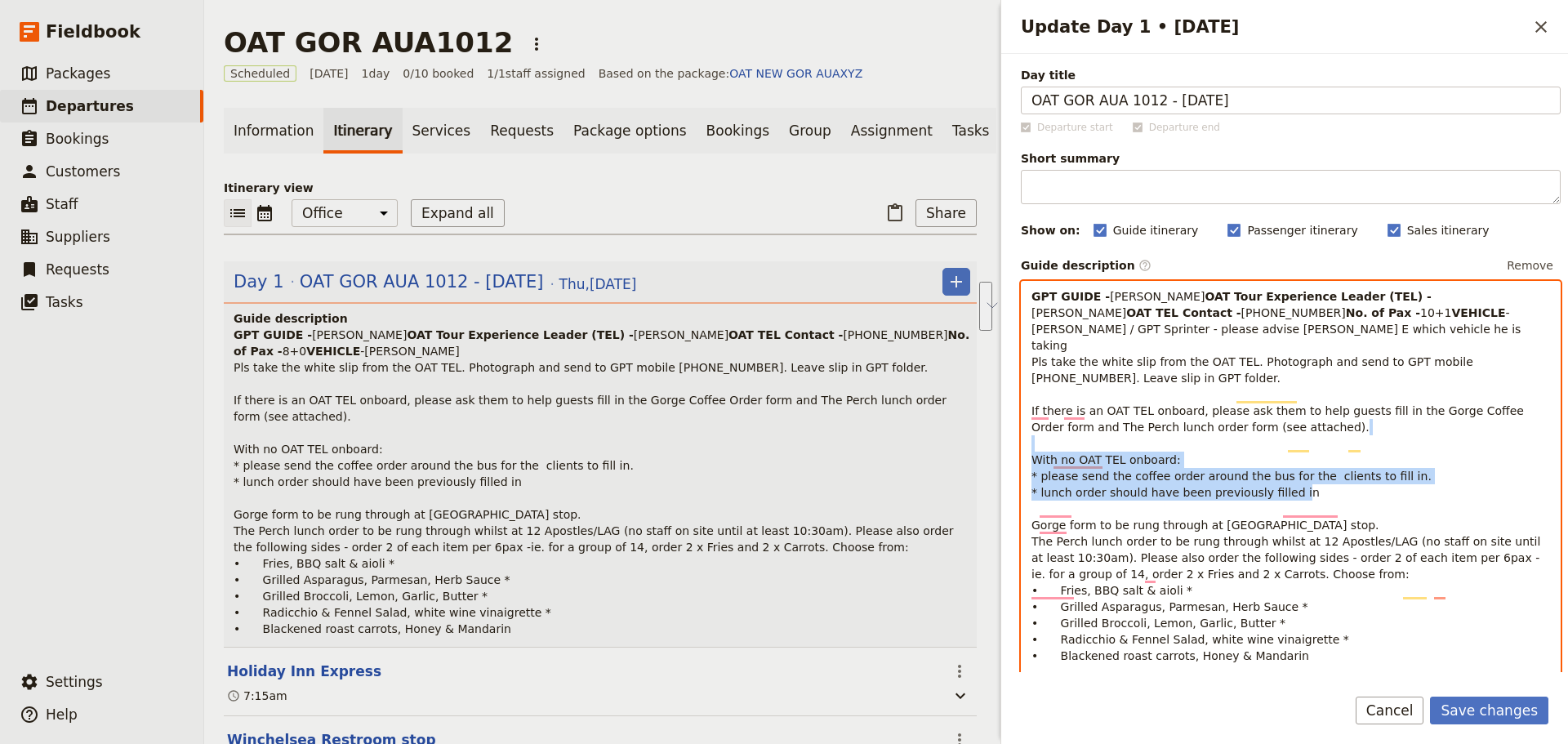
drag, startPoint x: 1284, startPoint y: 532, endPoint x: 1004, endPoint y: 482, distance: 284.4
click at [1004, 482] on div "Day title OAT GOR AUA 1012 - [DATE] Departure start Departure end Short summary…" at bounding box center [1284, 363] width 567 height 618
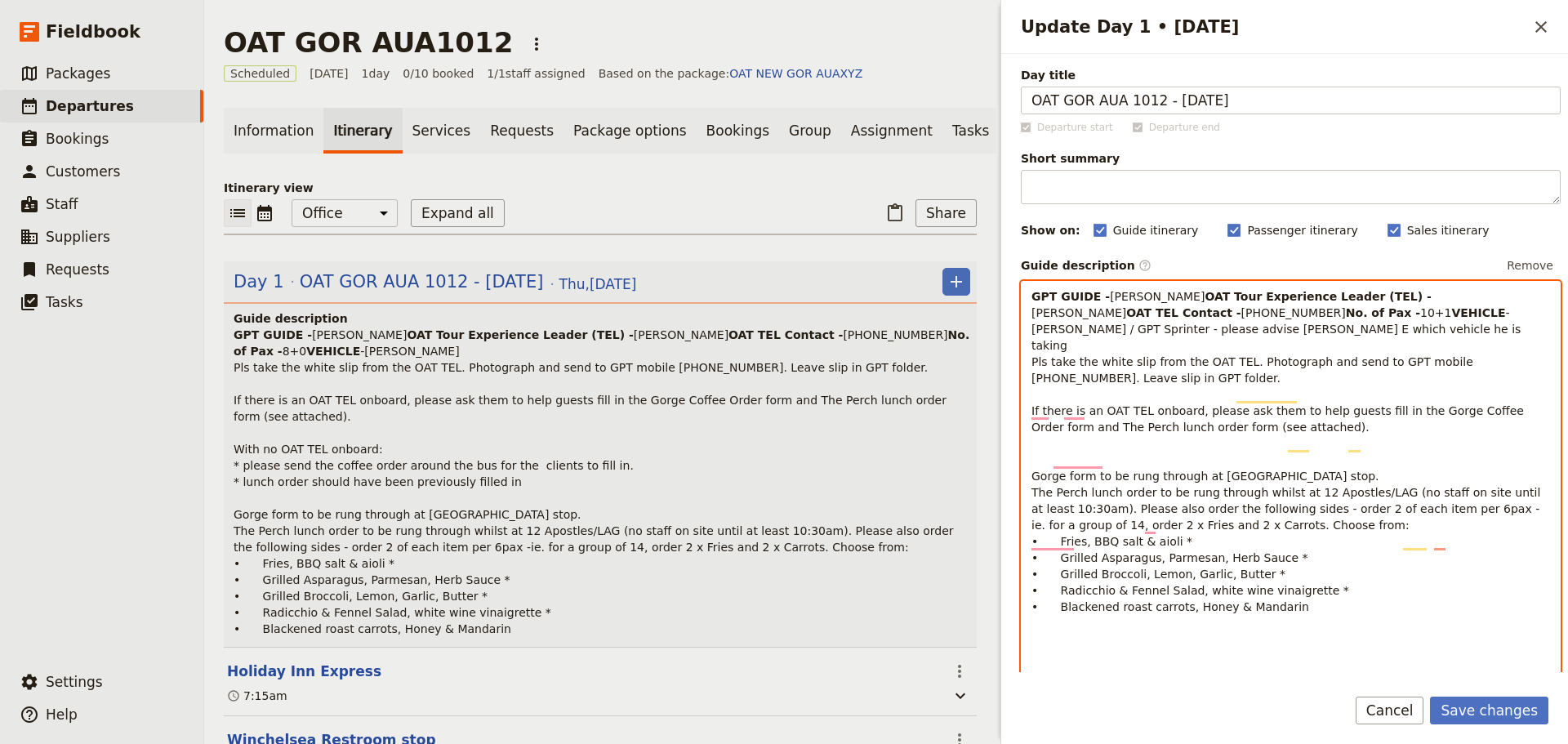
click at [1083, 496] on p "GPT GUIDE - [PERSON_NAME] Tour Experience Leader (TEL) - [PERSON_NAME] OAT TEL …" at bounding box center [1291, 451] width 518 height 327
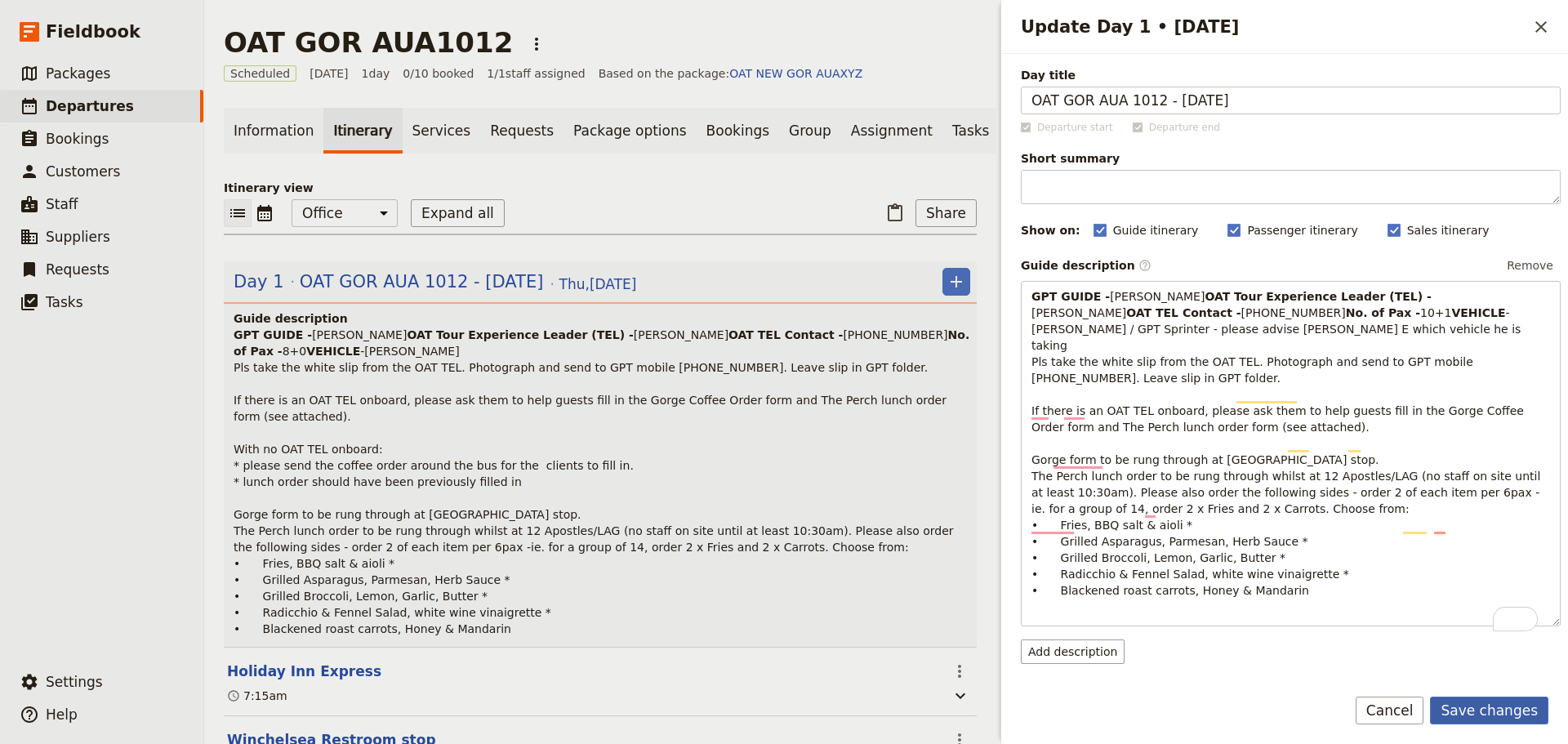
click at [1501, 697] on button "Save changes" at bounding box center [1489, 711] width 118 height 28
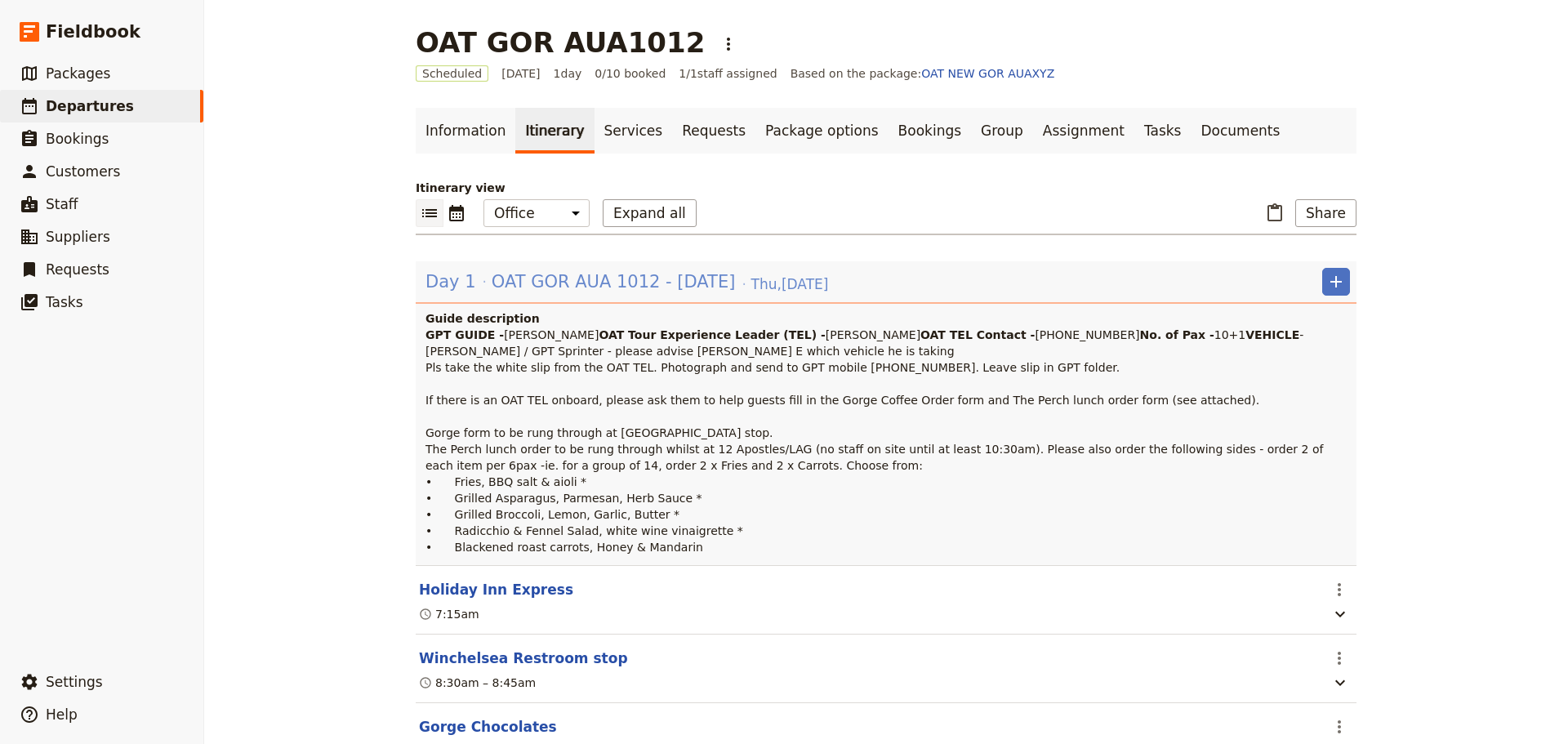
click at [542, 281] on span "OAT GOR AUA 1012 - [DATE]" at bounding box center [614, 282] width 244 height 25
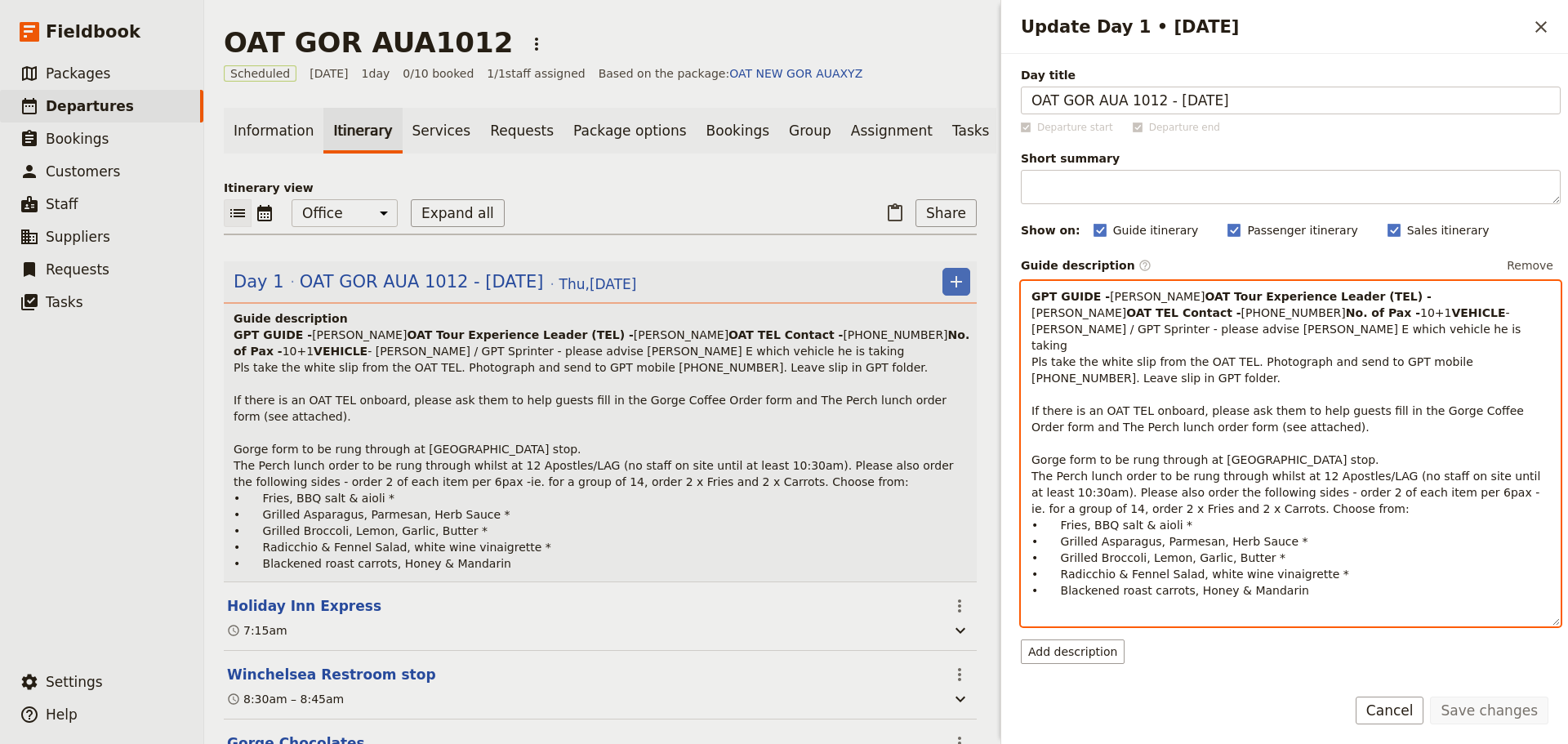
click at [1062, 377] on p "GPT GUIDE - [PERSON_NAME] Tour Experience Leader (TEL) - [PERSON_NAME] OAT TEL …" at bounding box center [1291, 443] width 518 height 310
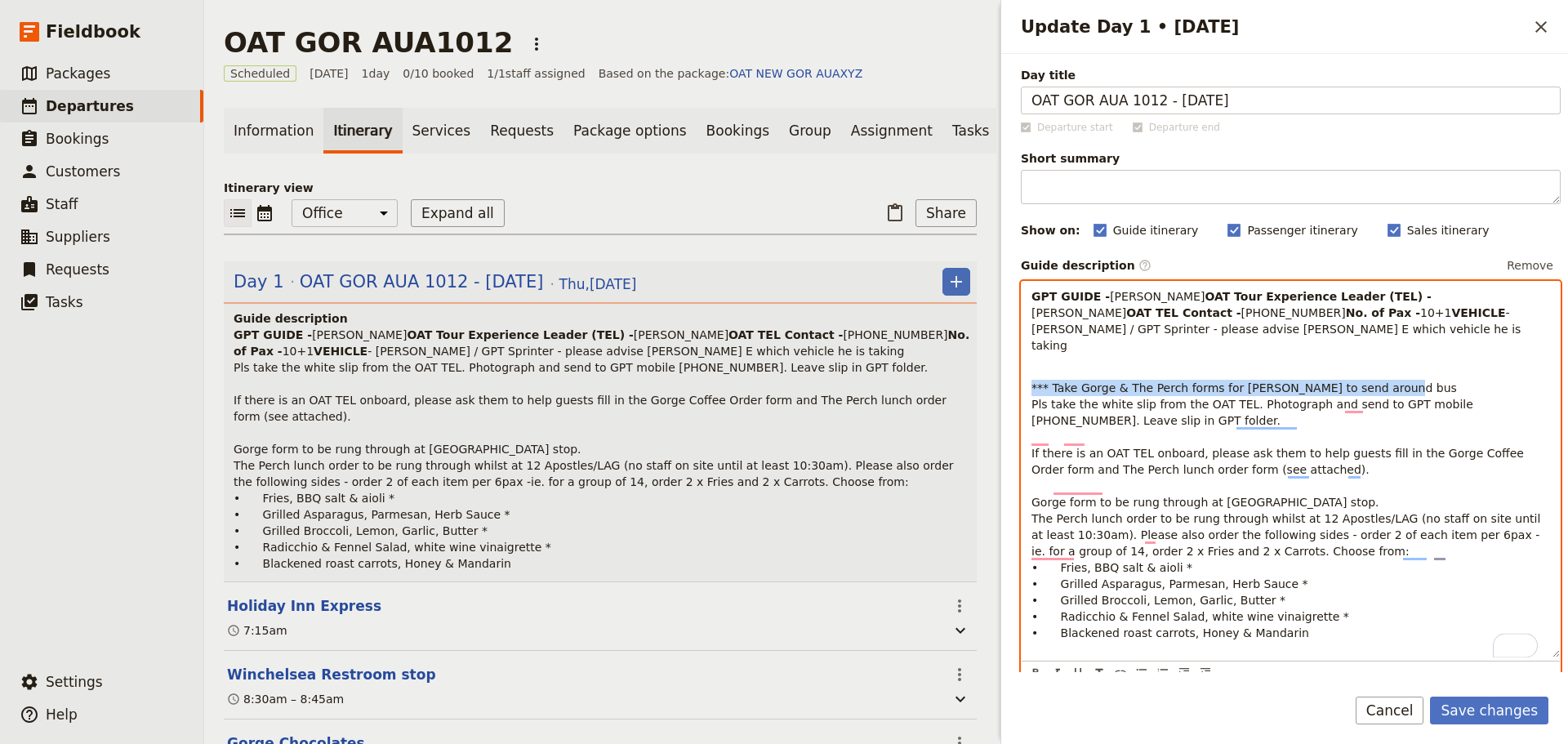
drag, startPoint x: 1370, startPoint y: 402, endPoint x: 1022, endPoint y: 399, distance: 348.0
click at [1022, 402] on div "GPT GUIDE - [PERSON_NAME] Tour Experience Leader (TEL) - [PERSON_NAME] OAT TEL …" at bounding box center [1291, 469] width 538 height 376
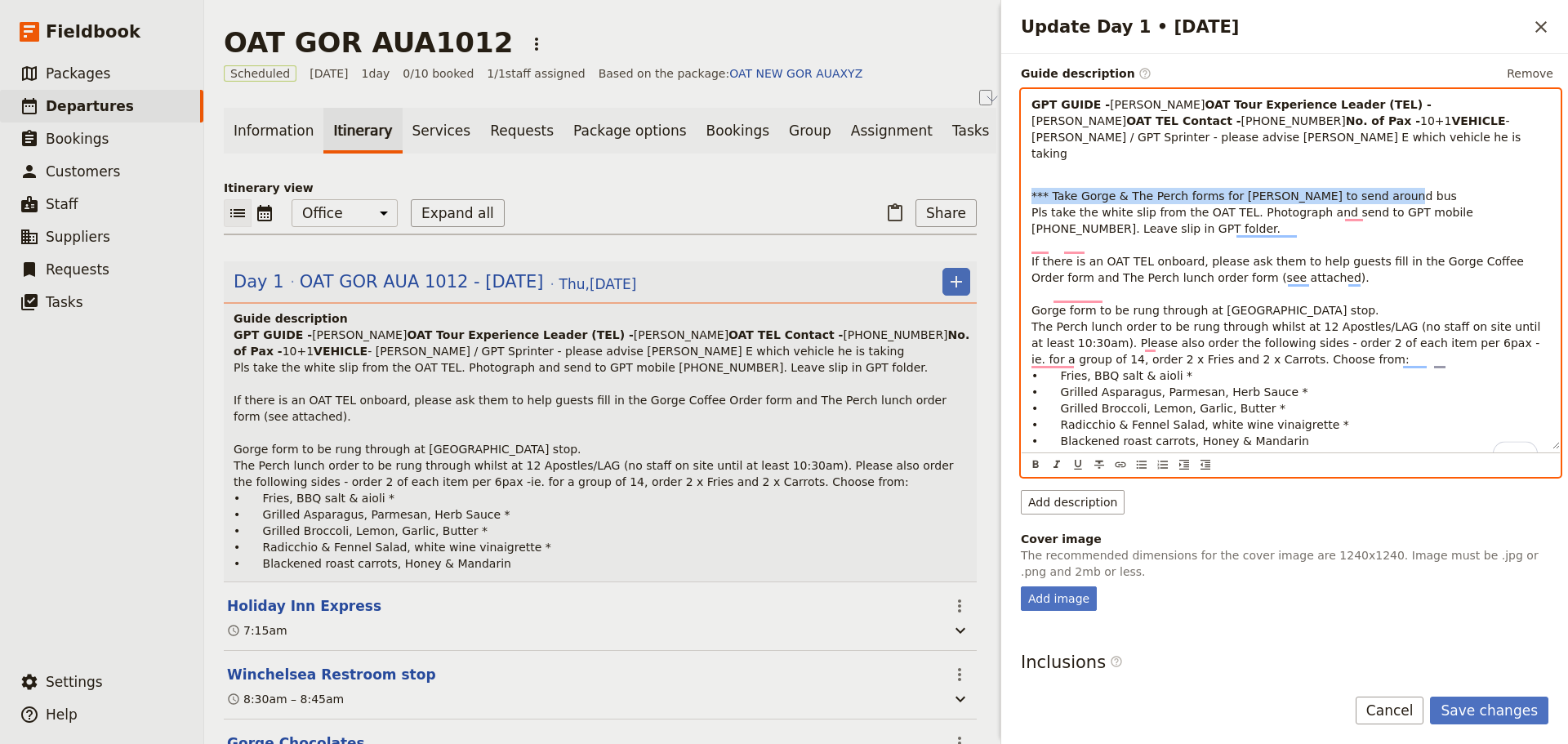
scroll to position [327, 0]
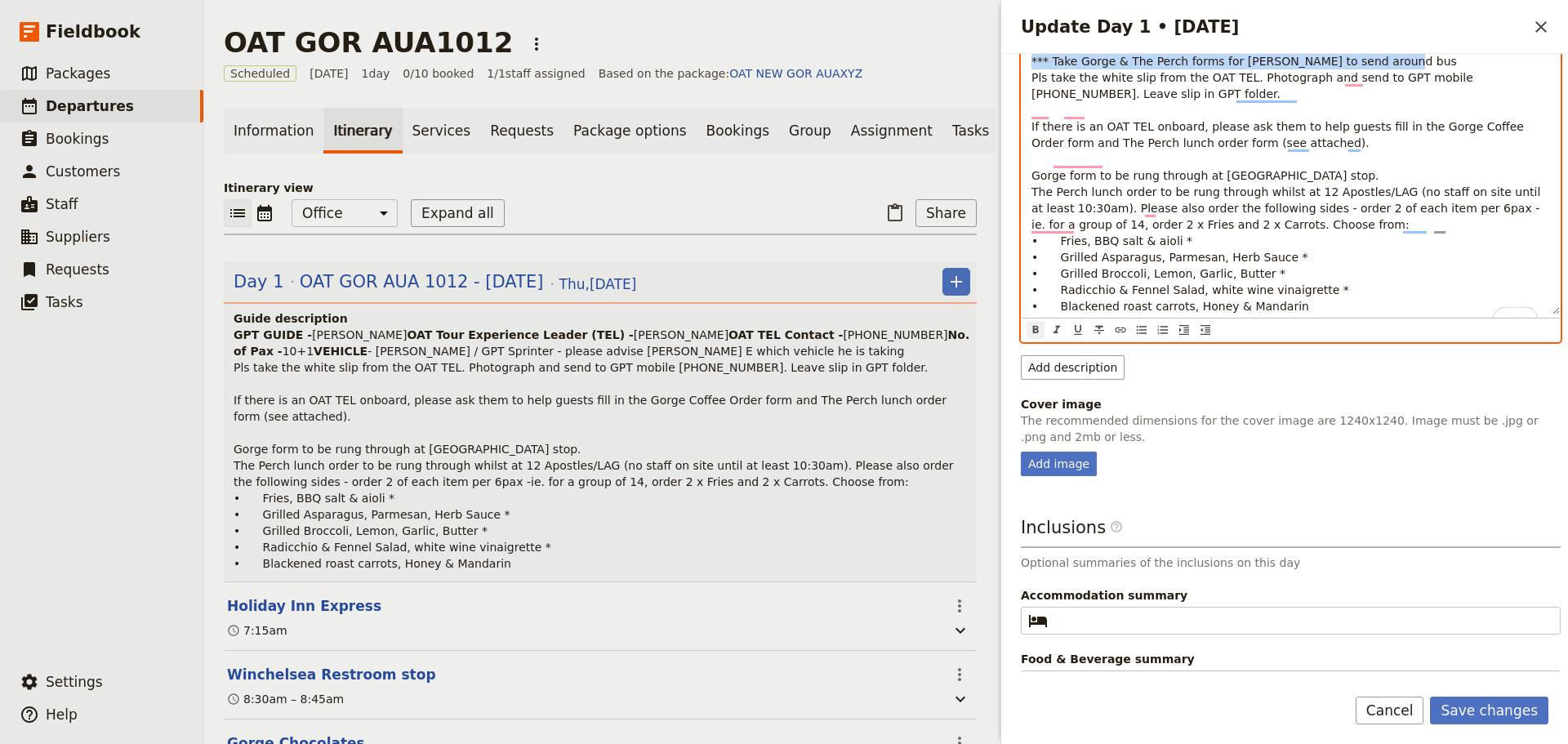
click at [1032, 337] on icon "Format bold" at bounding box center [1036, 330] width 13 height 13
click at [1206, 249] on p "*** Take Gorge & The Perch forms for [PERSON_NAME] to send around bus Pls take …" at bounding box center [1291, 184] width 518 height 262
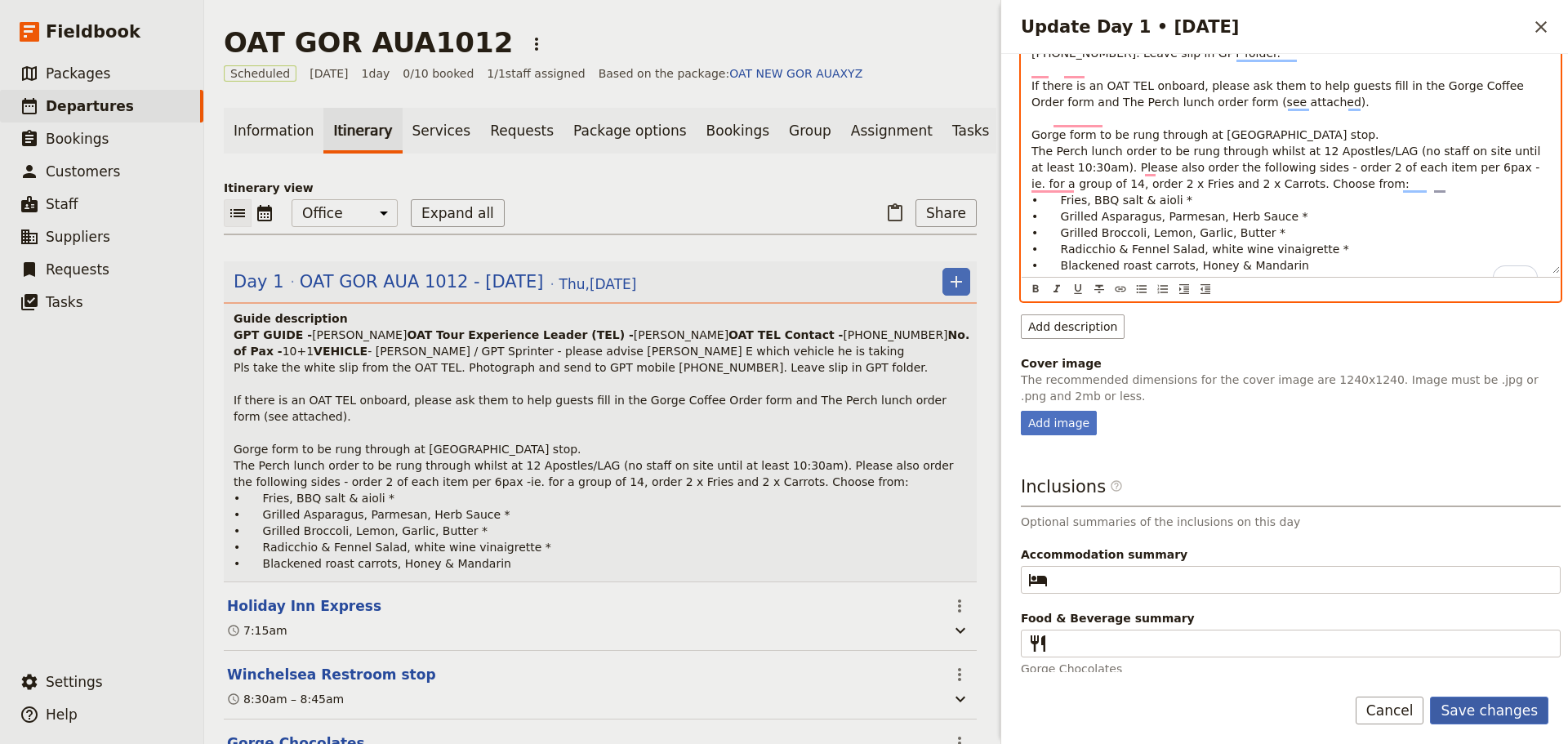
scroll to position [402, 0]
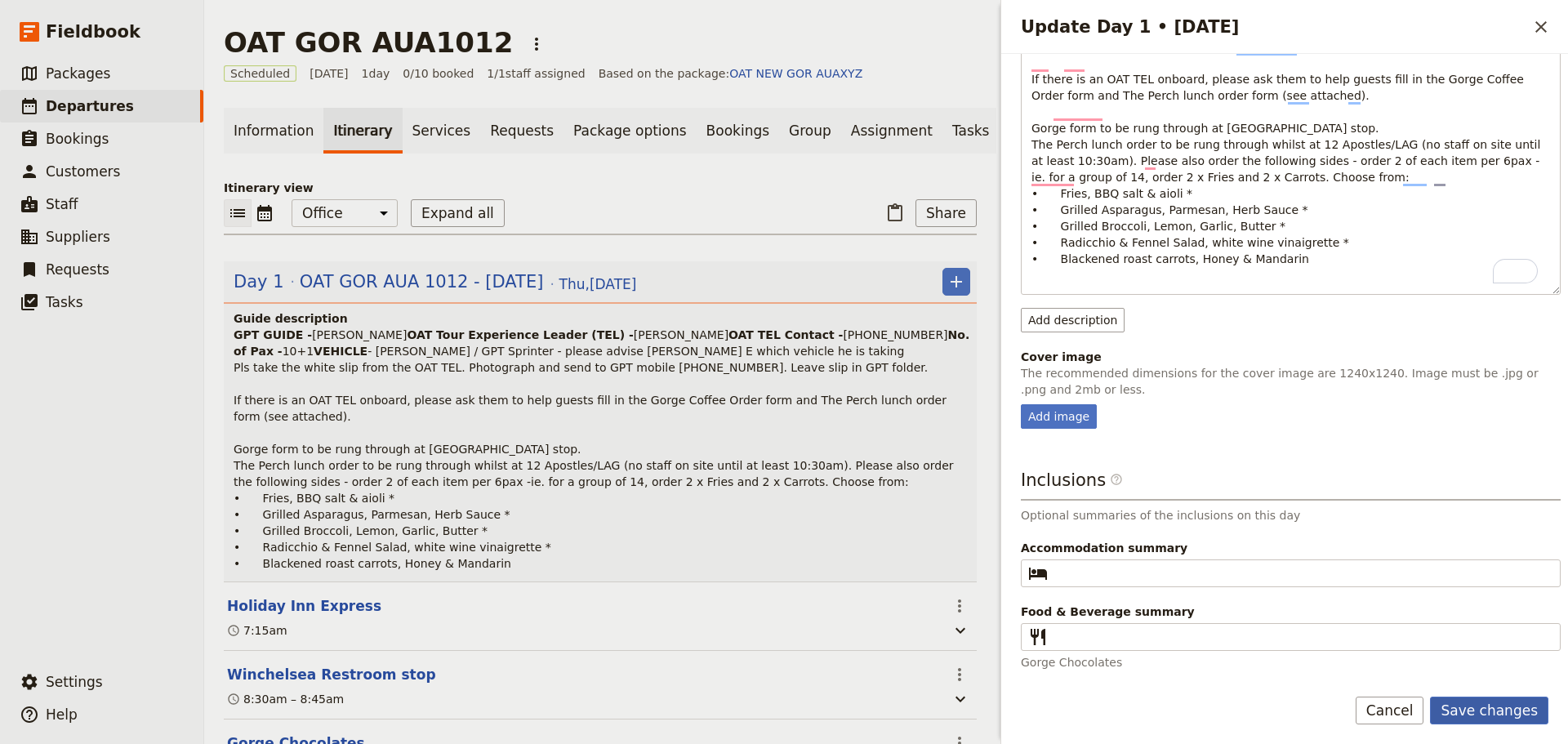
click at [1501, 697] on button "Save changes" at bounding box center [1489, 711] width 118 height 28
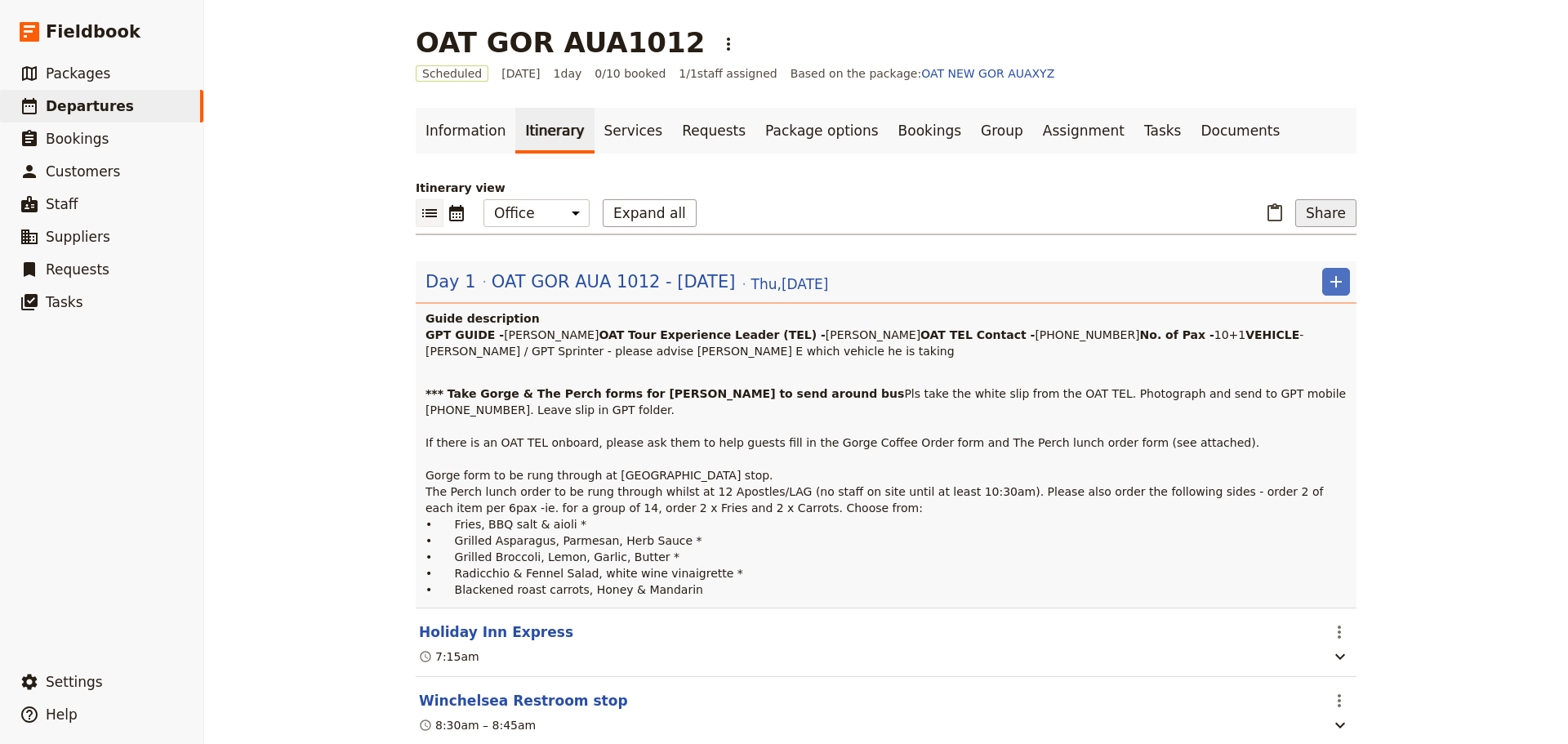
click at [1325, 216] on button "Share" at bounding box center [1325, 213] width 61 height 28
click at [1306, 243] on span "Guide itinerary" at bounding box center [1272, 249] width 86 height 16
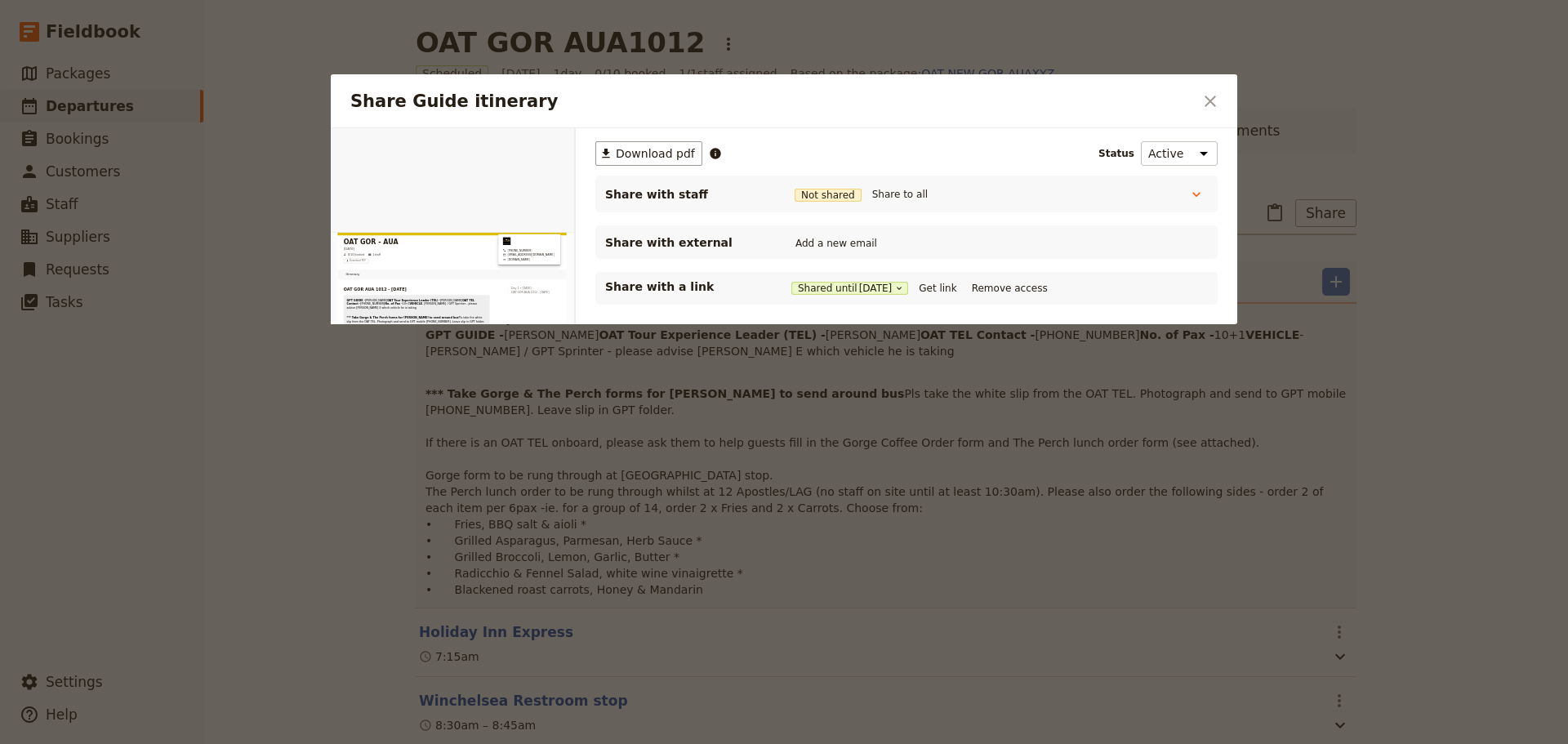
scroll to position [0, 0]
click at [893, 286] on span "[DATE]" at bounding box center [875, 288] width 34 height 13
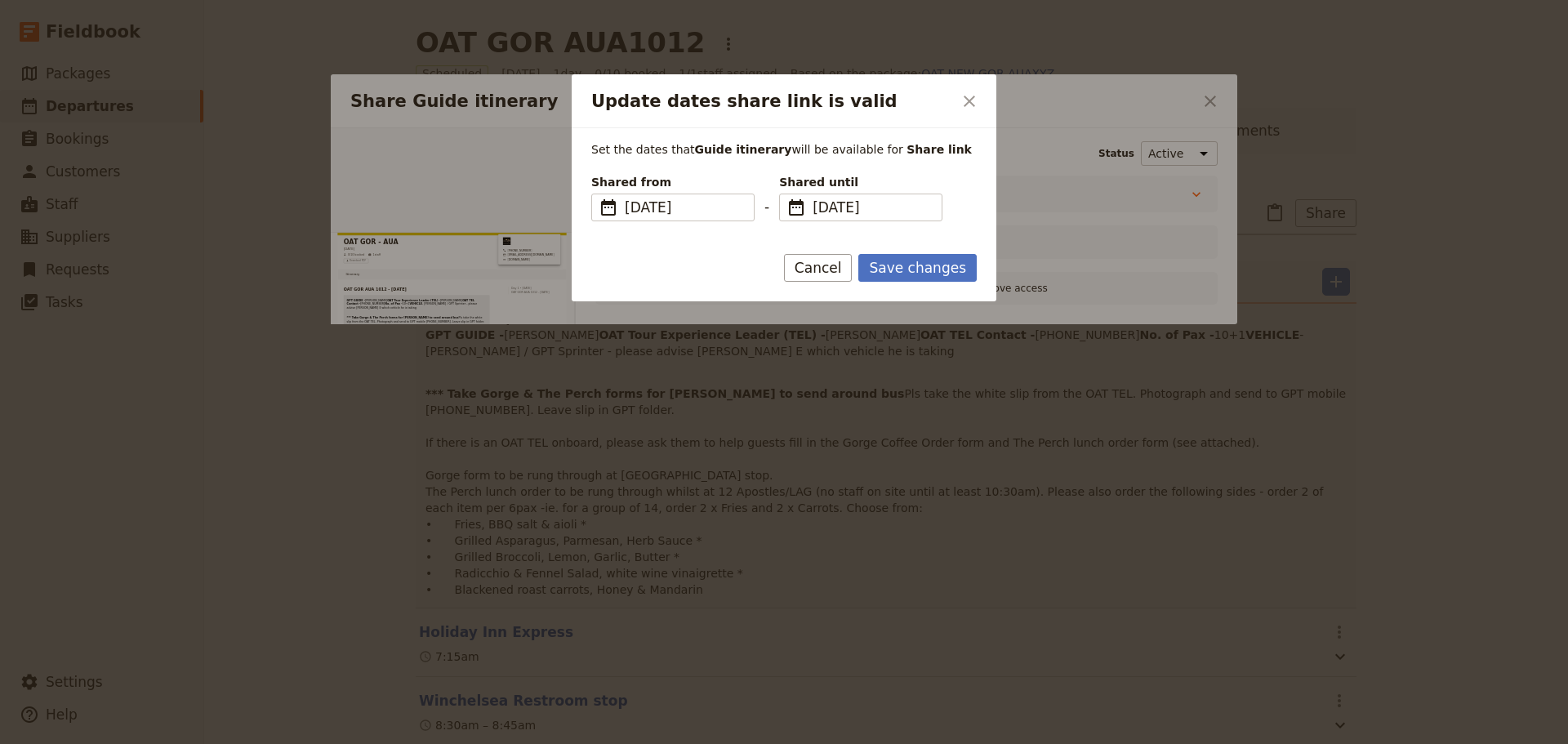
click at [984, 91] on div "Update dates share link is valid ​" at bounding box center [784, 101] width 424 height 54
click at [973, 100] on icon "Close dialog" at bounding box center [969, 101] width 20 height 20
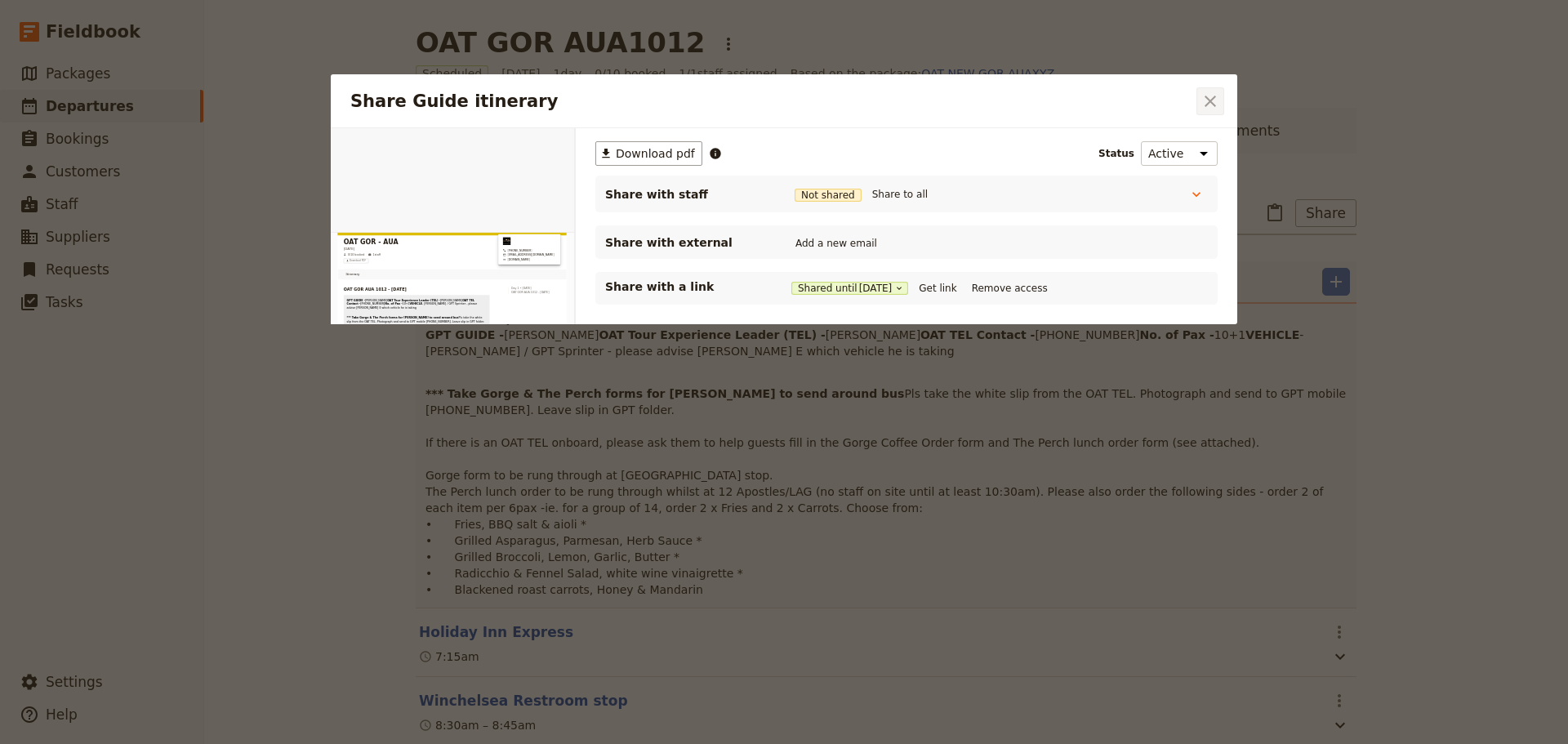
click at [1201, 93] on icon "Close dialog" at bounding box center [1210, 101] width 20 height 20
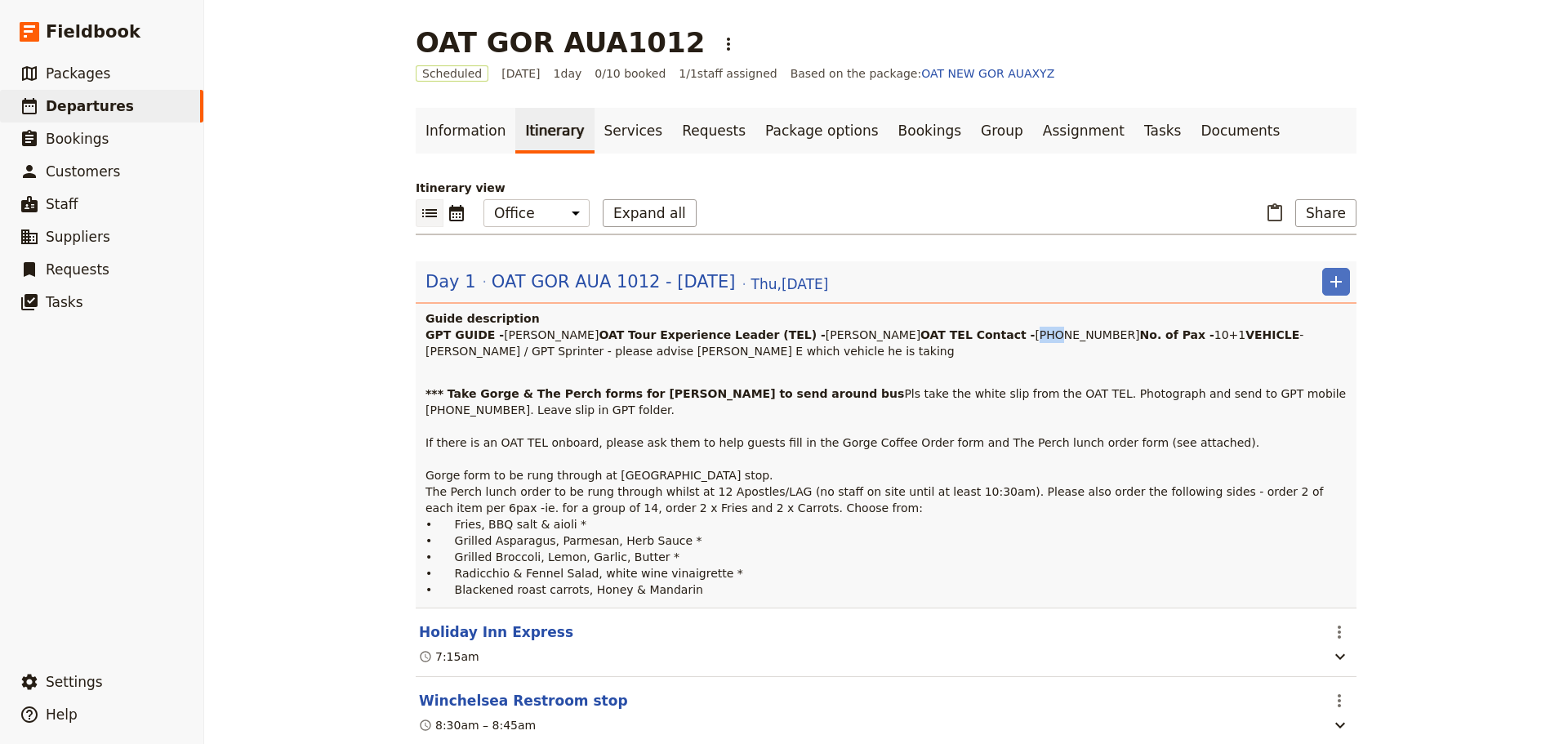
drag, startPoint x: 542, startPoint y: 372, endPoint x: 524, endPoint y: 369, distance: 18.2
click at [1035, 342] on span "[PHONE_NUMBER]" at bounding box center [1087, 335] width 104 height 13
click at [698, 280] on span "OAT GOR AUA 1012 - [DATE]" at bounding box center [614, 282] width 244 height 25
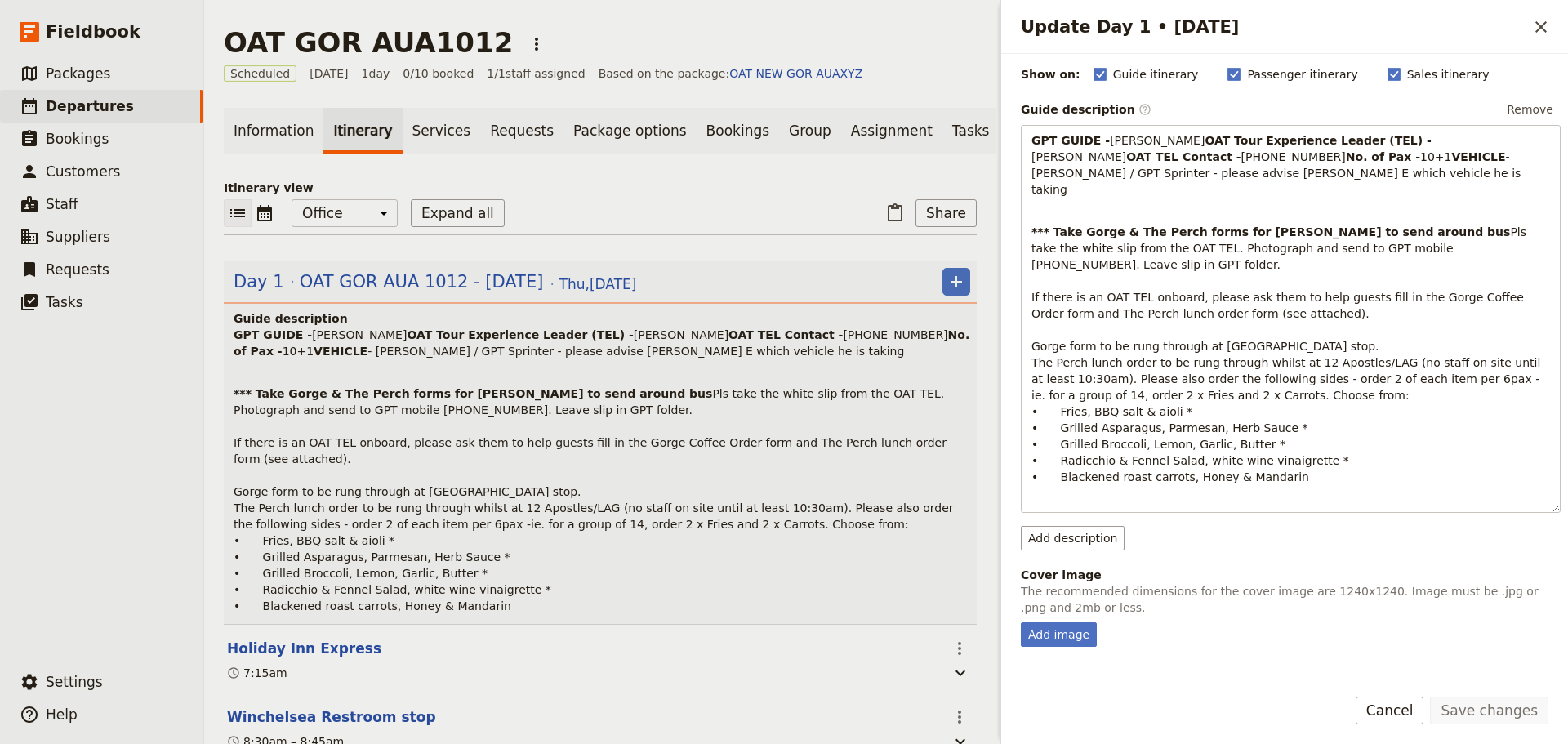
scroll to position [327, 0]
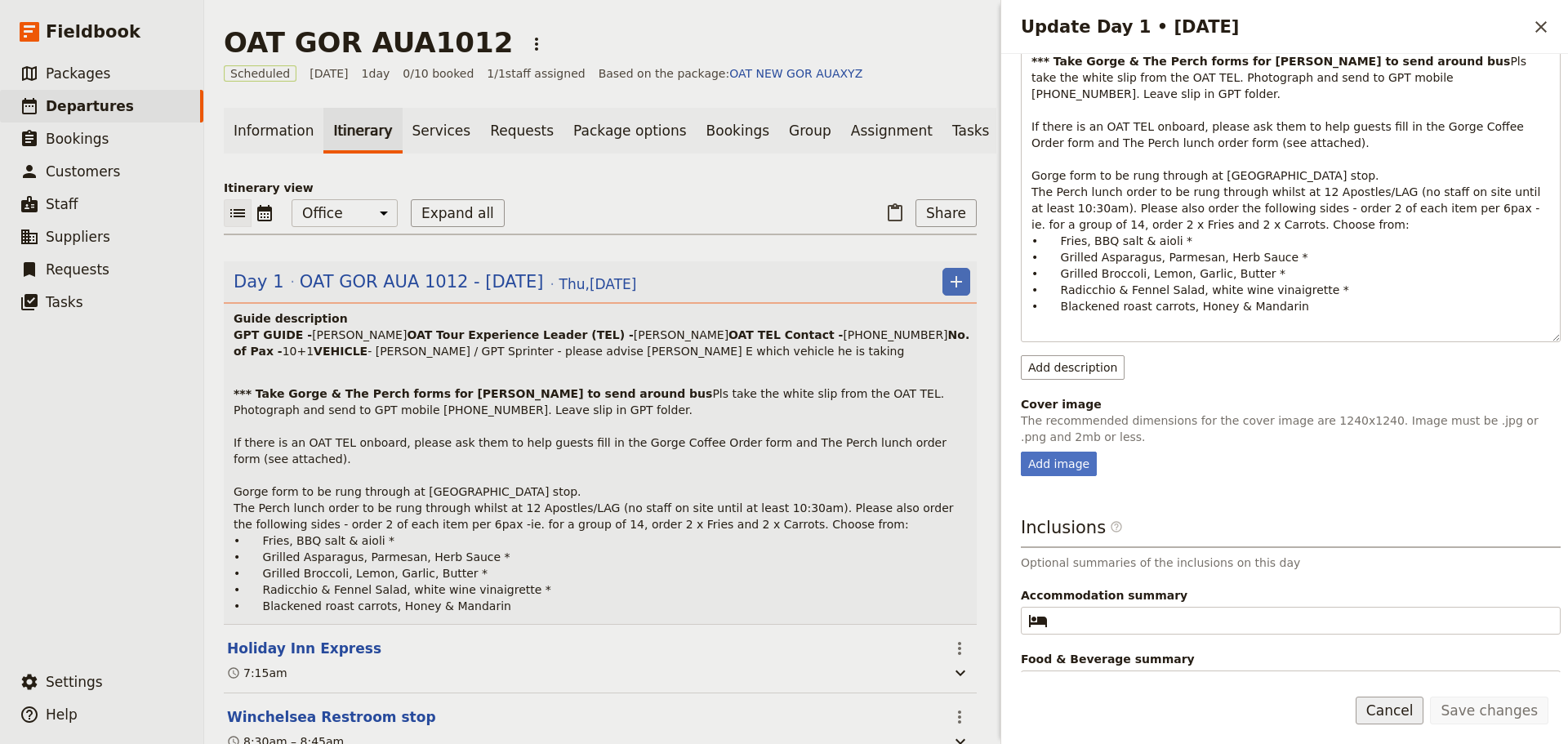
drag, startPoint x: 1377, startPoint y: 697, endPoint x: 1399, endPoint y: 709, distance: 25.1
click at [1380, 701] on form "Day title OAT GOR AUA 1012 - [DATE] Departure start Departure end Short summary…" at bounding box center [1284, 399] width 567 height 691
click at [1403, 714] on button "Cancel" at bounding box center [1389, 711] width 68 height 28
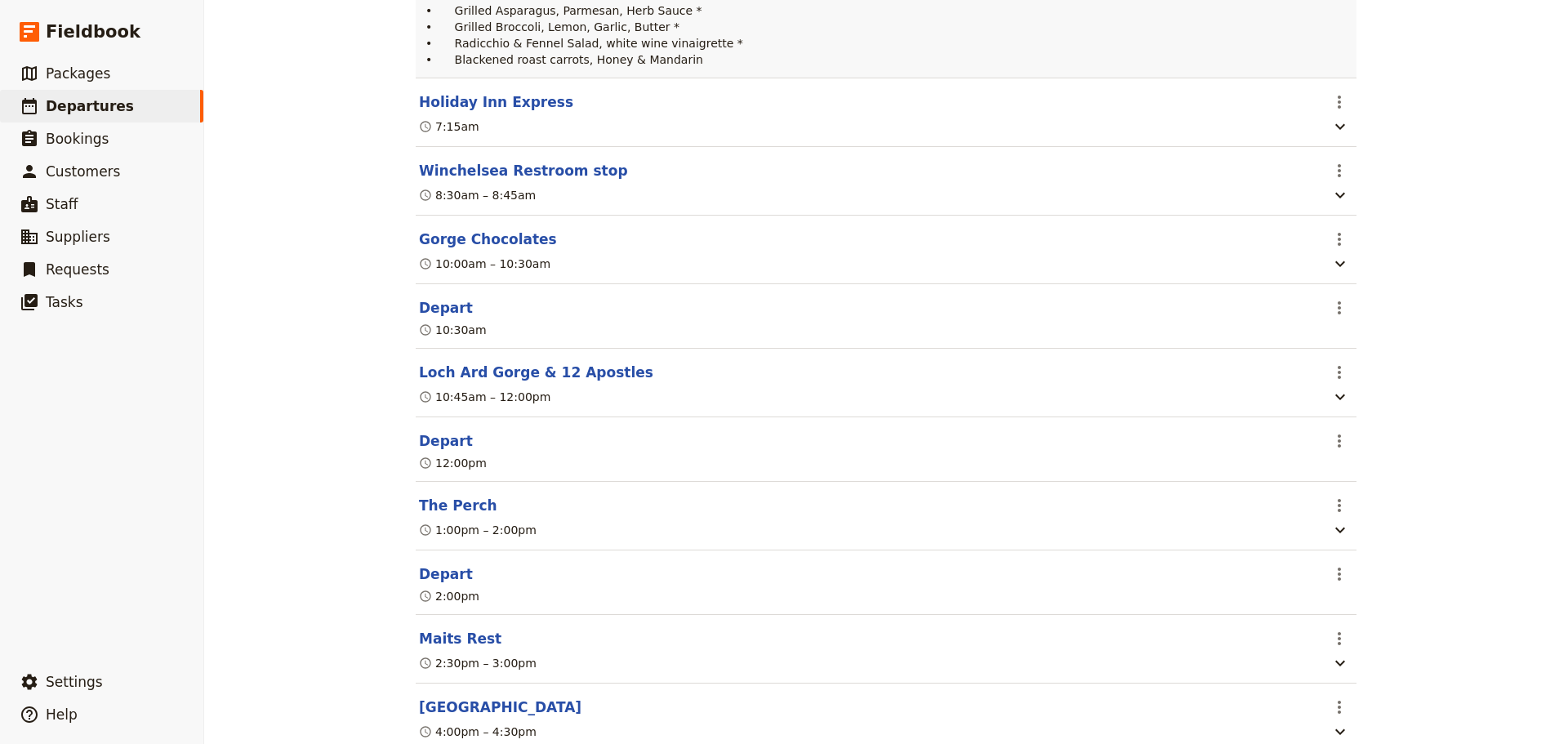
scroll to position [572, 0]
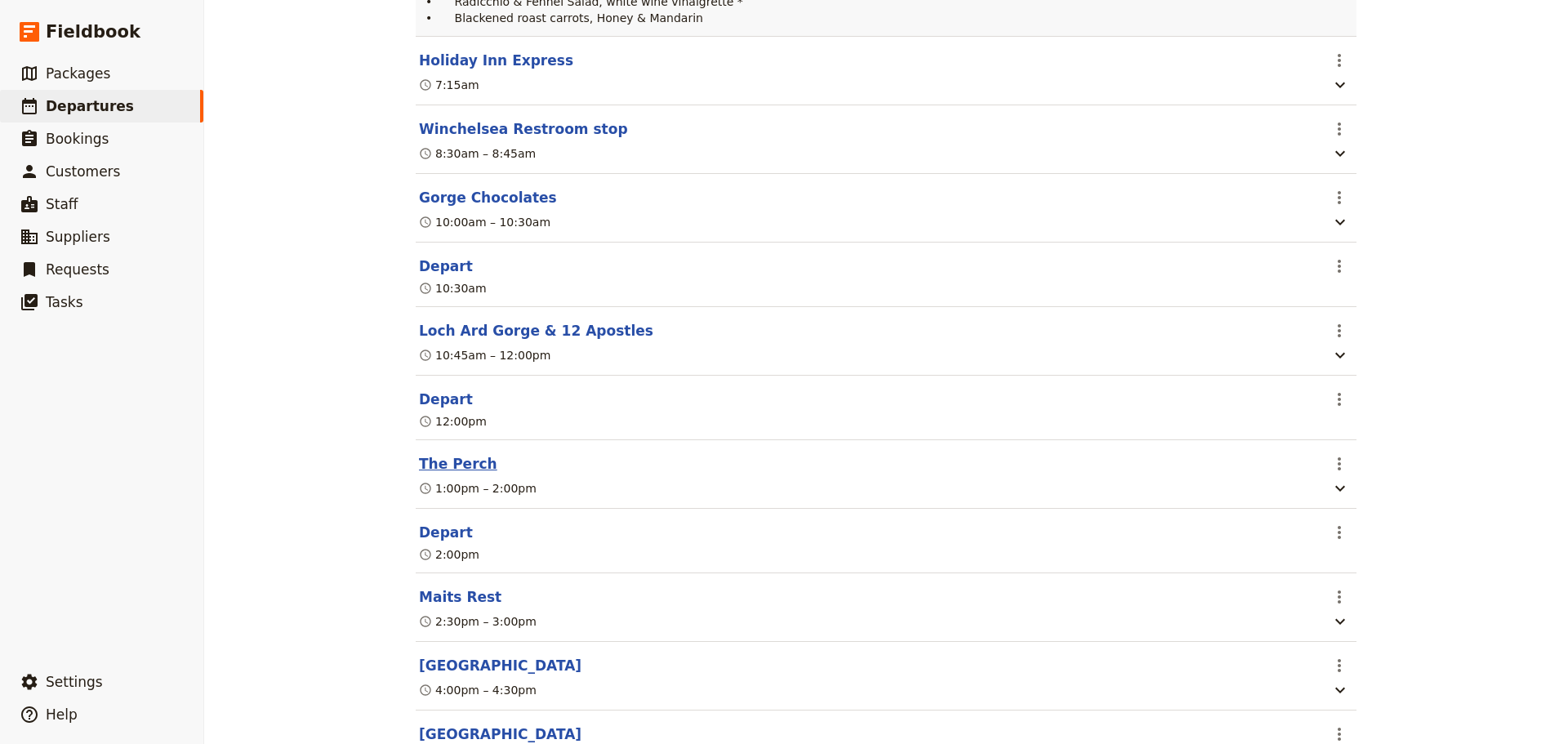
click at [431, 474] on button "The Perch" at bounding box center [457, 464] width 78 height 20
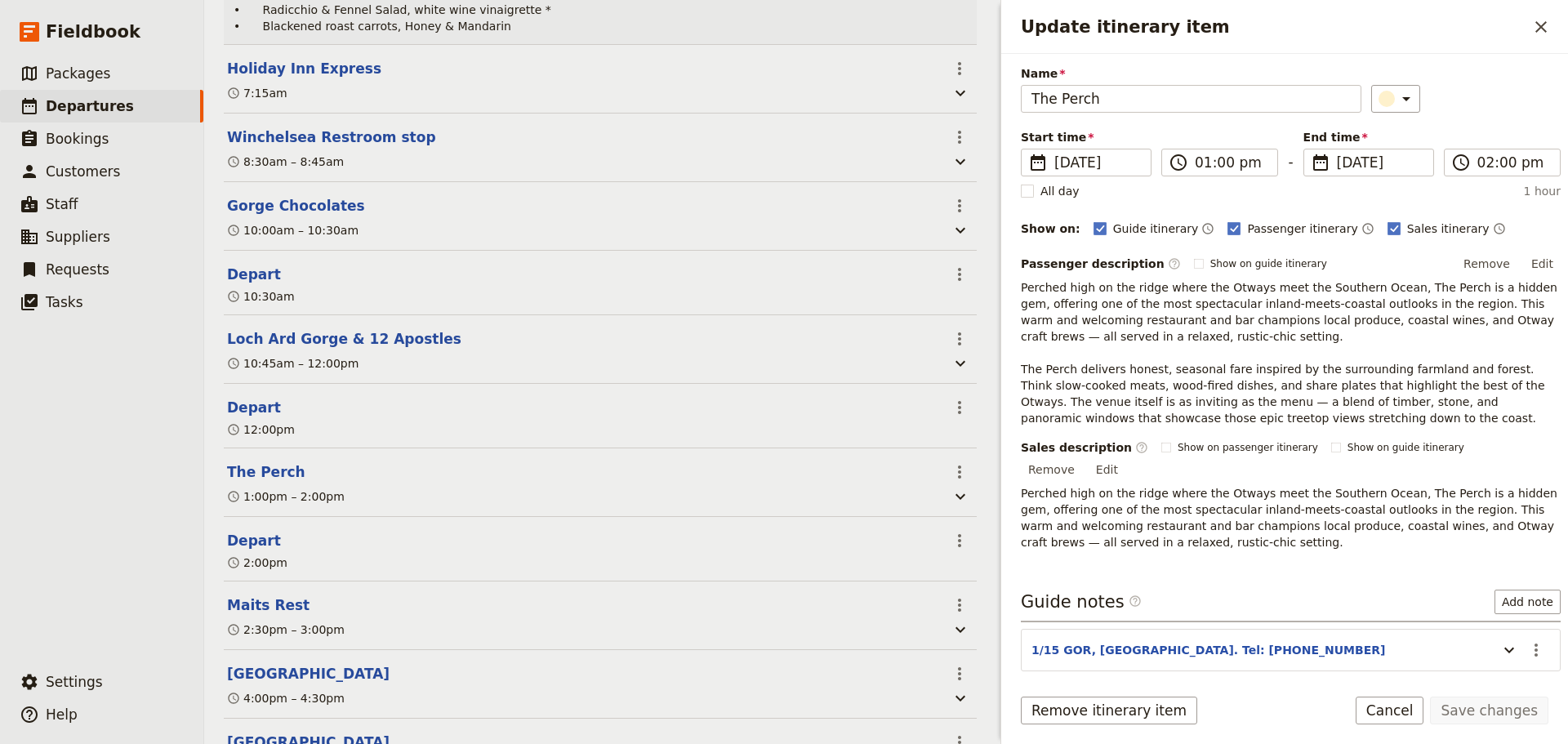
scroll to position [107, 0]
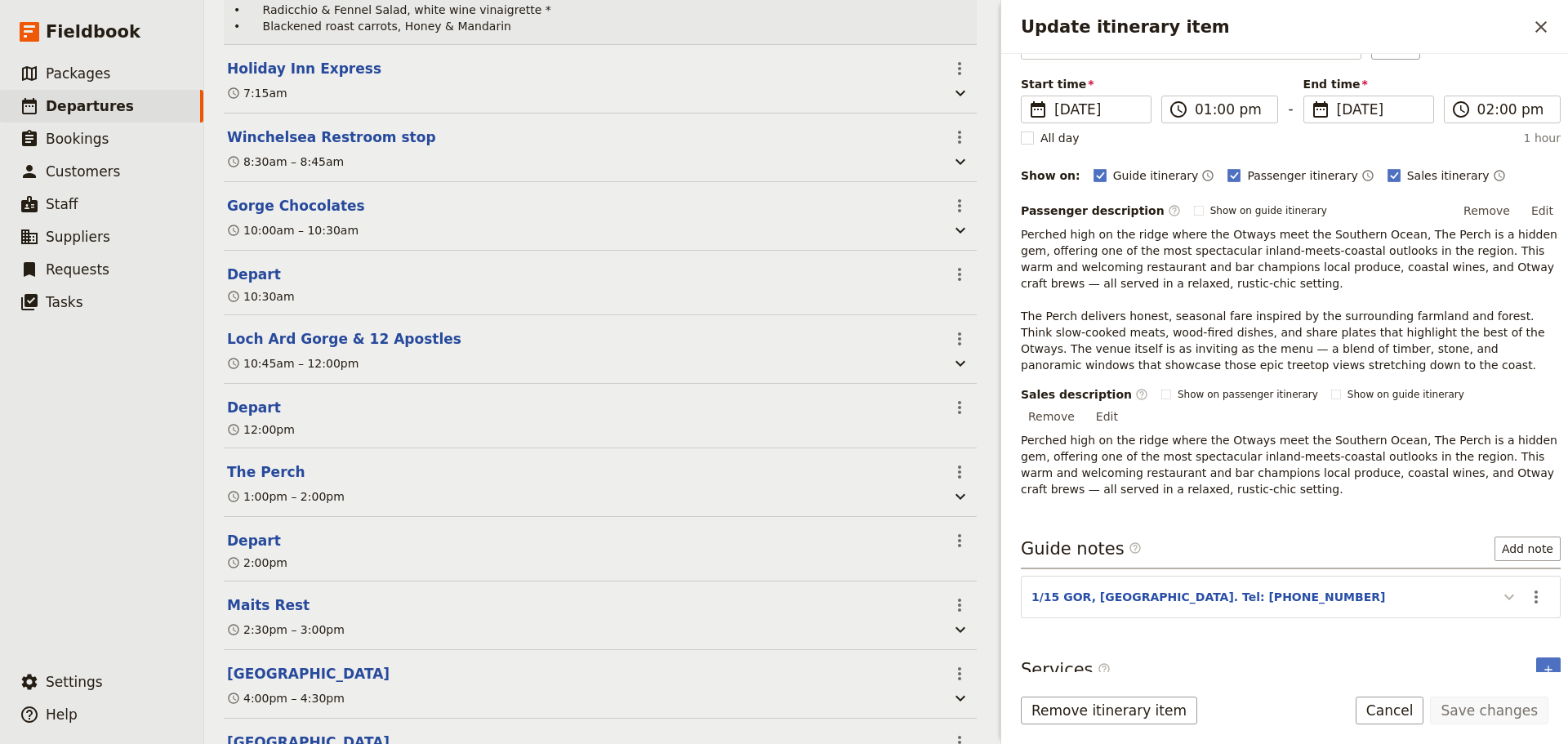
click at [1499, 588] on icon "Update itinerary item" at bounding box center [1509, 598] width 20 height 20
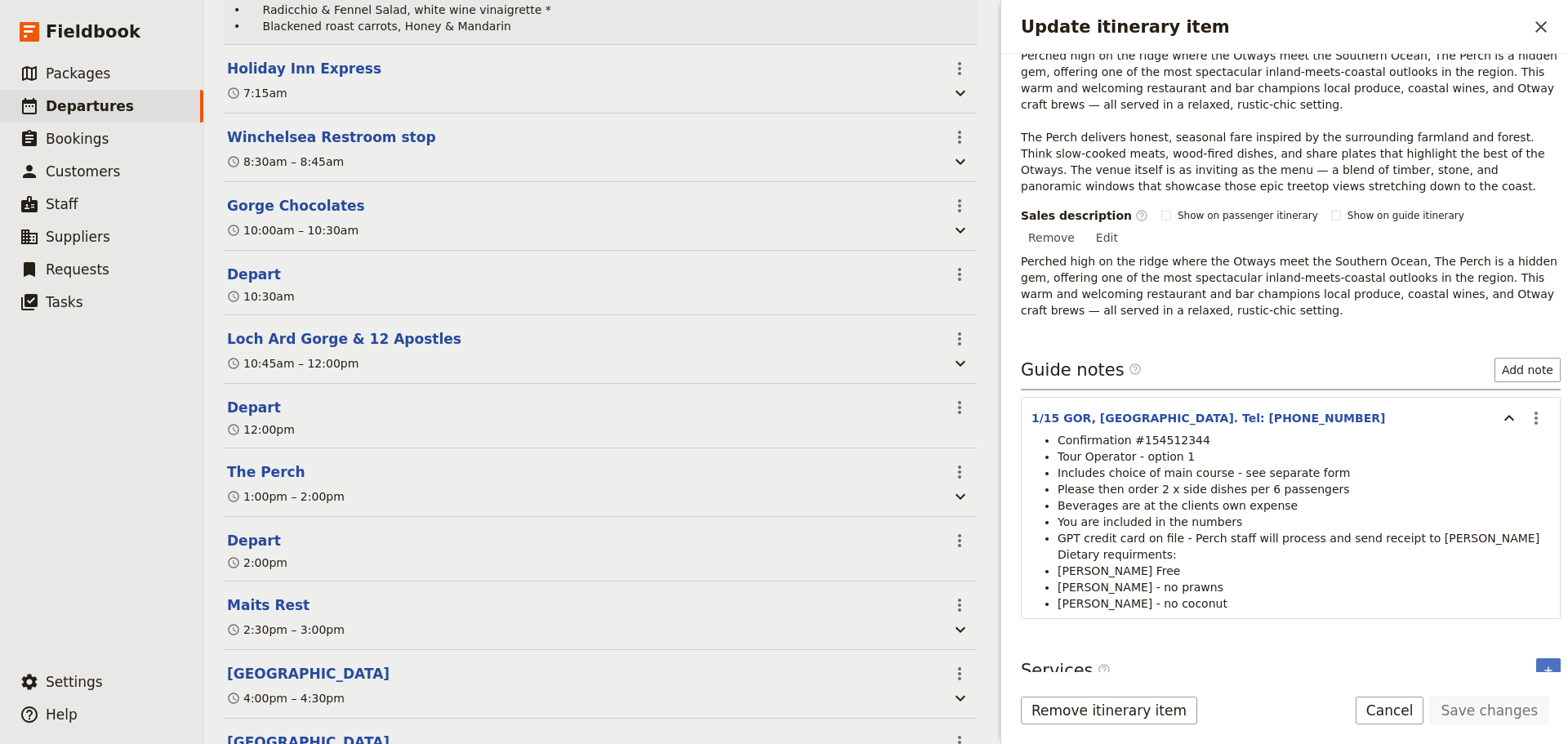
scroll to position [286, 0]
click at [1400, 705] on button "Cancel" at bounding box center [1389, 711] width 68 height 28
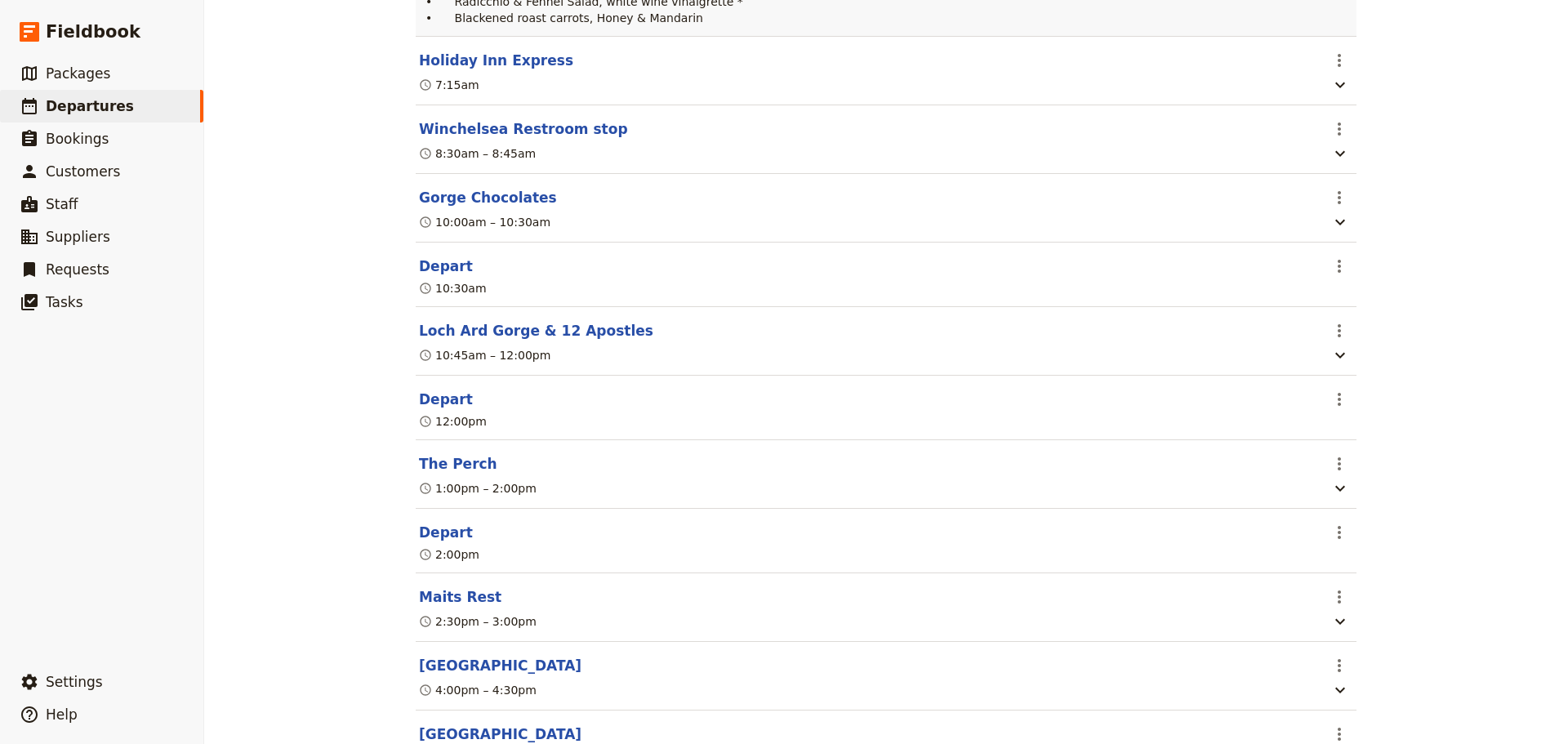
scroll to position [0, 0]
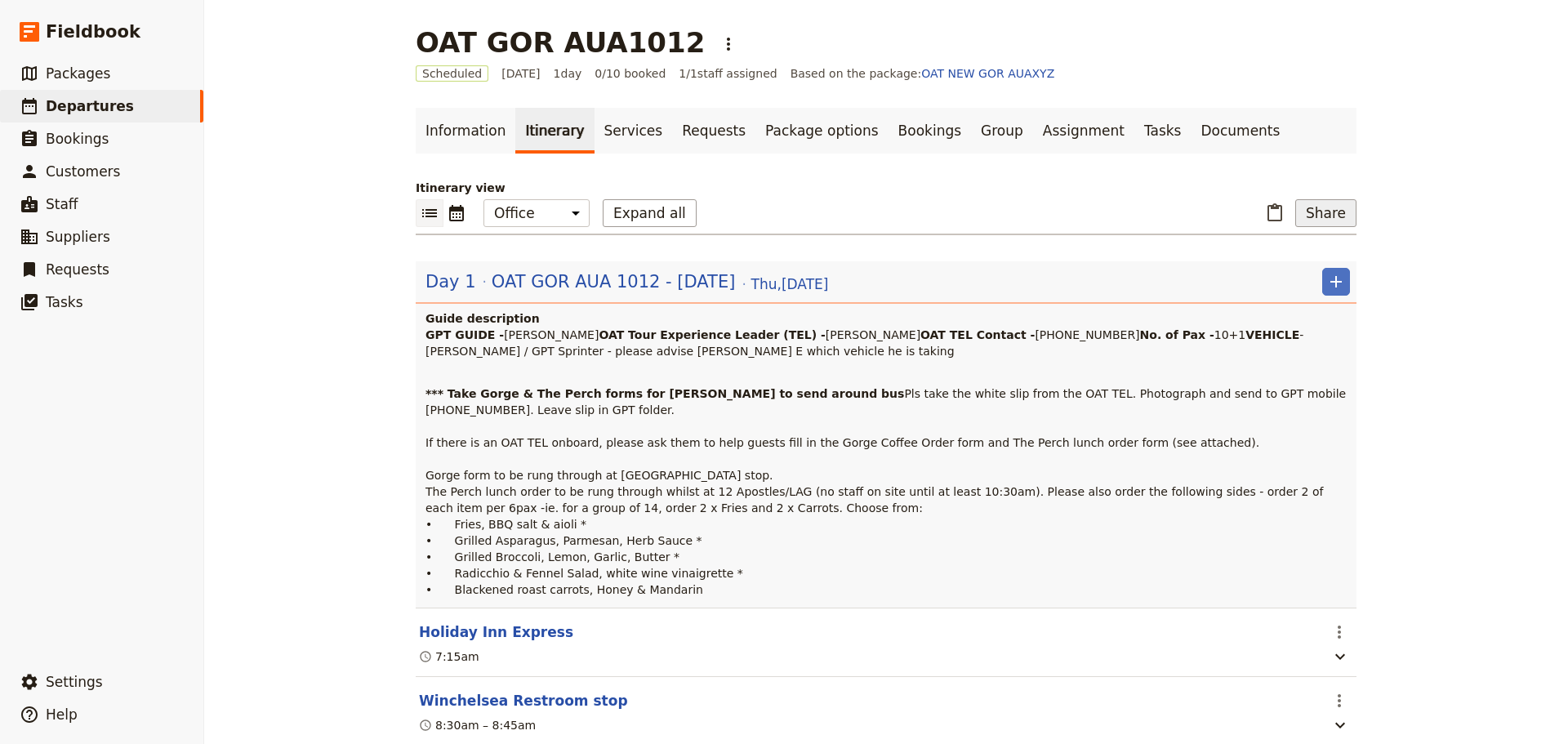
click at [1314, 210] on button "Share" at bounding box center [1325, 213] width 61 height 28
click at [1297, 244] on span "Guide itinerary" at bounding box center [1272, 249] width 86 height 16
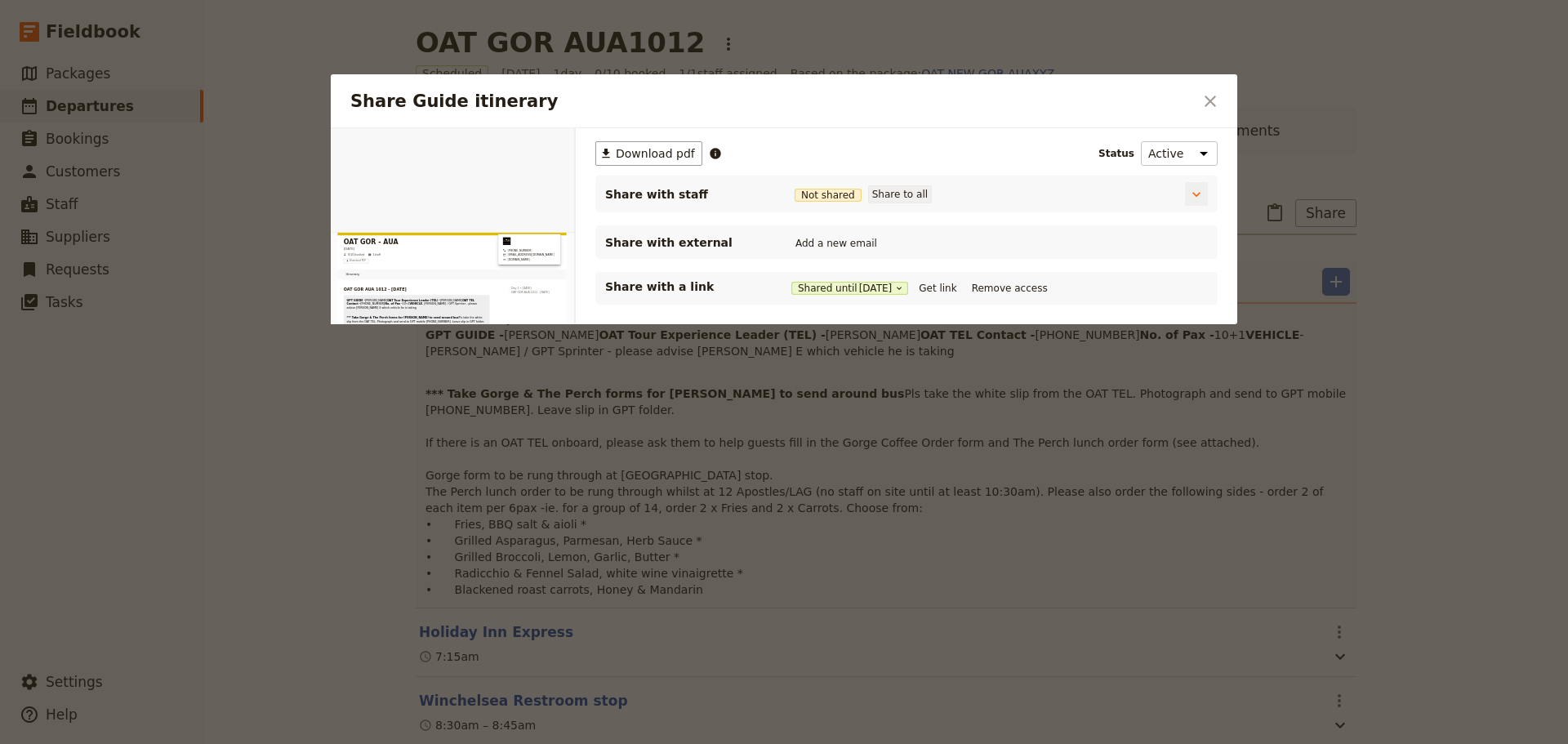
click at [901, 200] on button "Share to all" at bounding box center [899, 194] width 63 height 18
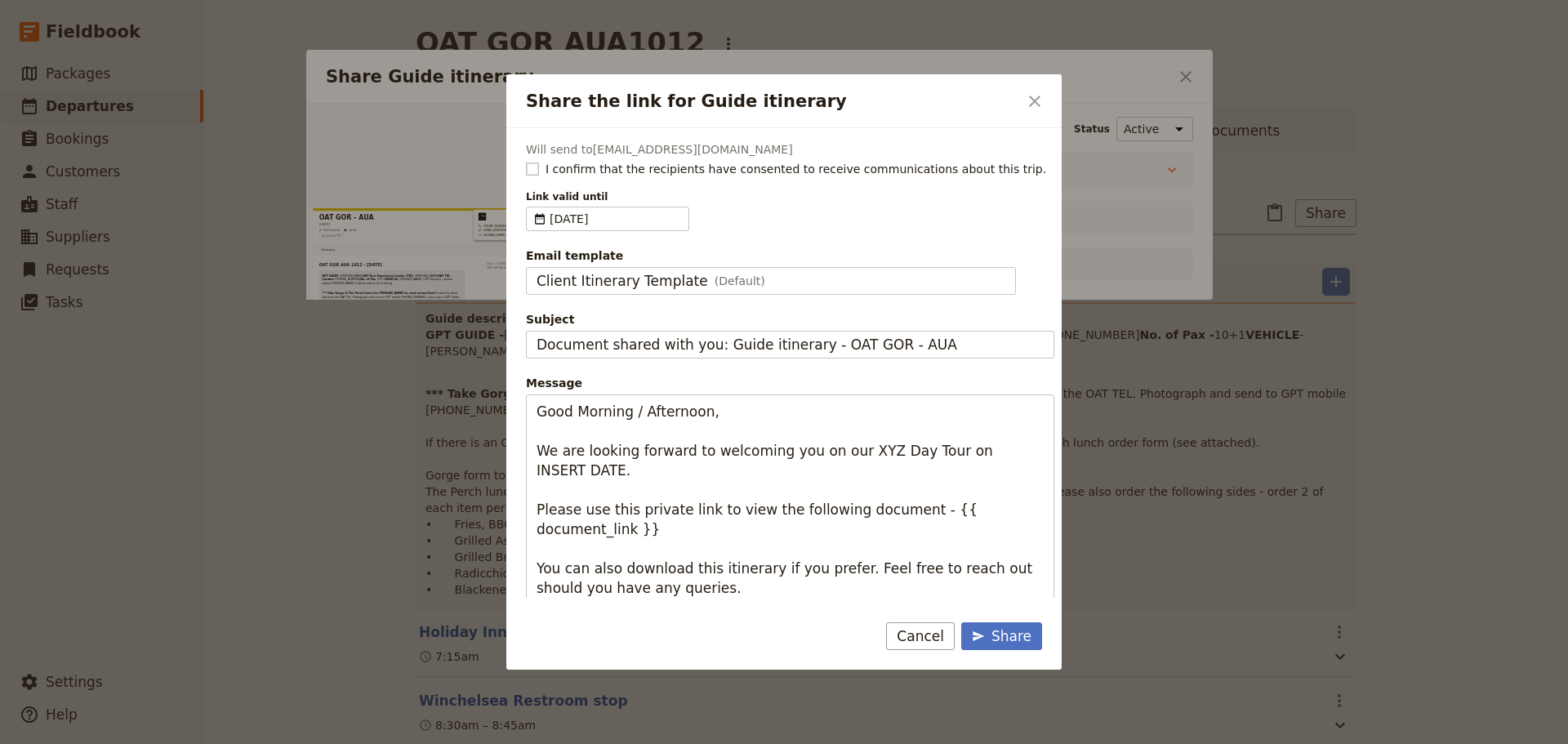
click at [529, 165] on rect "Share the link for Guide itinerary" at bounding box center [531, 169] width 12 height 12
click at [526, 161] on input "I confirm that the recipients have consented to receive communications about th…" at bounding box center [525, 160] width 1 height 1
checkbox input "true"
click at [714, 277] on span "(Default)" at bounding box center [740, 281] width 51 height 16
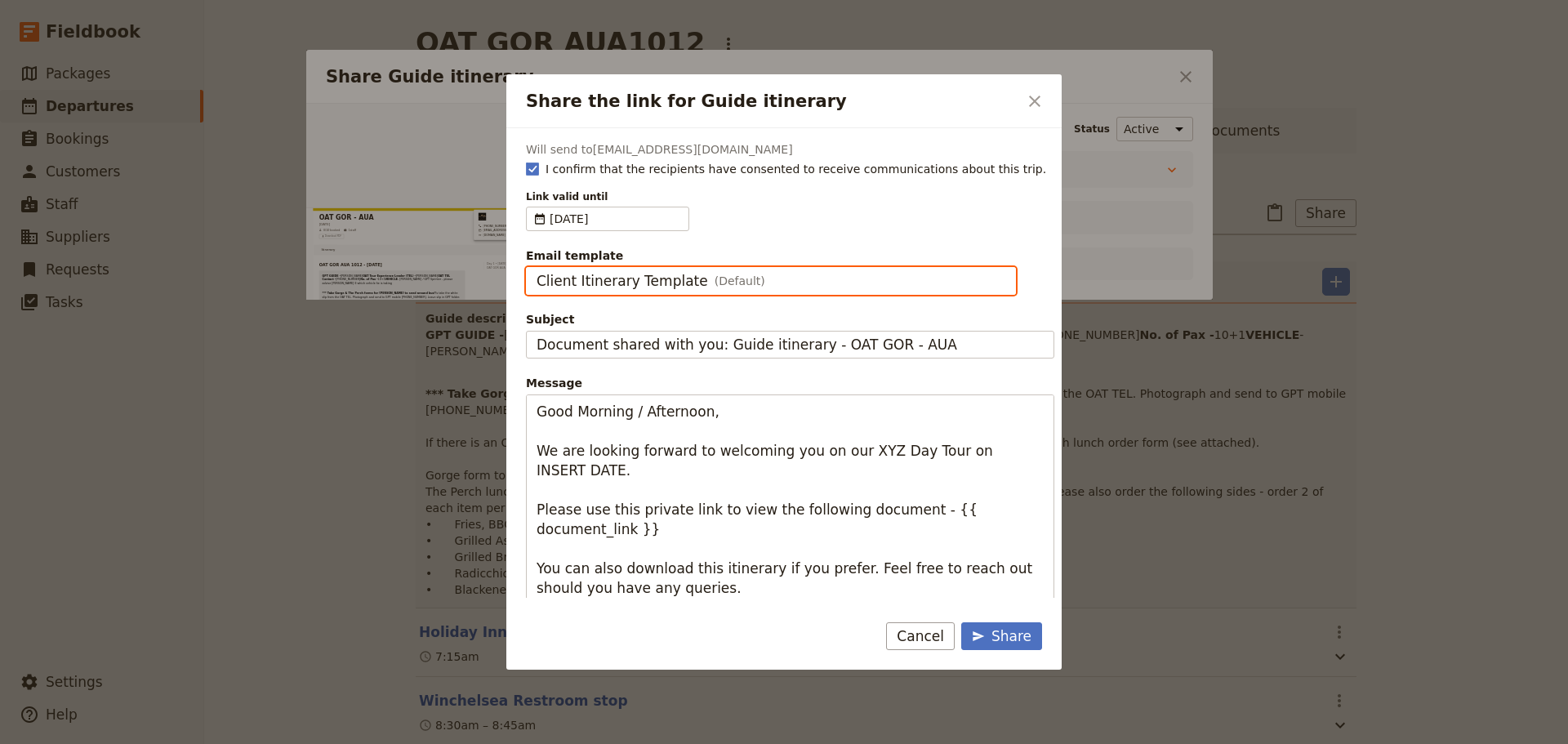
click at [536, 268] on input "Client Itinerary Template" at bounding box center [536, 267] width 1 height 1
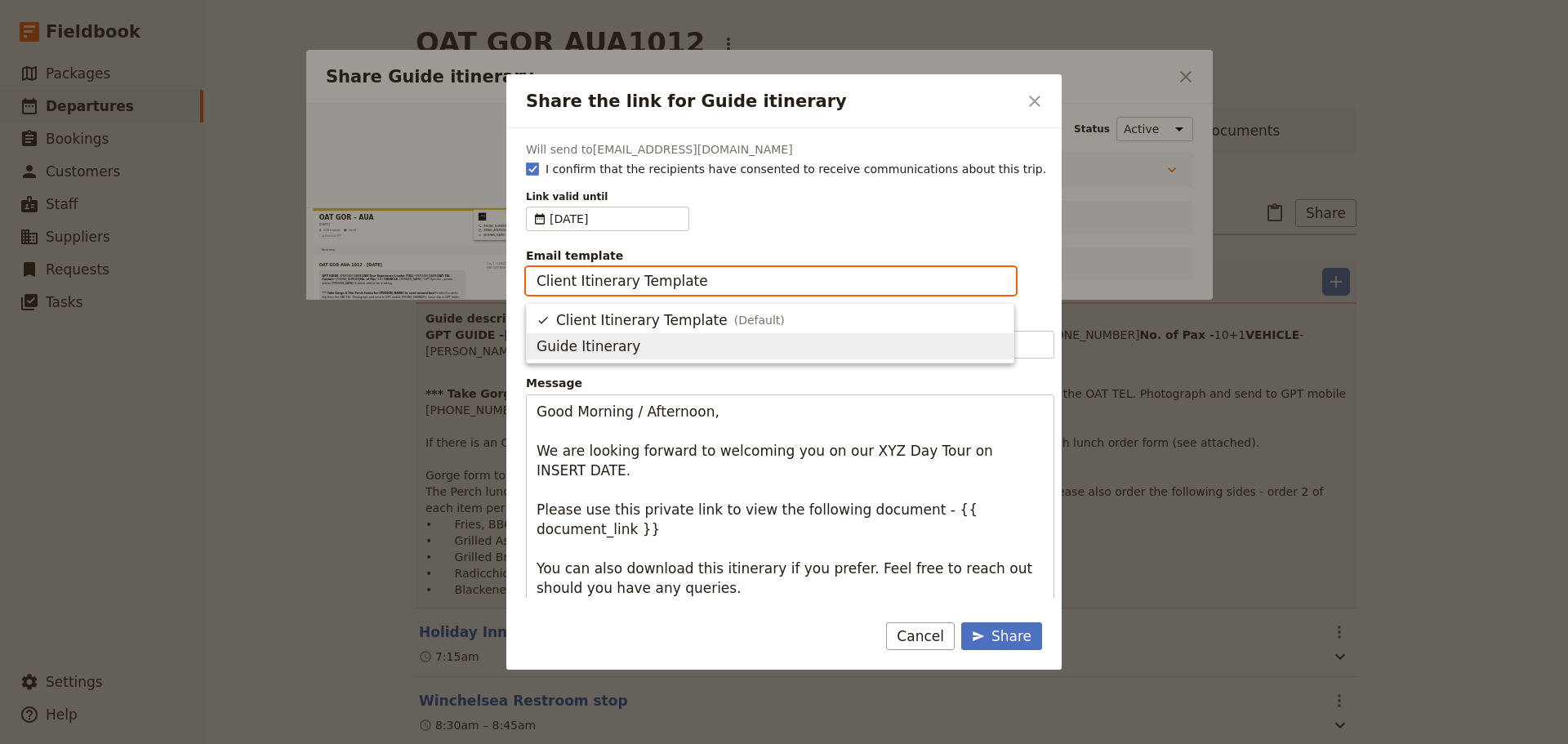
click at [657, 343] on span "Guide Itinerary" at bounding box center [770, 346] width 467 height 20
type input "Guide Itinerary"
type input "TOUR NAME & Date"
type textarea "Hi {{ contact_name }} Please find a link to your upcoming tour of OAT GOR - AUA…"
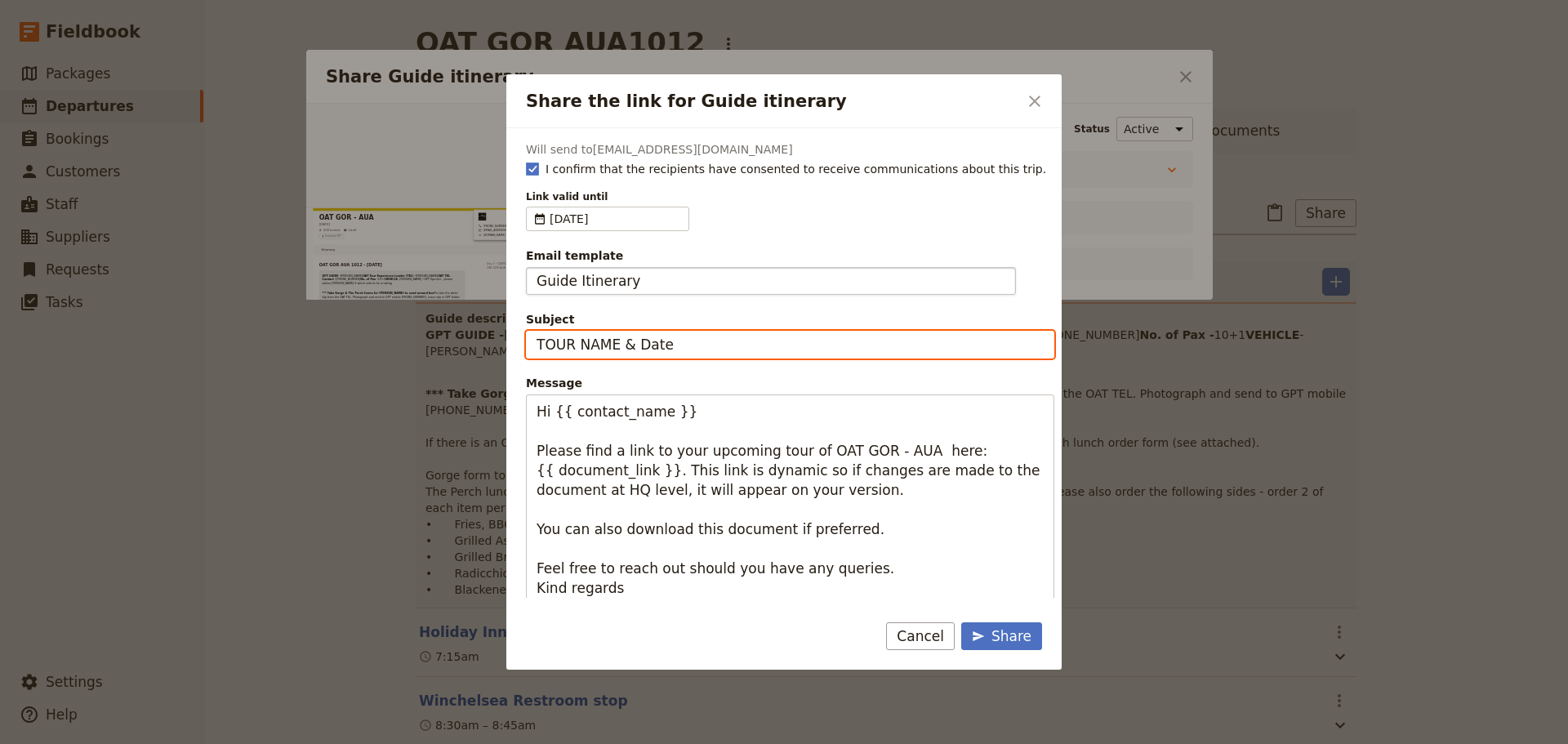
drag, startPoint x: 674, startPoint y: 341, endPoint x: 527, endPoint y: 338, distance: 147.0
click at [527, 338] on input "TOUR NAME & Date" at bounding box center [790, 345] width 528 height 28
type input "I"
type input "OAT GOR - [DATE]"
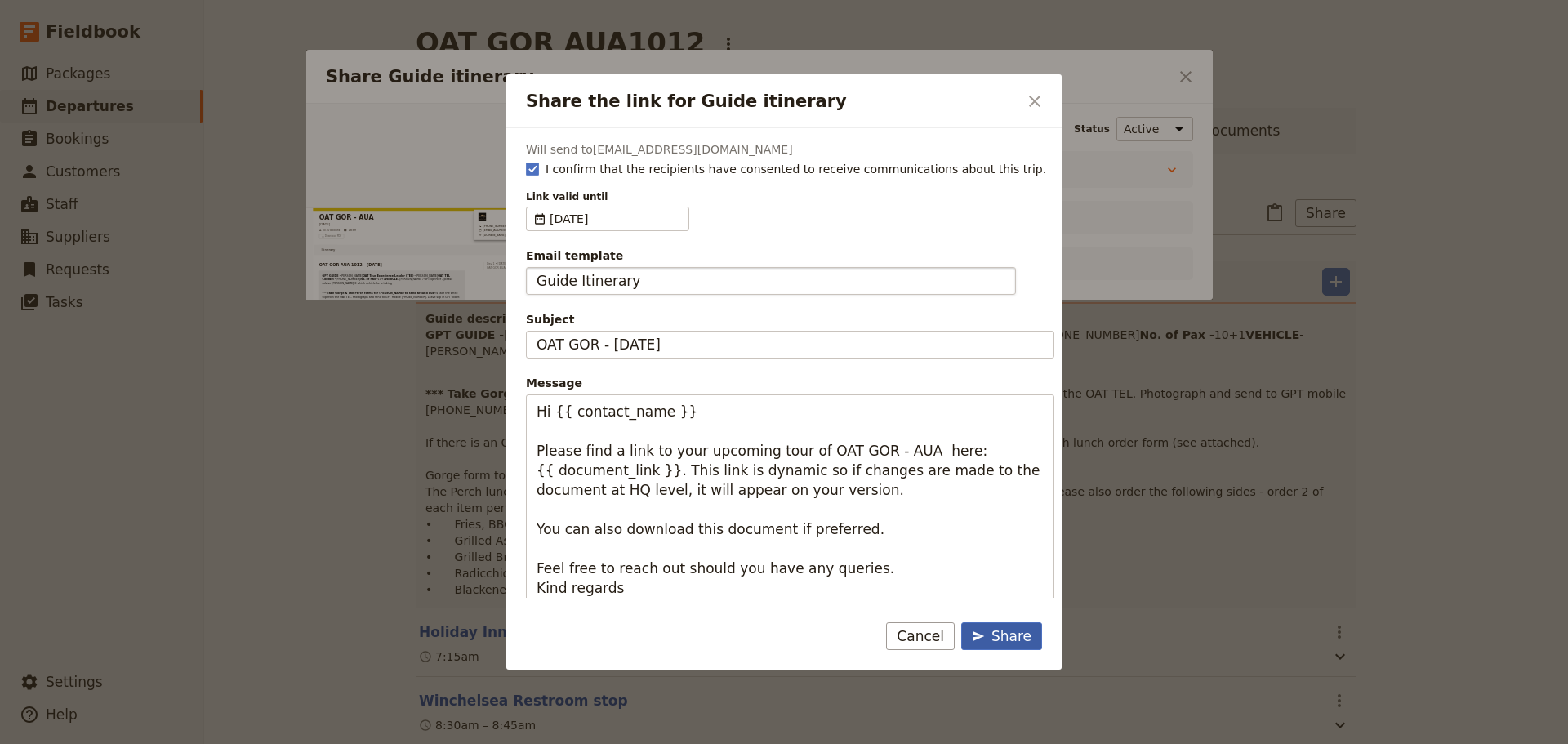
click at [1001, 638] on div "Share" at bounding box center [1001, 636] width 59 height 20
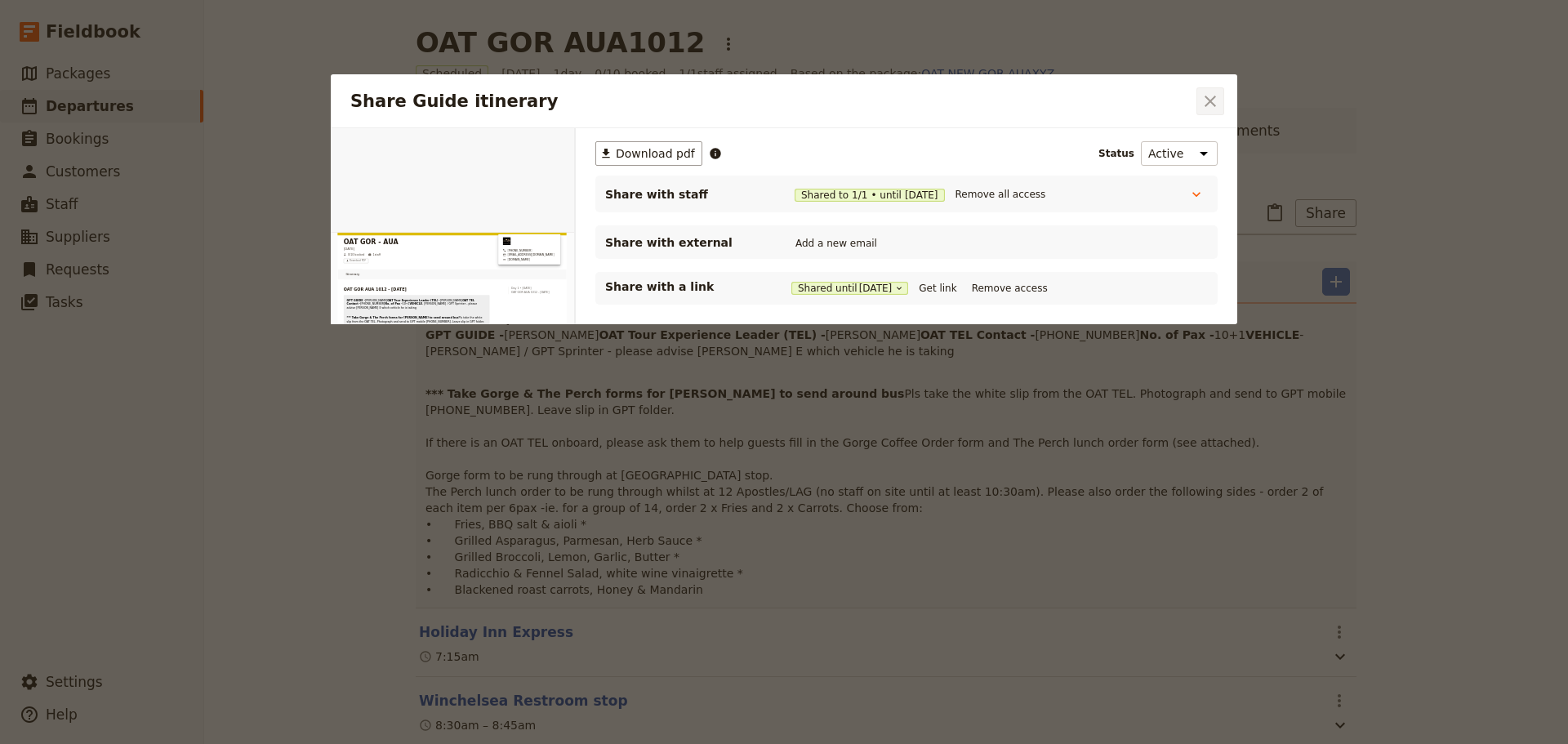
click at [1199, 99] on button "​" at bounding box center [1210, 101] width 28 height 28
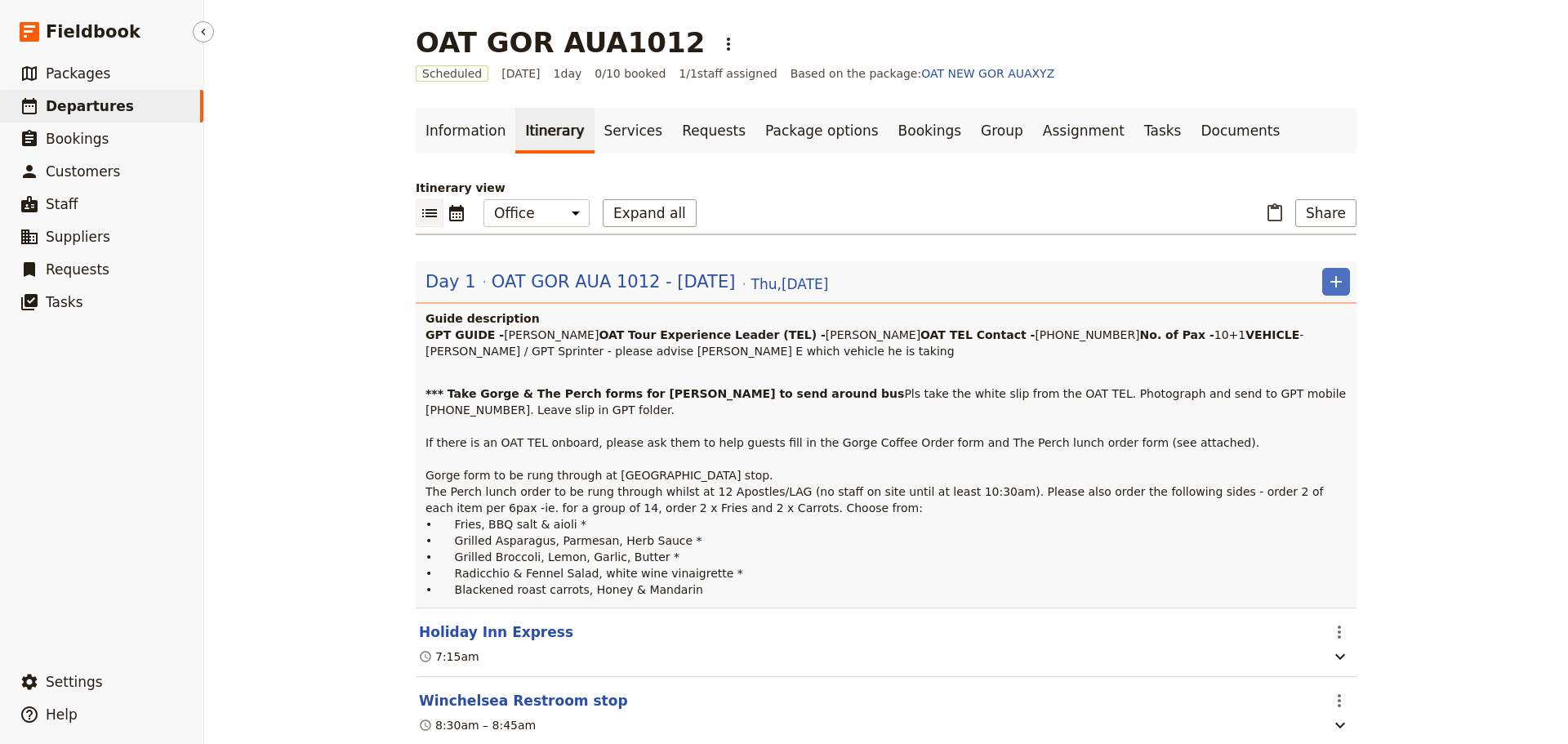
click at [53, 119] on link "​ Departures" at bounding box center [101, 106] width 203 height 33
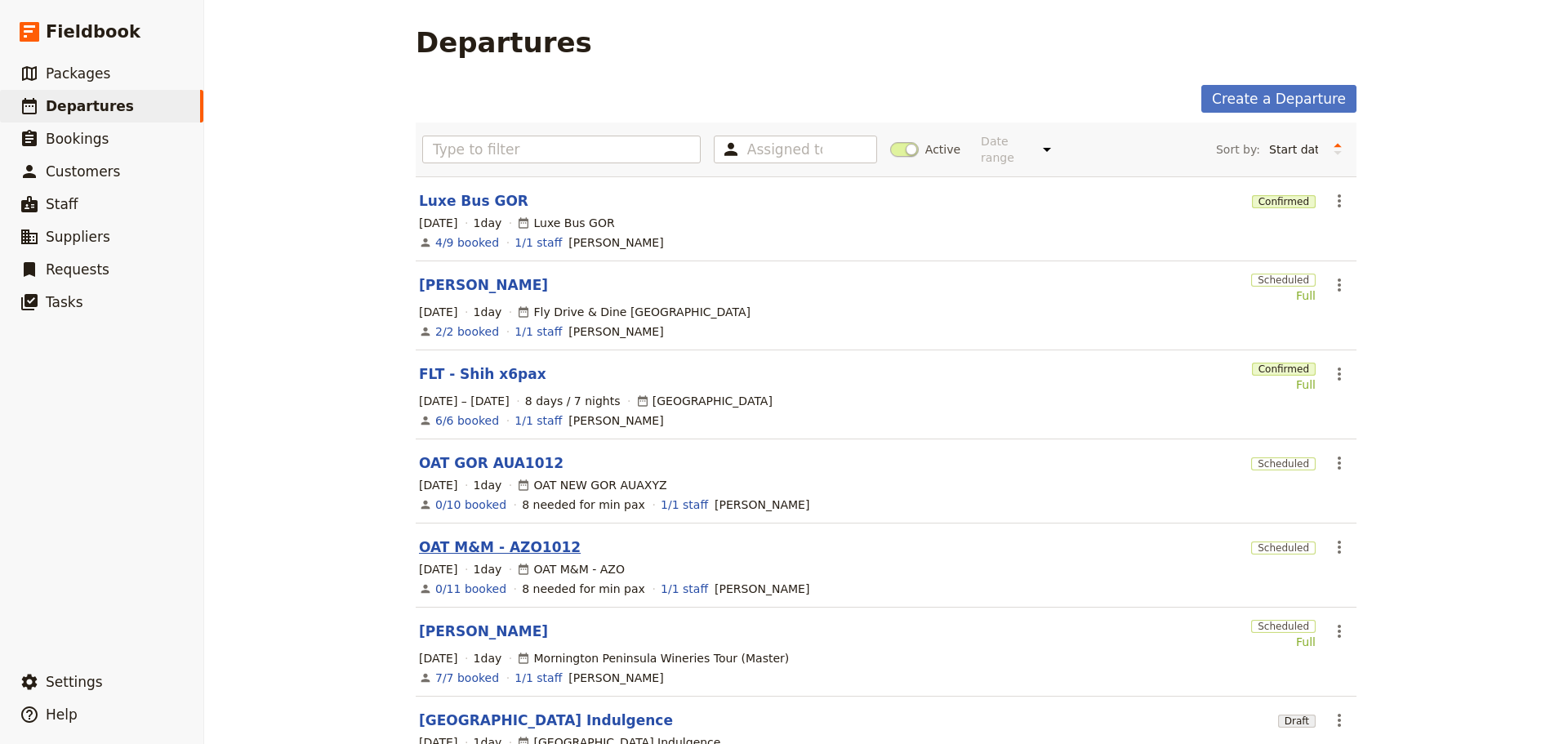
click at [456, 537] on link "OAT M&M - AZO1012" at bounding box center [499, 547] width 162 height 20
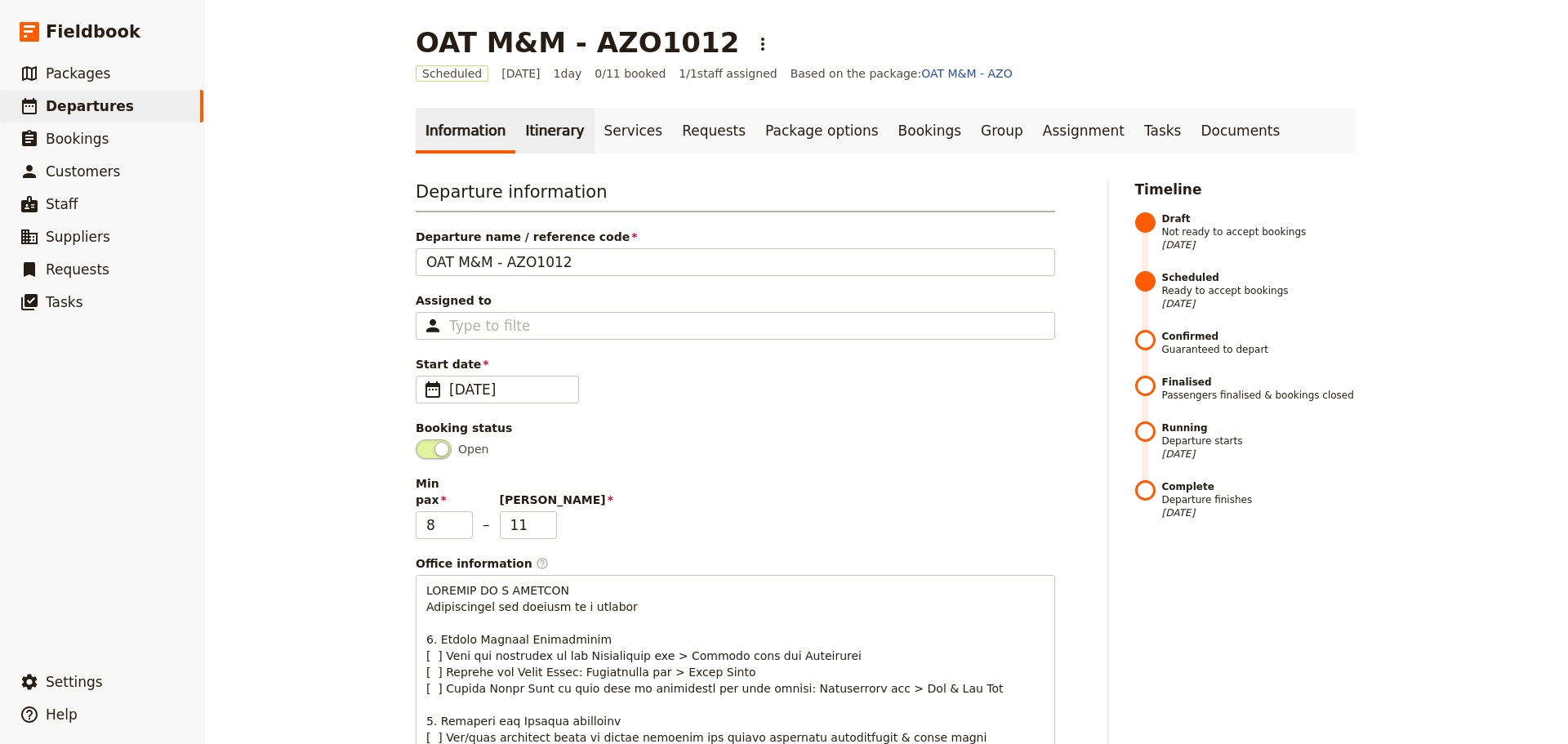
click at [530, 123] on link "Itinerary" at bounding box center [554, 131] width 78 height 46
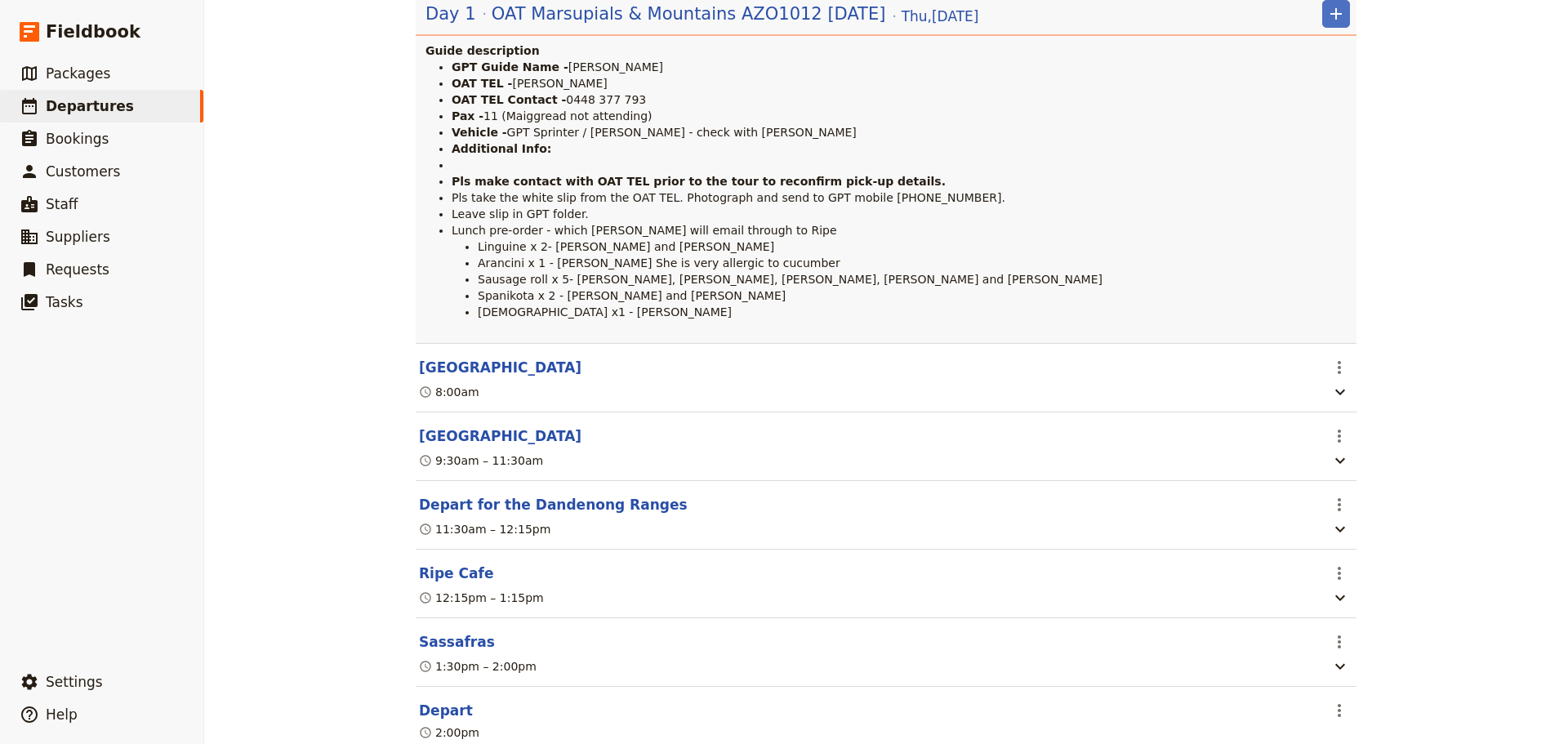
scroll to position [532, 0]
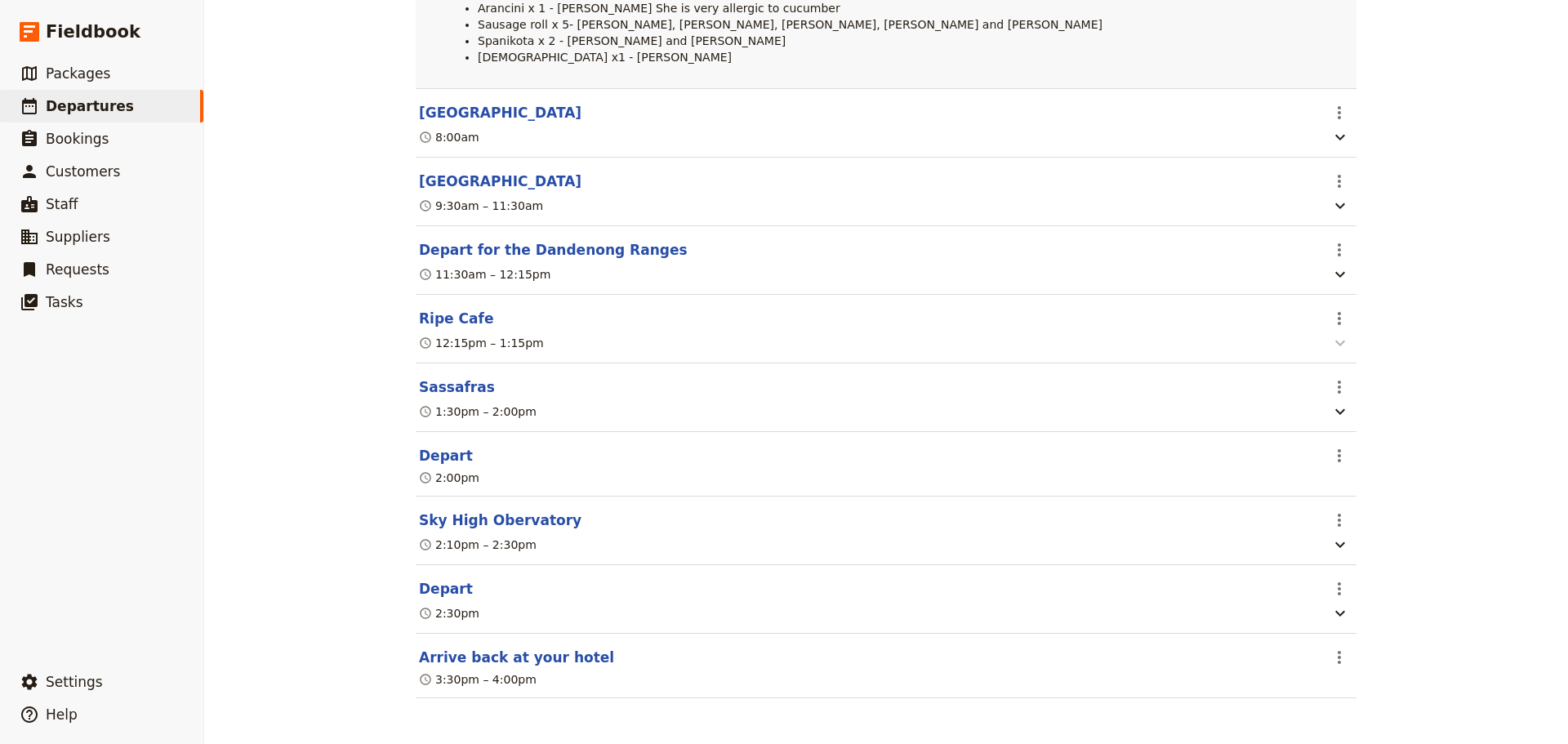
click at [1330, 341] on icon "button" at bounding box center [1340, 343] width 20 height 20
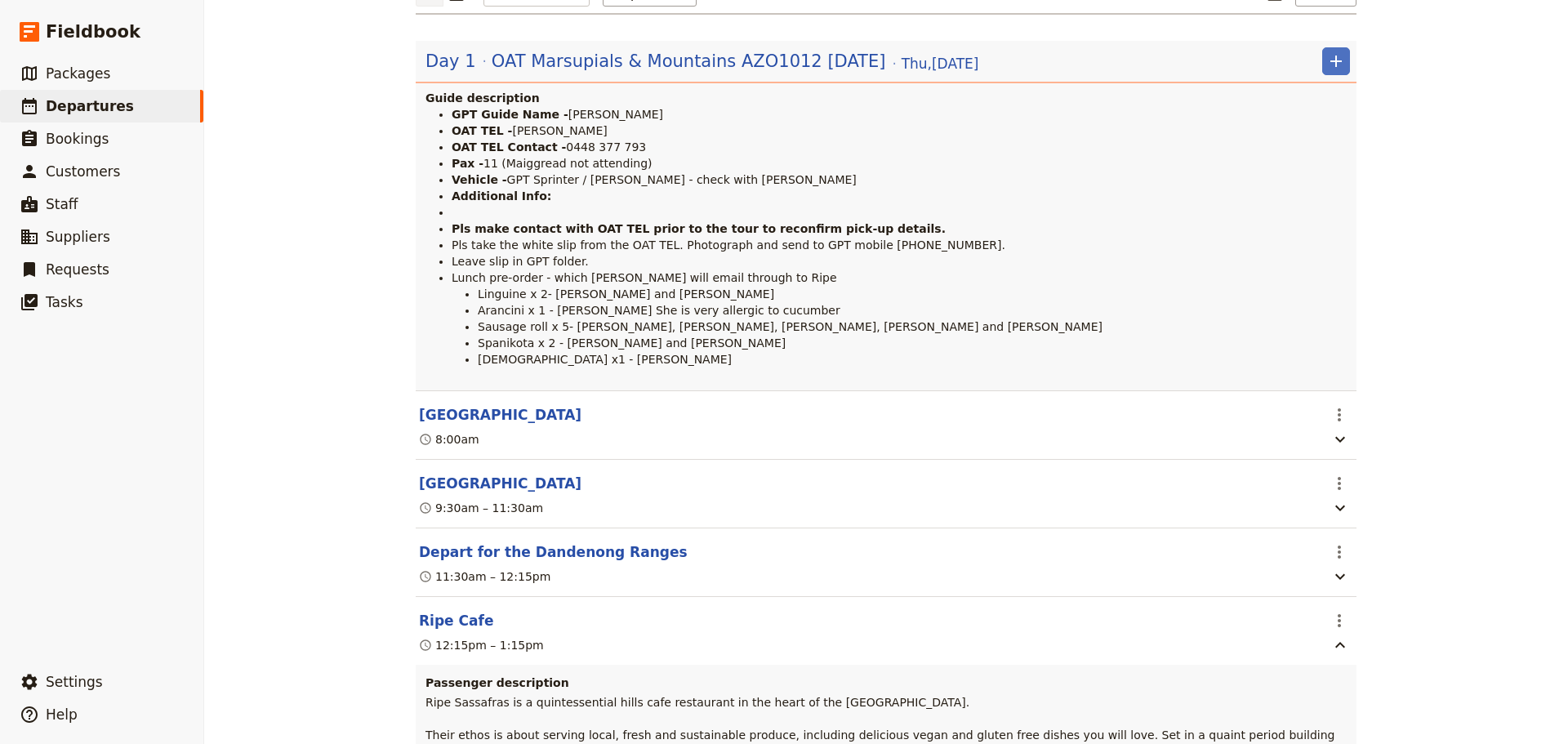
scroll to position [0, 0]
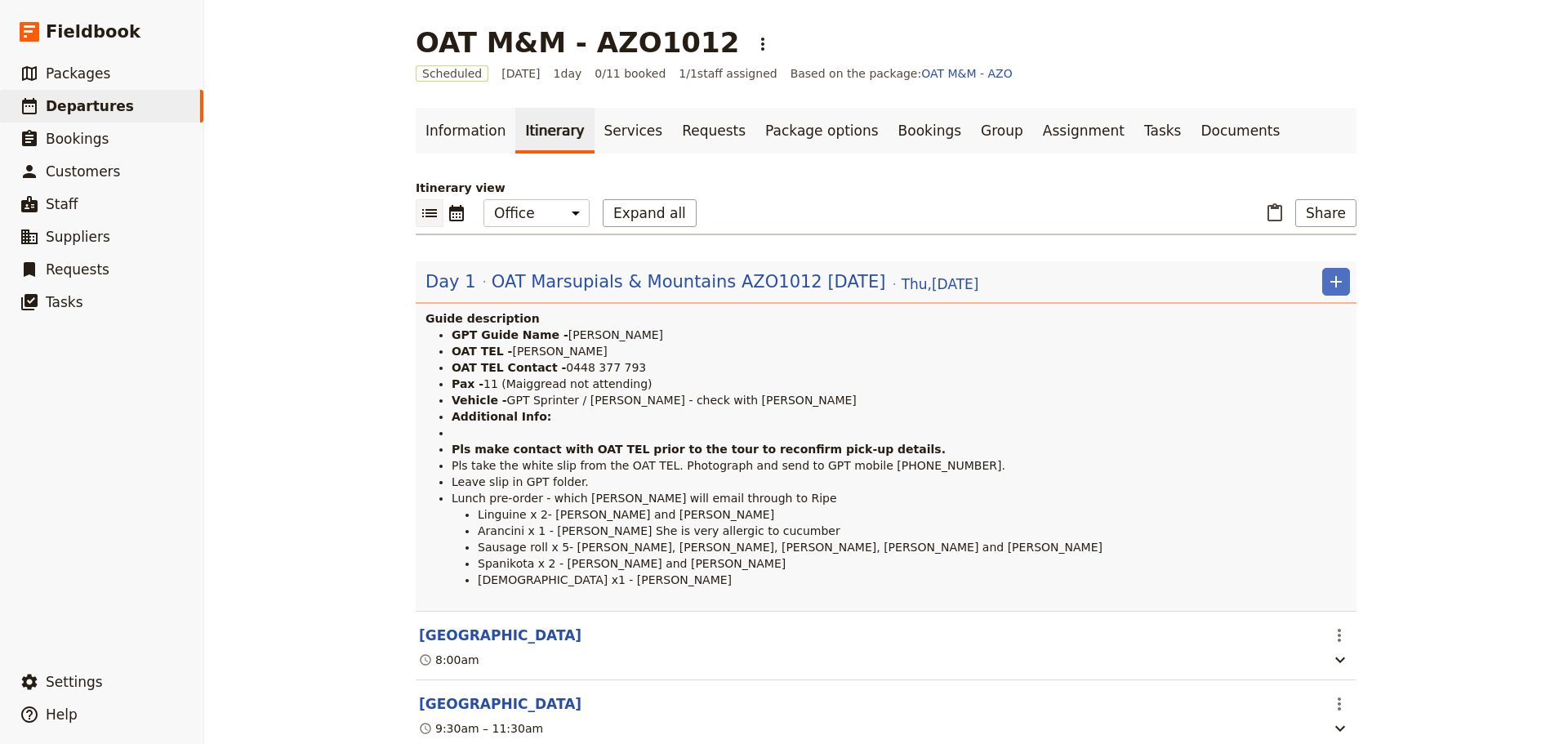
click at [525, 379] on span "11 (Maiggread not attending)" at bounding box center [568, 384] width 168 height 13
click at [636, 291] on span "OAT Marsupials & Mountains AZO1012 [DATE]" at bounding box center [689, 282] width 394 height 25
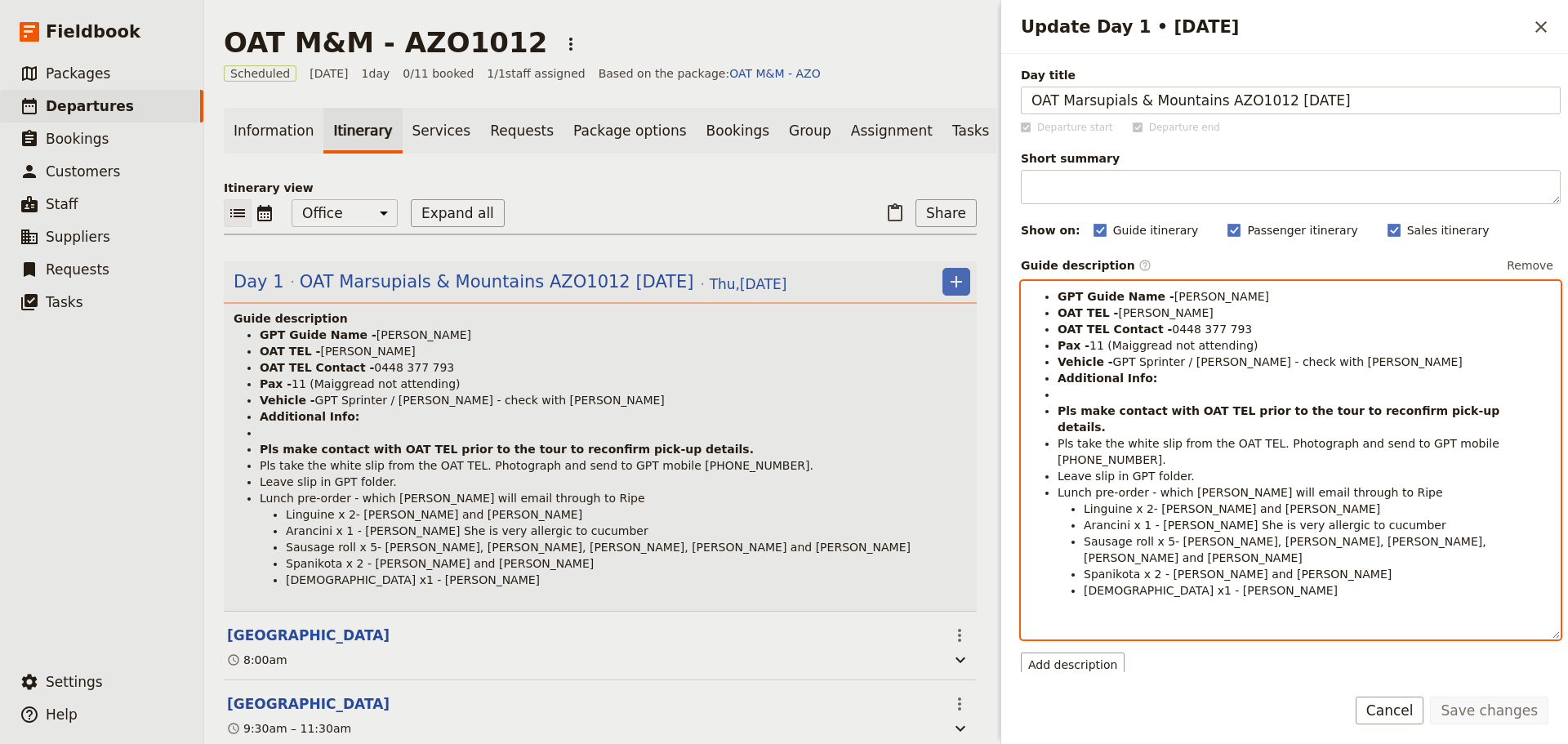
click at [1132, 348] on span "11 (Maiggread not attending)" at bounding box center [1173, 346] width 168 height 13
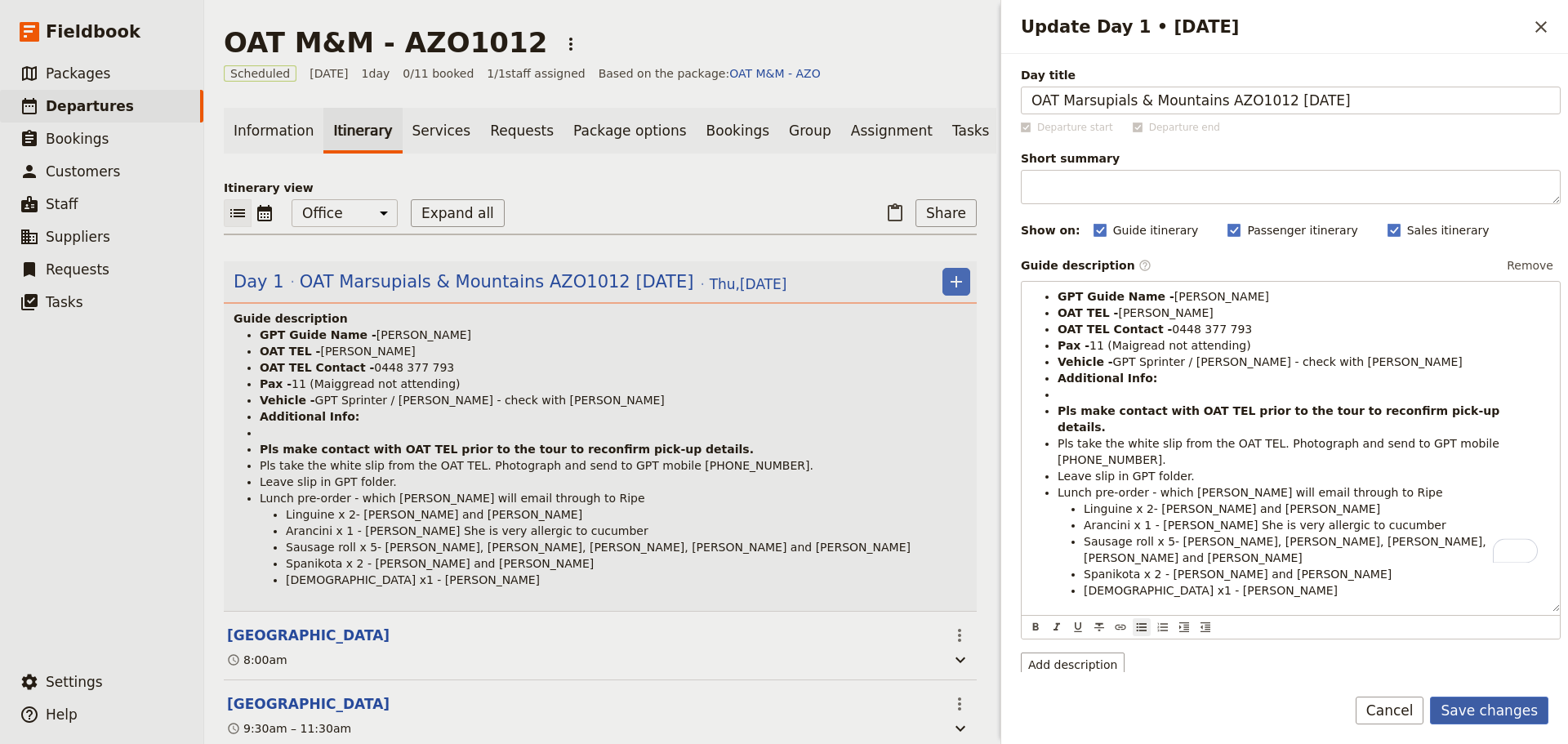
click at [1500, 714] on button "Save changes" at bounding box center [1489, 711] width 118 height 28
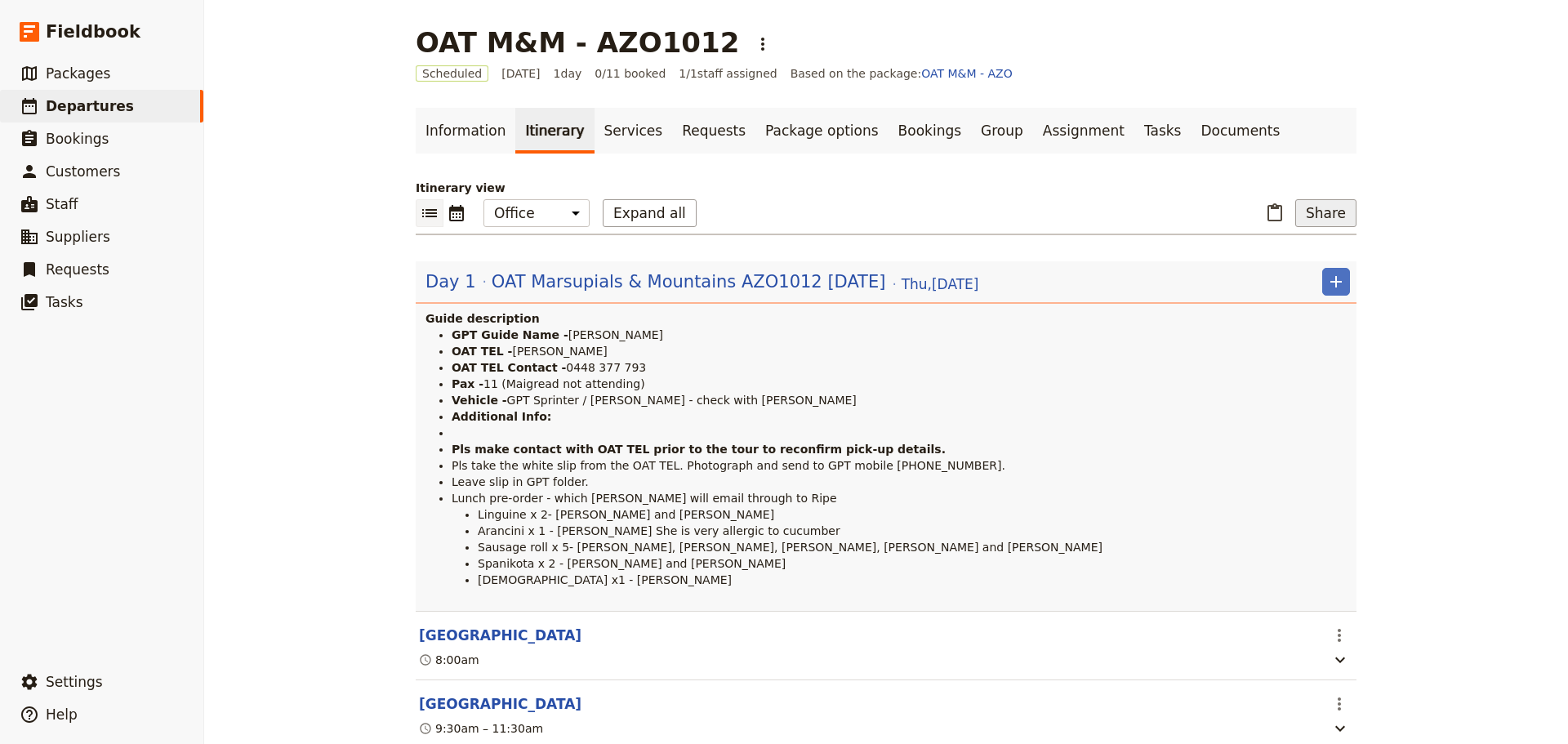
click at [1333, 214] on button "Share" at bounding box center [1325, 213] width 61 height 28
click at [1308, 251] on span "Guide itinerary" at bounding box center [1272, 249] width 86 height 16
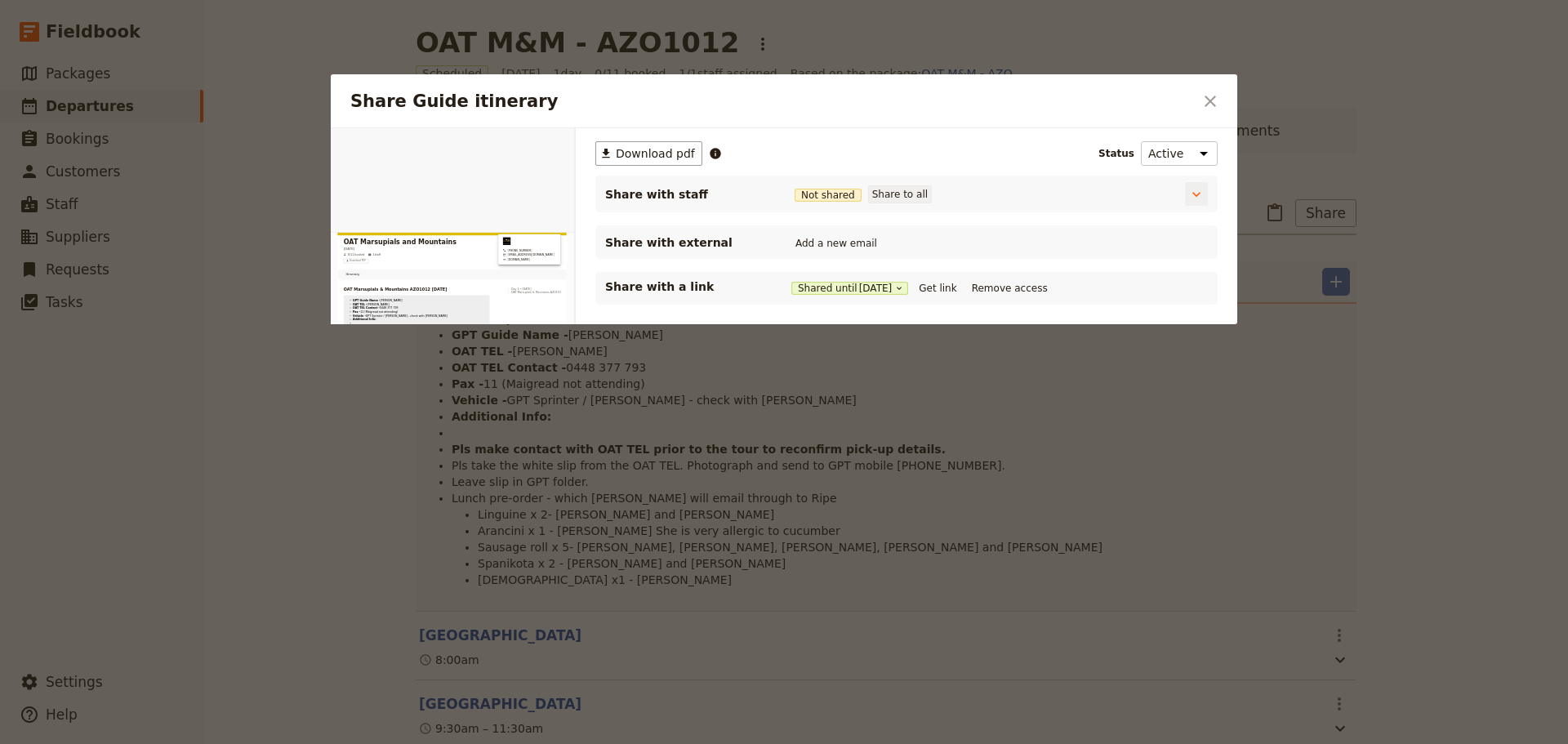
click at [873, 189] on button "Share to all" at bounding box center [899, 194] width 63 height 18
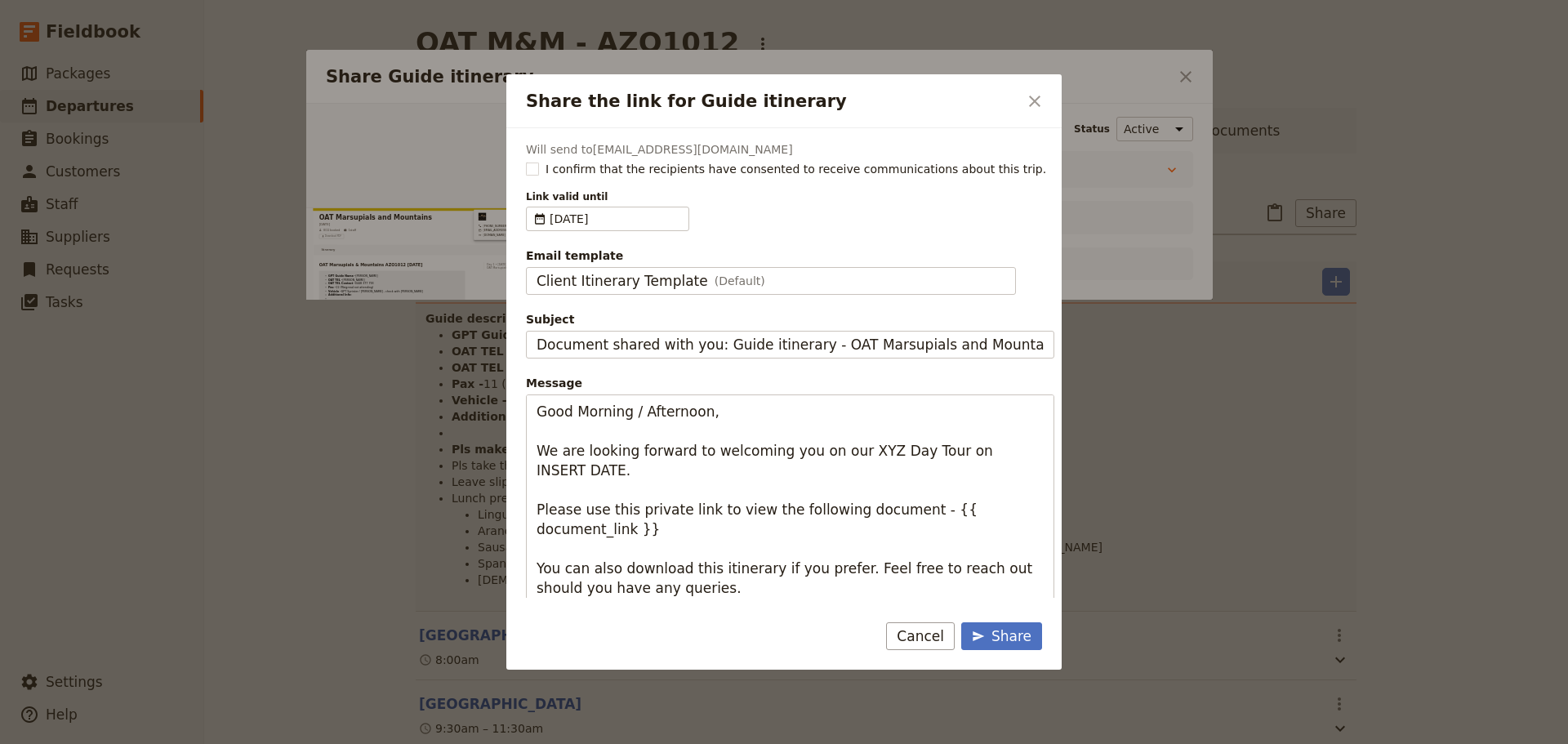
drag, startPoint x: 536, startPoint y: 165, endPoint x: 547, endPoint y: 188, distance: 25.5
click at [536, 165] on rect "Share the link for Guide itinerary" at bounding box center [531, 169] width 12 height 12
click at [526, 161] on input "I confirm that the recipients have consented to receive communications about th…" at bounding box center [525, 160] width 1 height 1
checkbox input "true"
click at [761, 276] on div "Client Itinerary Template (Default)" at bounding box center [771, 281] width 469 height 20
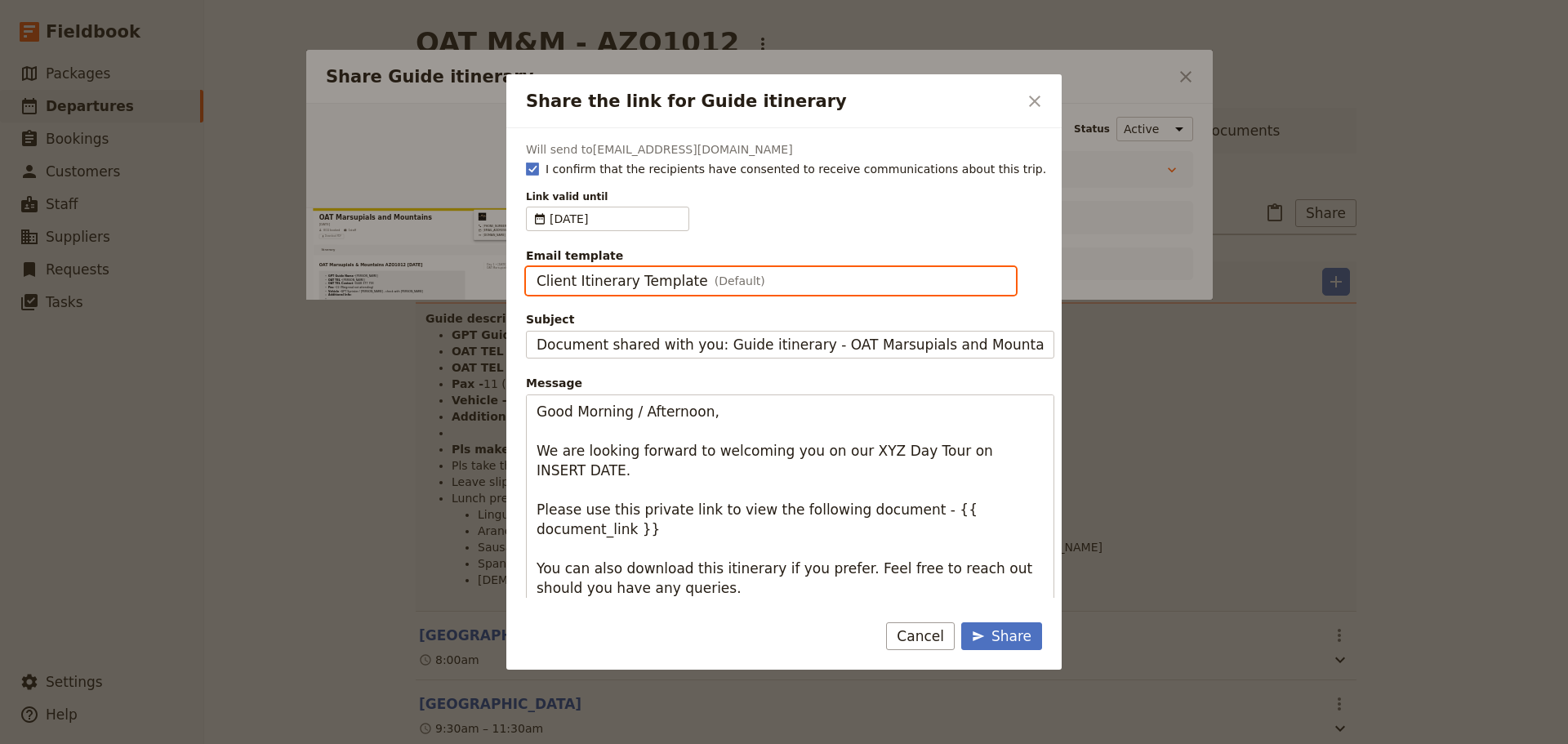
click at [536, 268] on input "Client Itinerary Template" at bounding box center [536, 267] width 1 height 1
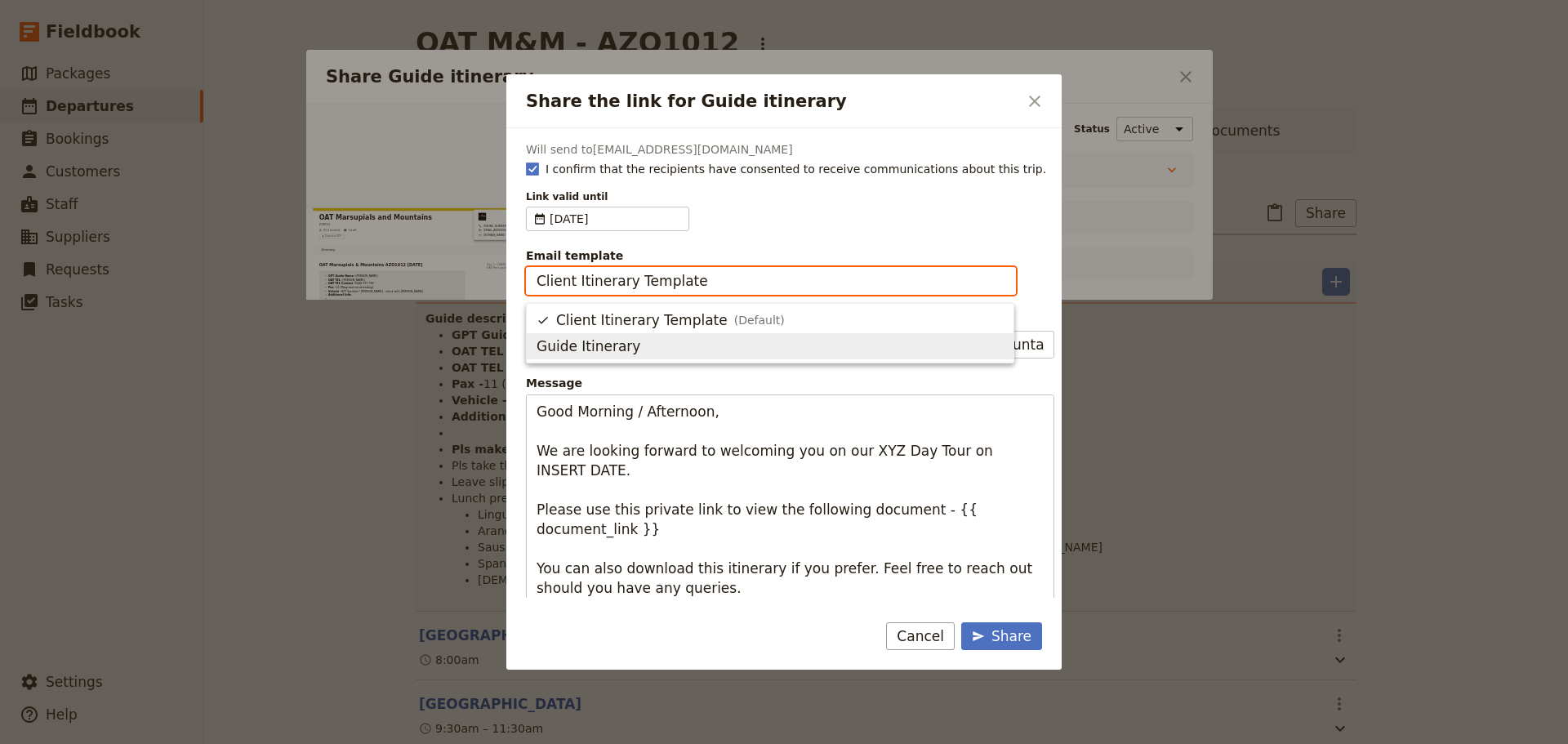
click at [726, 357] on button "Guide Itinerary" at bounding box center [770, 346] width 487 height 26
type input "Guide Itinerary"
type input "TOUR NAME & Date"
type textarea "Hi {{ contact_name }} Please find a link to your upcoming tour of OAT Marsupial…"
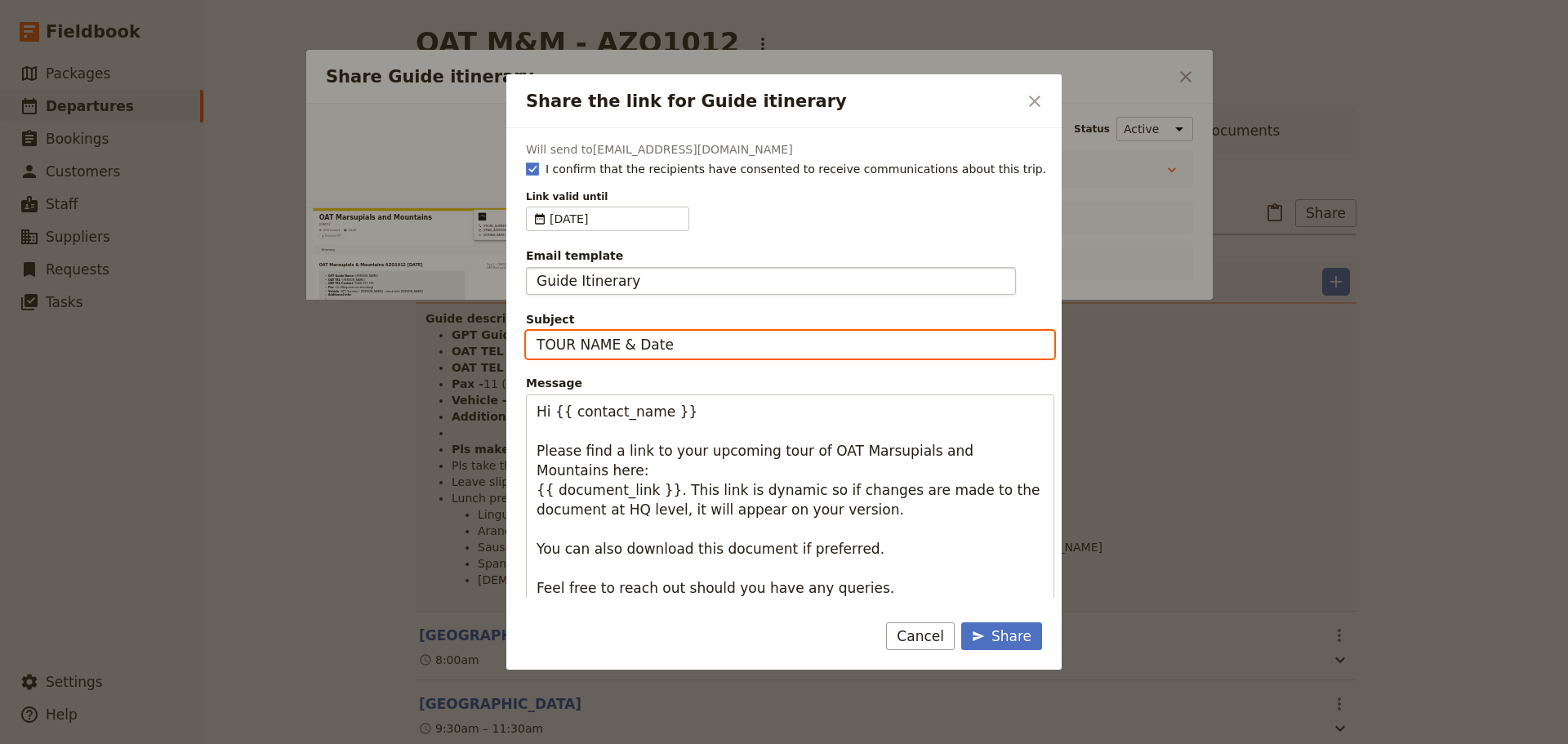
drag, startPoint x: 664, startPoint y: 344, endPoint x: 508, endPoint y: 322, distance: 157.5
click at [494, 743] on div "Share the link for Guide itinerary ​ Will send to [EMAIL_ADDRESS][DOMAIN_NAME] …" at bounding box center [784, 744] width 1568 height 0
type input "OAT M&M - [DATE]"
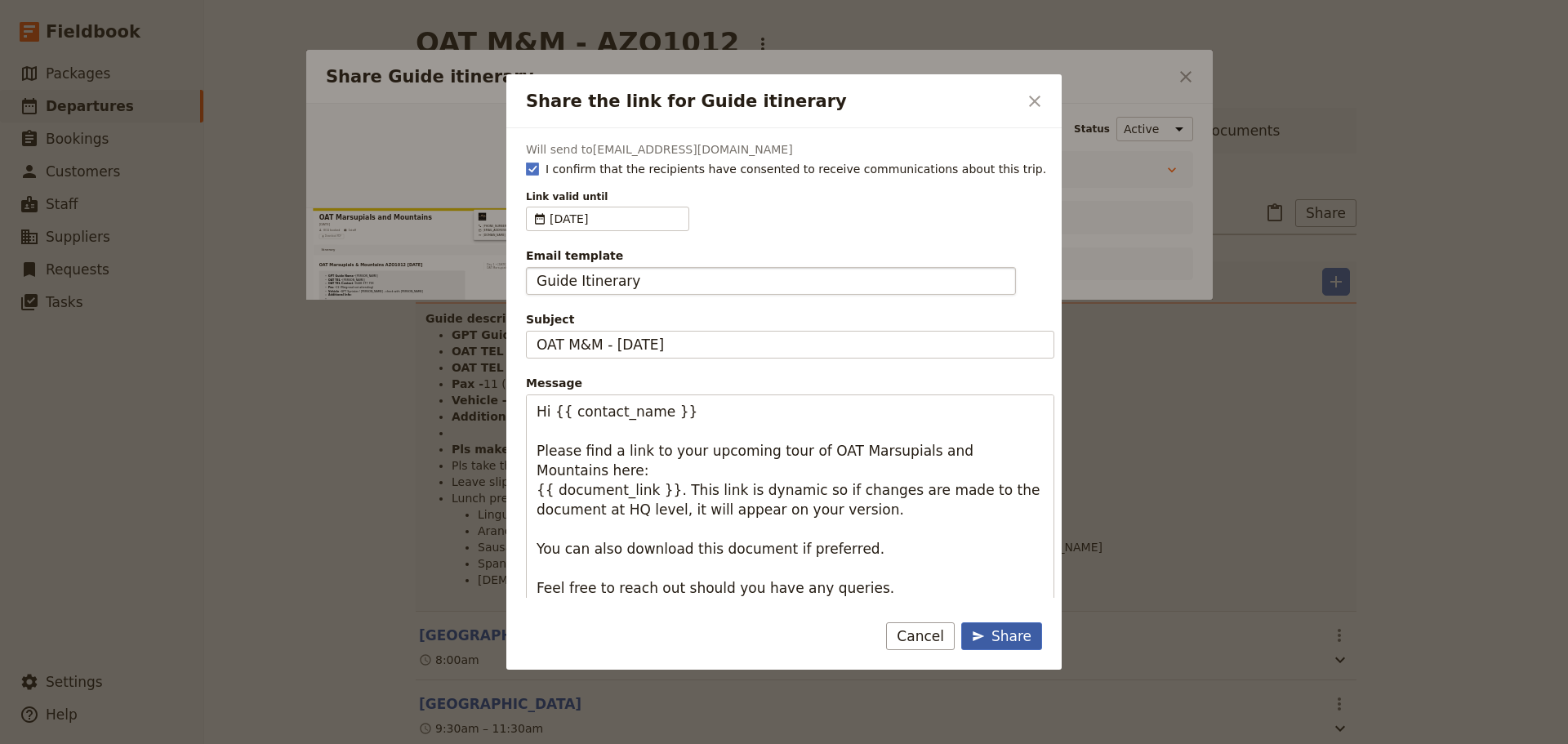
drag, startPoint x: 1004, startPoint y: 638, endPoint x: 1033, endPoint y: 655, distance: 33.6
click at [1004, 639] on div "Share" at bounding box center [1001, 636] width 59 height 20
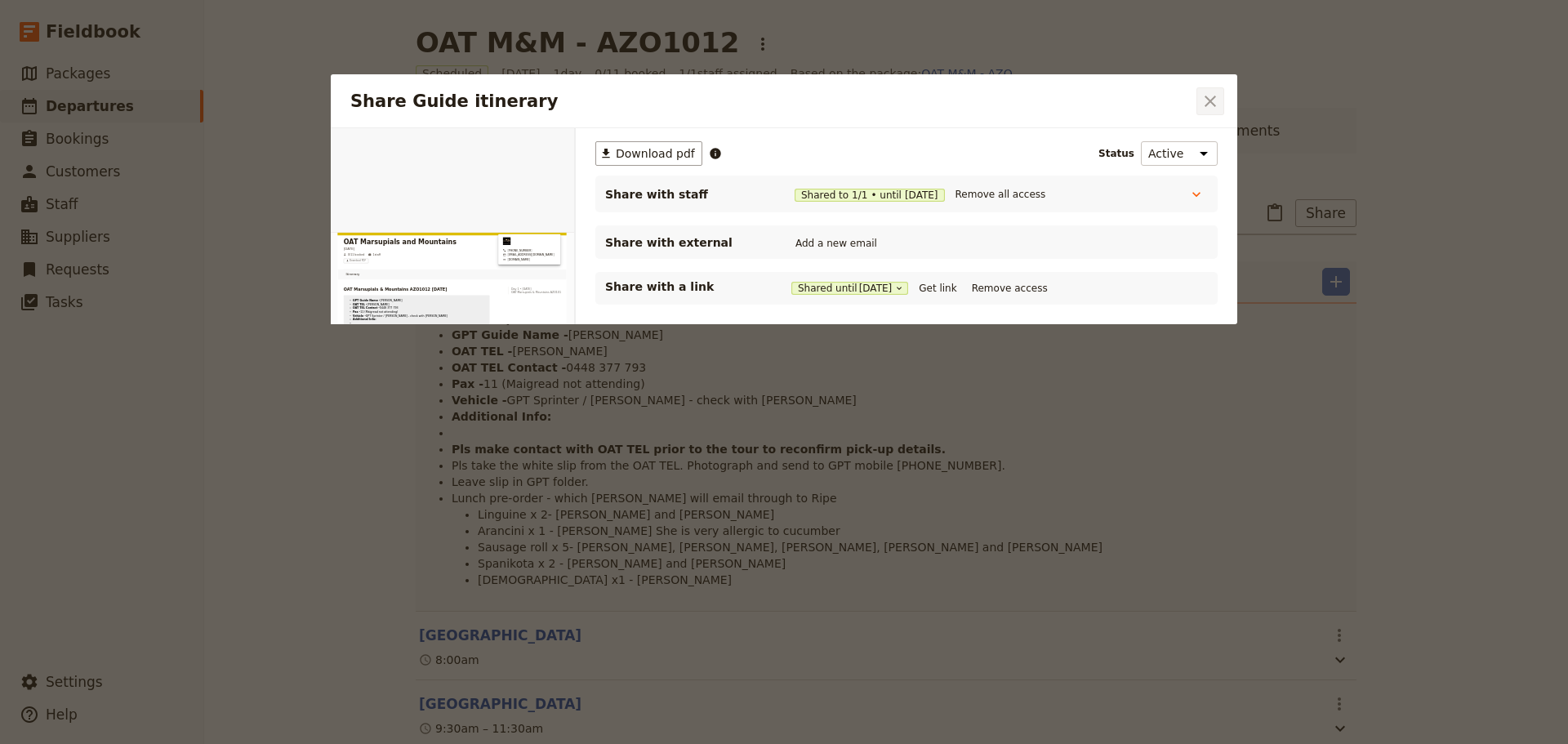
click at [1213, 94] on icon "Close dialog" at bounding box center [1210, 101] width 20 height 20
